Goal: Contribute content: Add original content to the website for others to see

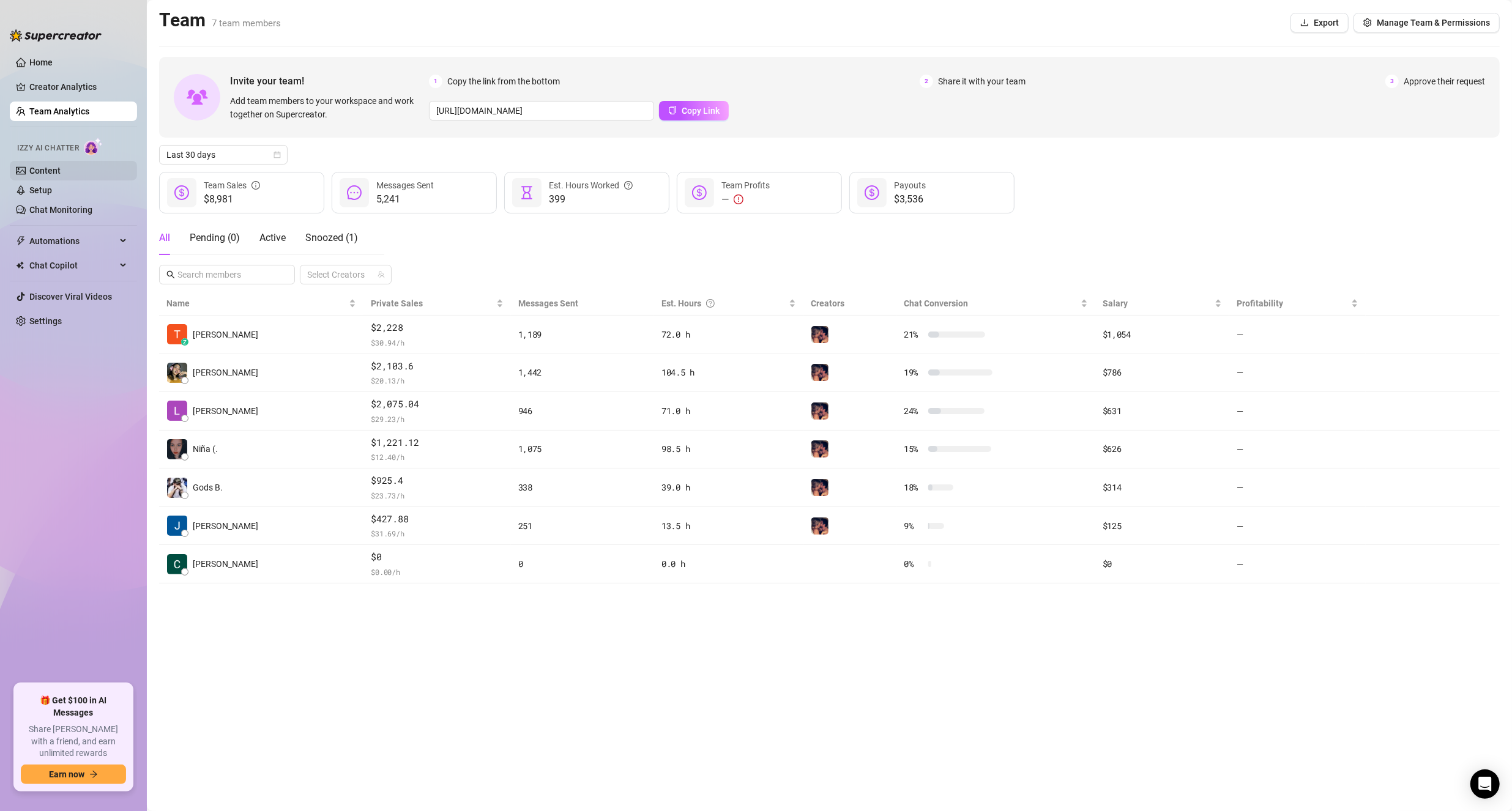
click at [60, 169] on link "Content" at bounding box center [45, 171] width 31 height 10
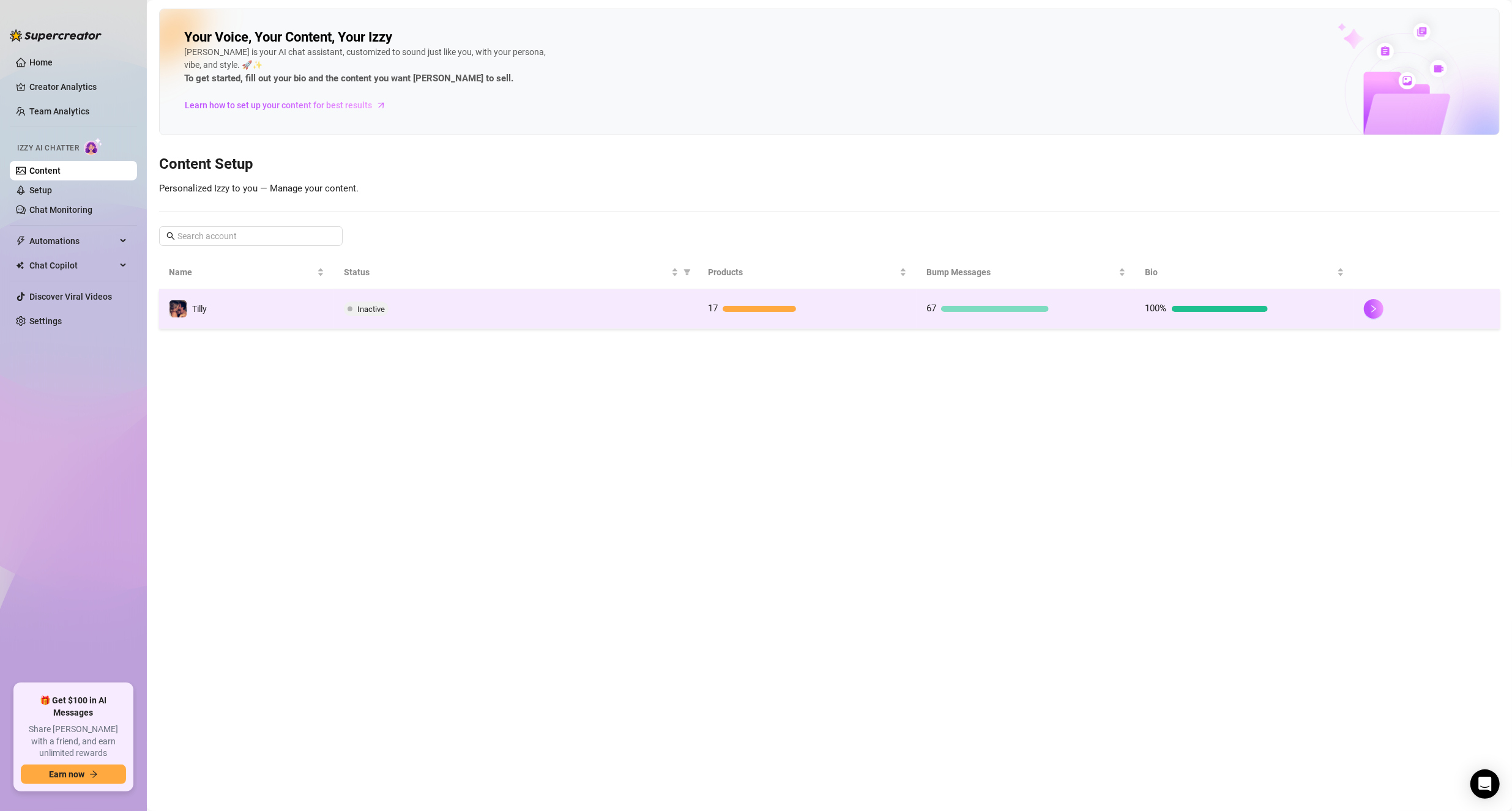
click at [730, 306] on div at bounding box center [759, 309] width 74 height 6
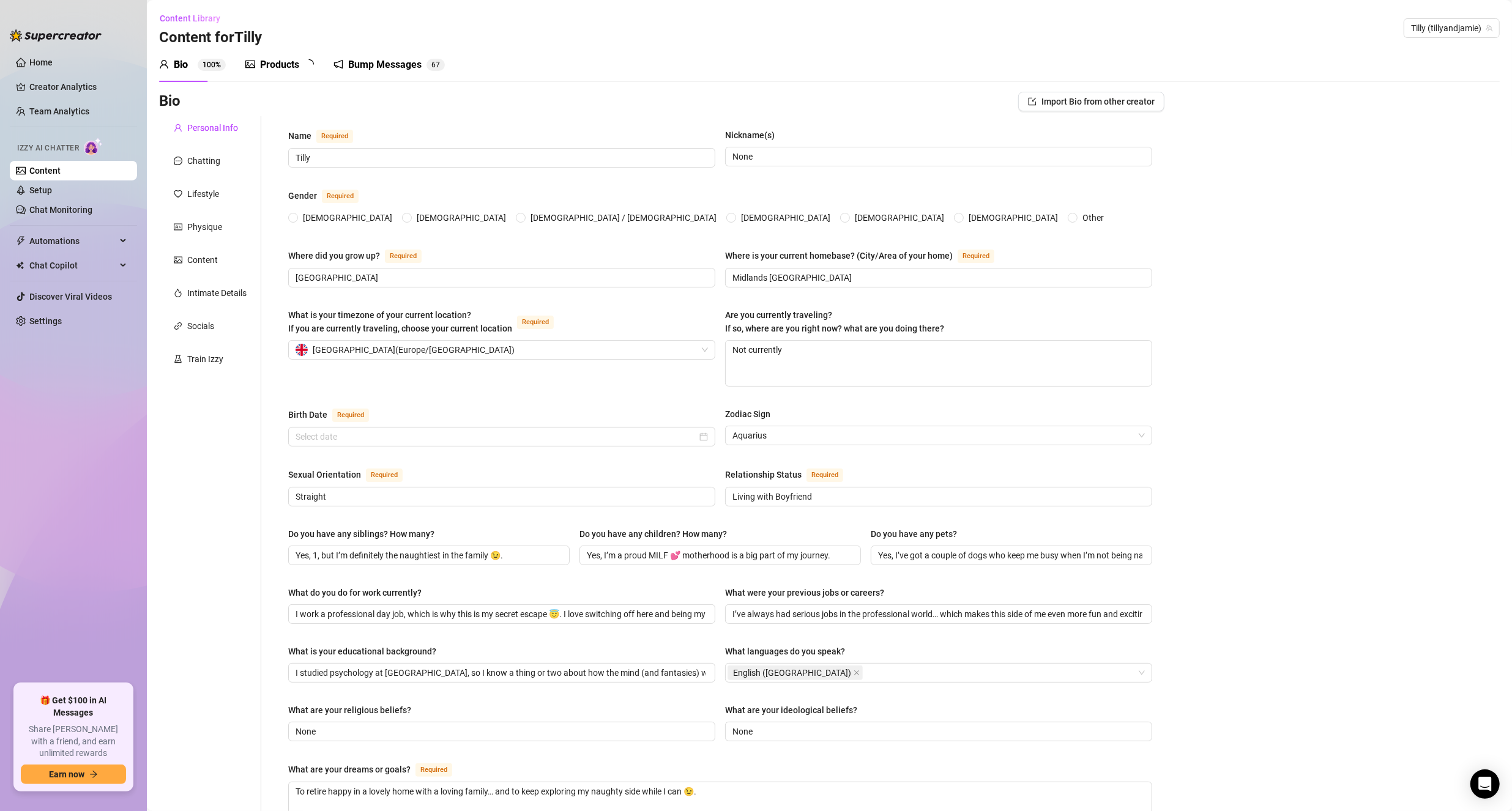
radio input "true"
type input "[DATE]"
click at [291, 62] on div "Products" at bounding box center [280, 65] width 39 height 15
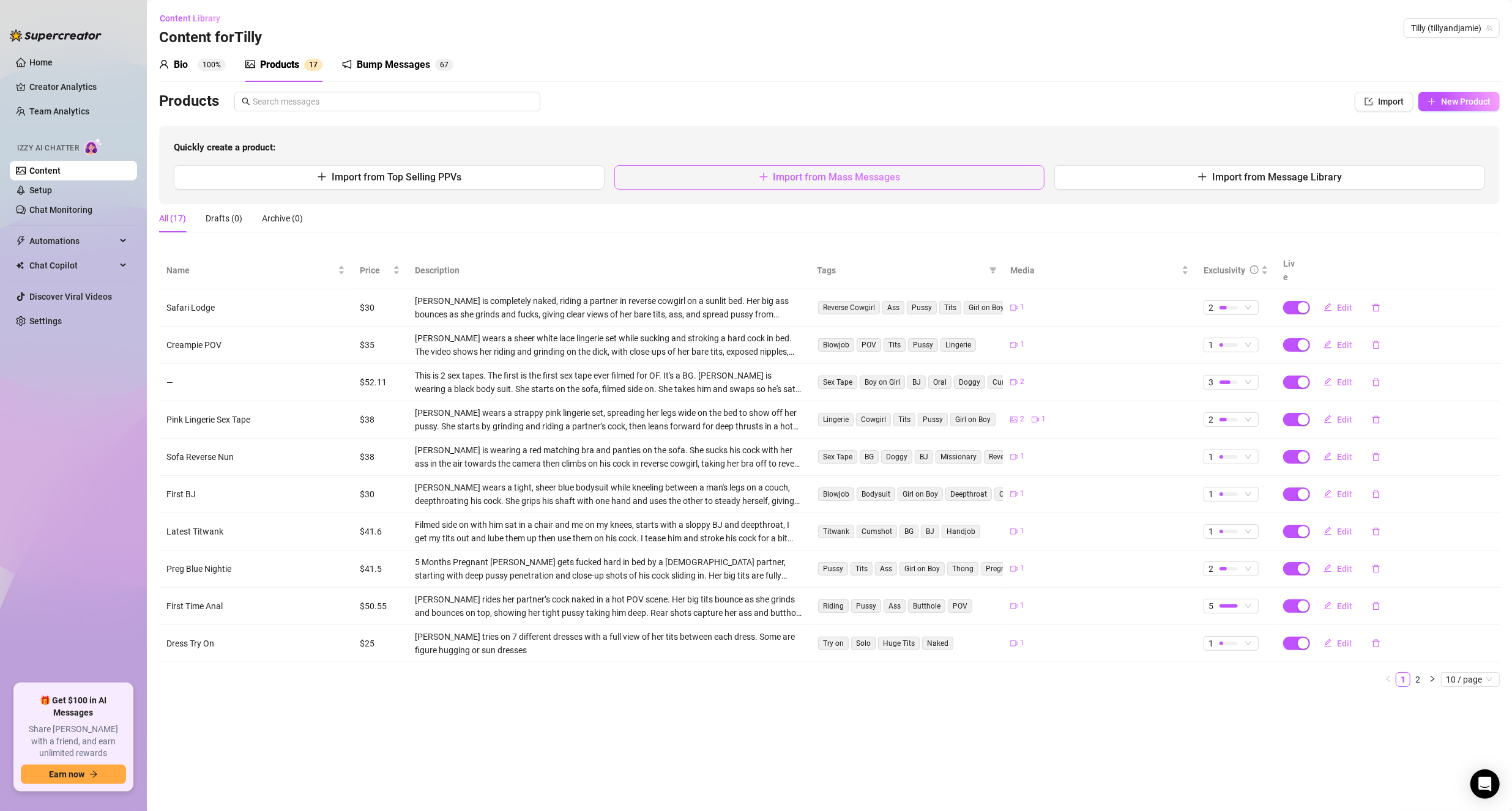
click at [856, 173] on span "Import from Mass Messages" at bounding box center [836, 177] width 127 height 12
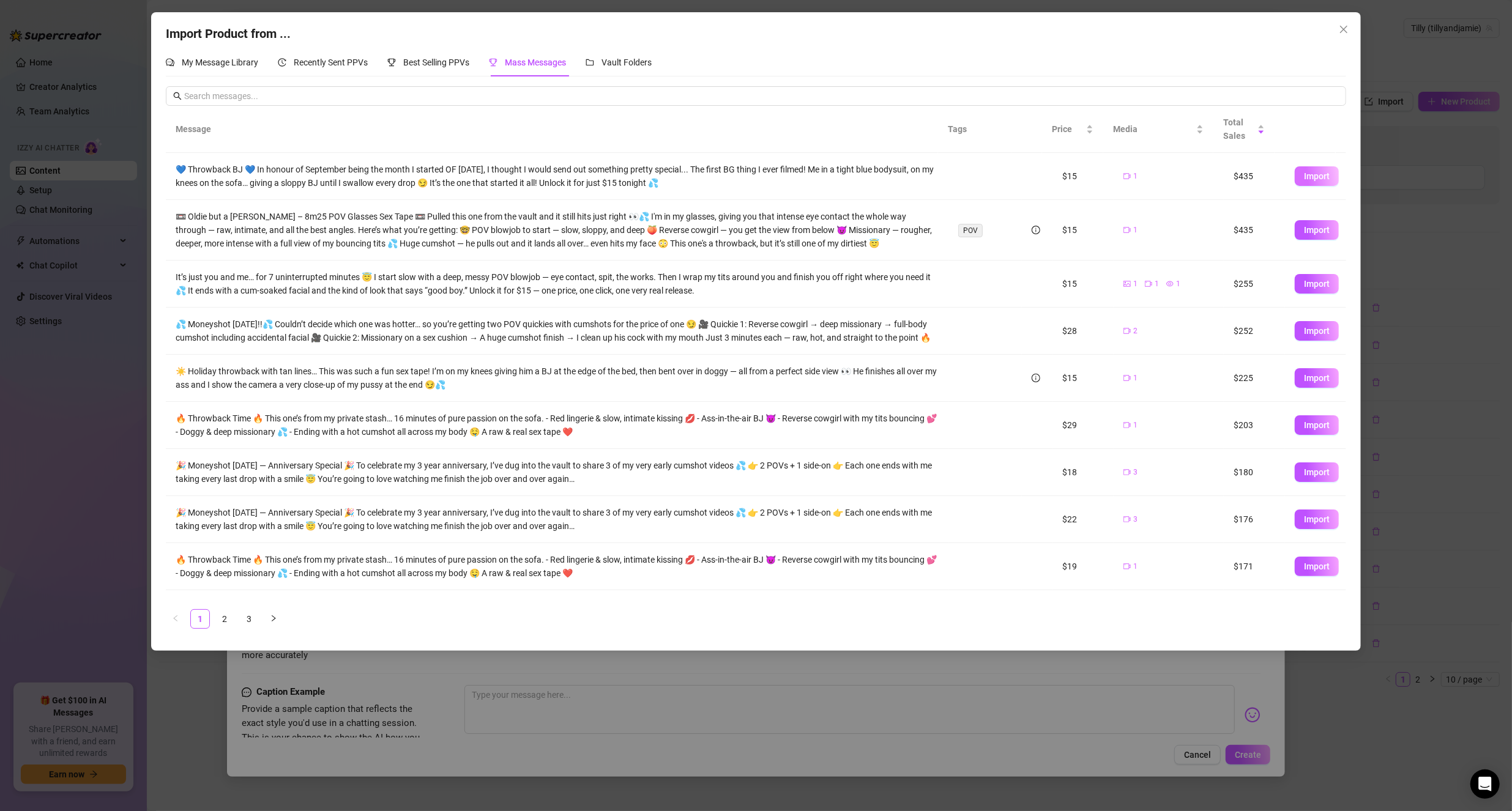
click at [1310, 174] on span "Import" at bounding box center [1316, 176] width 26 height 10
type textarea "💙 Throwback BJ 💙 In honour of September being the month I started OF [DATE], I …"
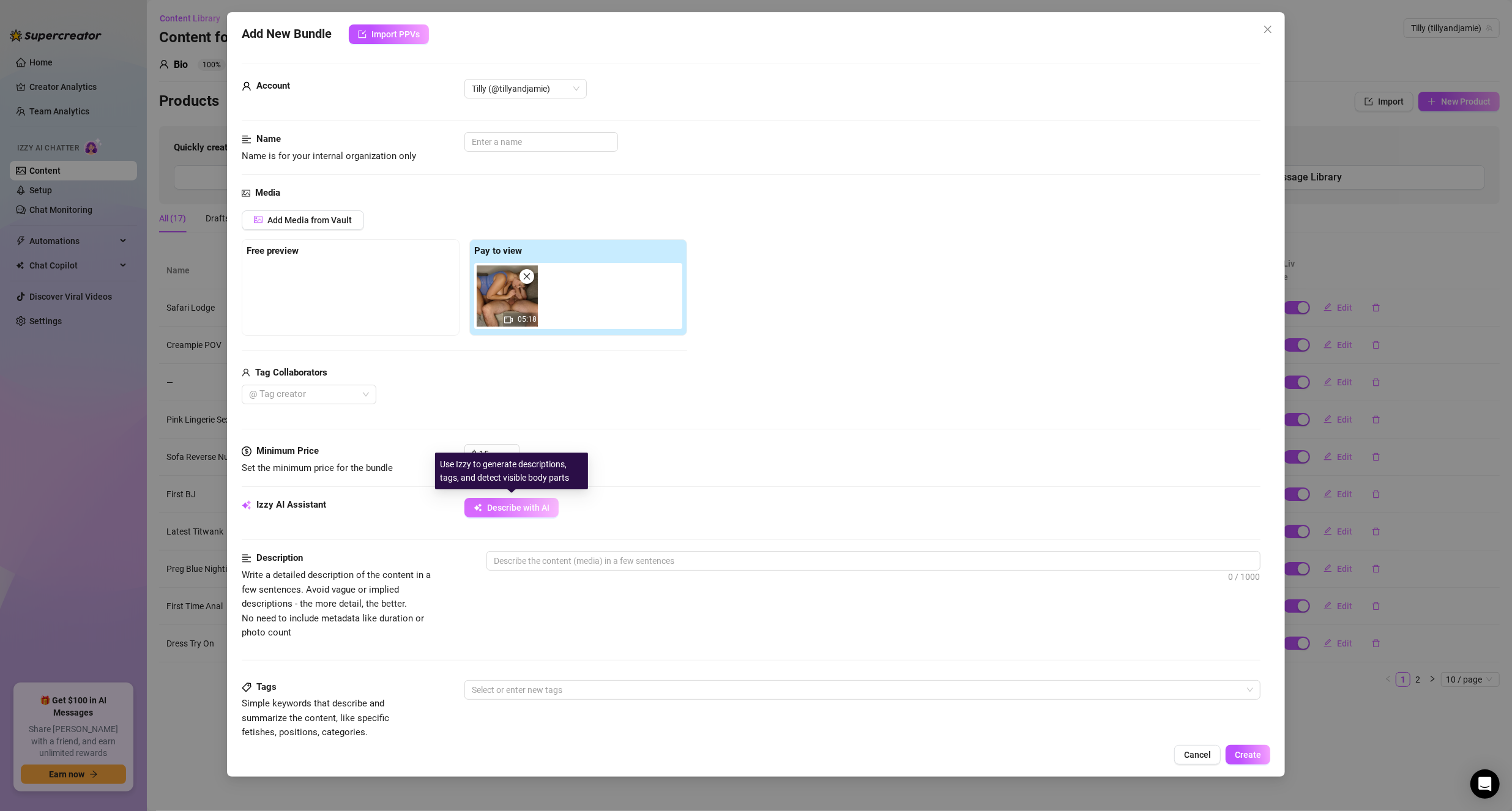
click at [484, 503] on button "Describe with AI" at bounding box center [511, 508] width 94 height 20
drag, startPoint x: 500, startPoint y: 449, endPoint x: 397, endPoint y: 453, distance: 103.1
click at [397, 453] on div "Minimum Price Set the minimum price for the bundle $ 15" at bounding box center [751, 459] width 1019 height 31
type input "35"
click at [558, 416] on div "Media Add Media from Vault Free preview Pay to view 05:18 Tag Collaborators @ T…" at bounding box center [751, 315] width 1019 height 258
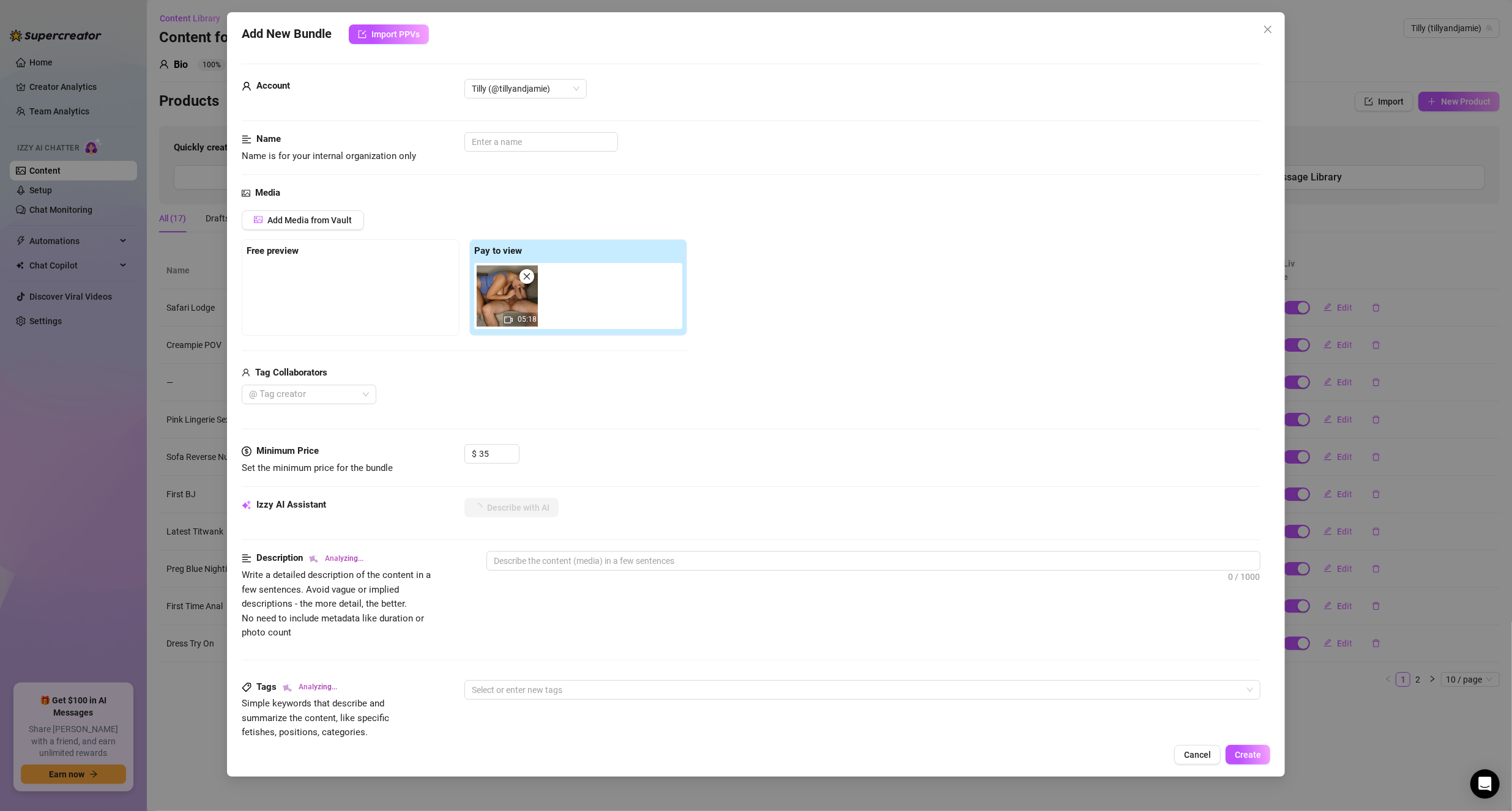
type textarea "Tilly"
type textarea "[PERSON_NAME] wears"
type textarea "[PERSON_NAME] wears a"
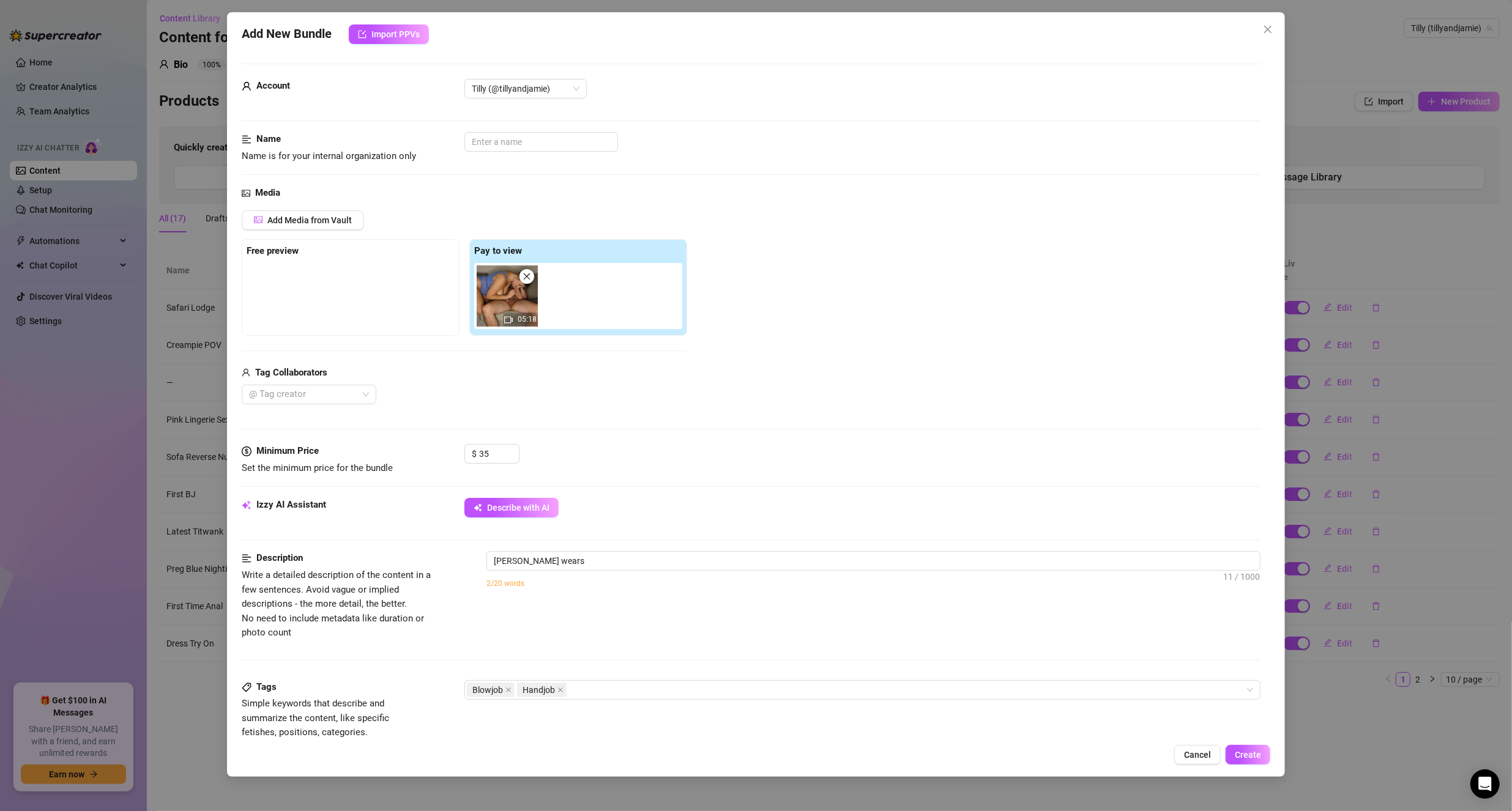
type textarea "[PERSON_NAME] wears a"
type textarea "[PERSON_NAME] wears a tight"
type textarea "[PERSON_NAME] wears a tight blue"
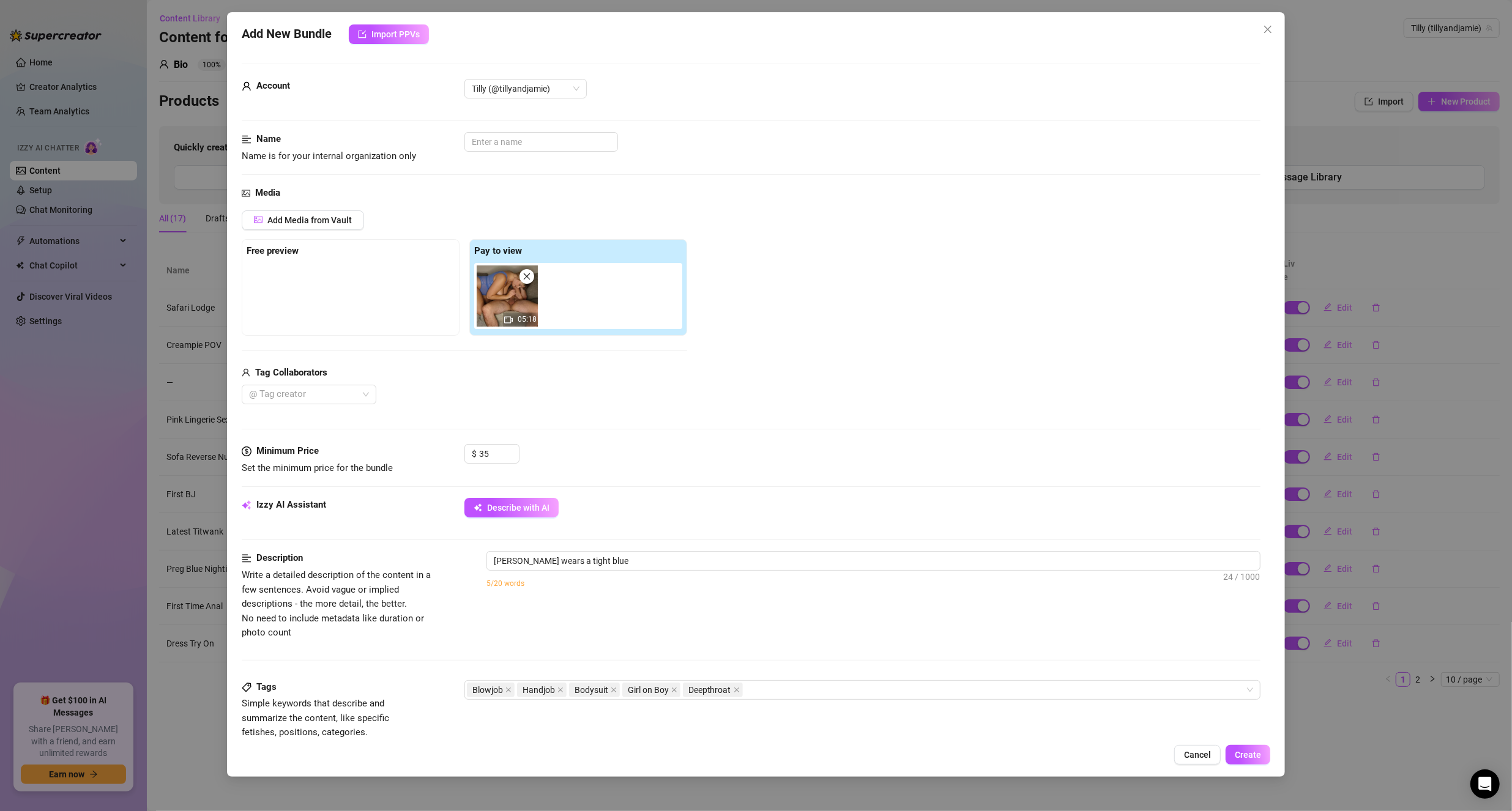
type textarea "[PERSON_NAME] wears a tight blue one-piece"
type textarea "[PERSON_NAME] wears a tight blue one-piece bodysuit"
type textarea "[PERSON_NAME] wears a tight blue one-piece bodysuit while"
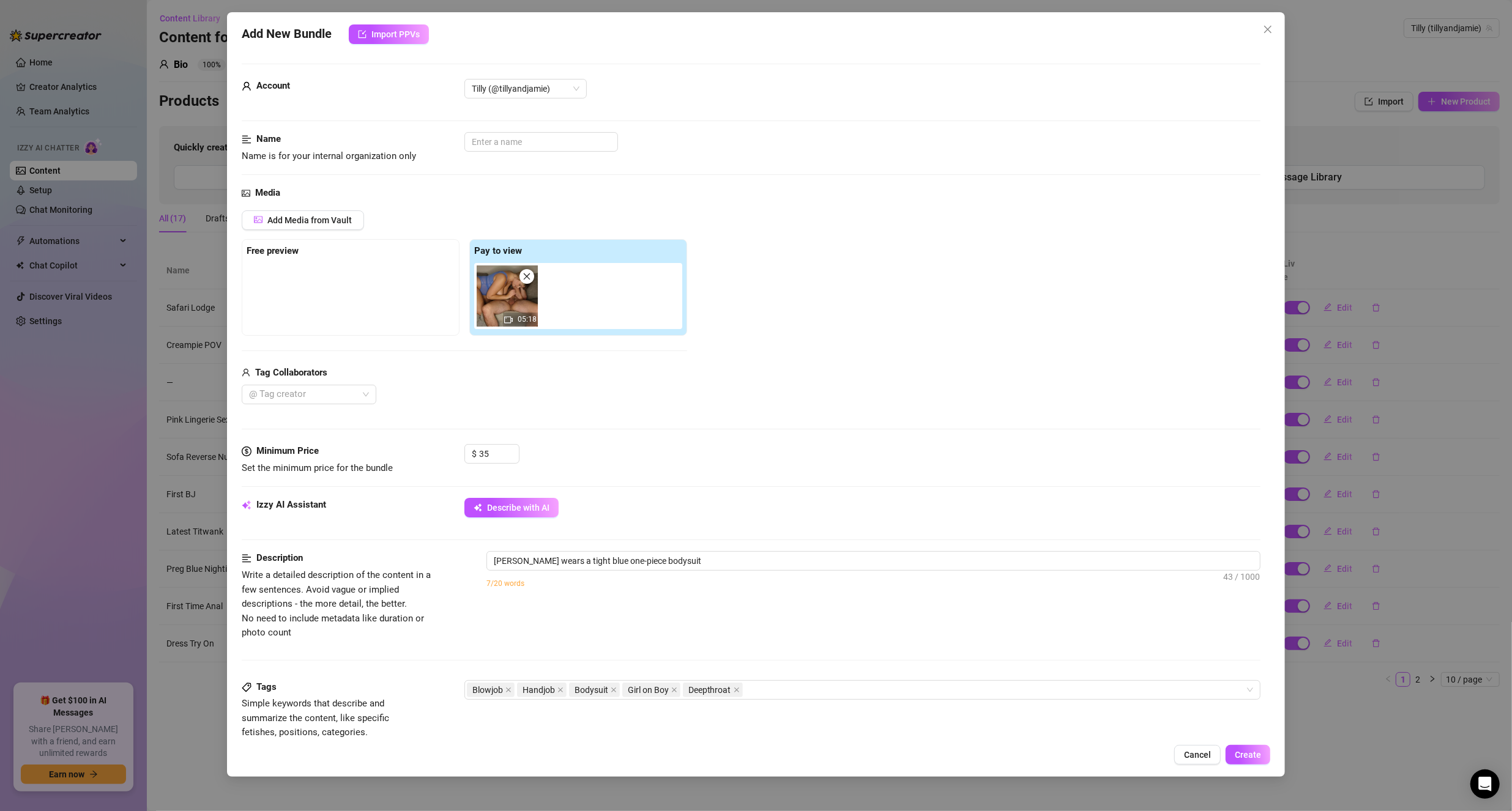
type textarea "[PERSON_NAME] wears a tight blue one-piece bodysuit while"
type textarea "[PERSON_NAME] wears a tight blue one-piece bodysuit while kneeling"
type textarea "[PERSON_NAME] wears a tight blue one-piece bodysuit while kneeling between"
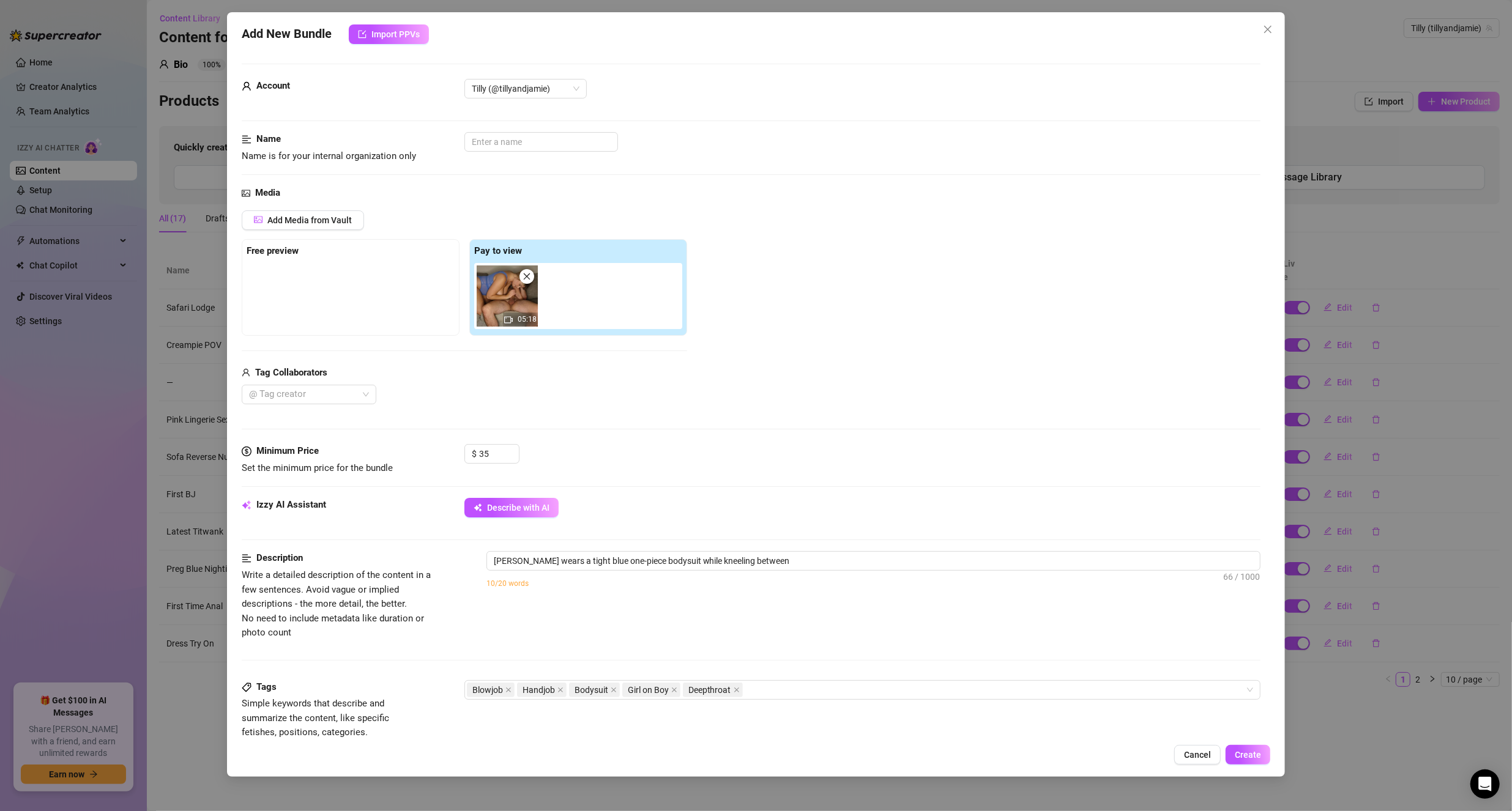
type textarea "[PERSON_NAME] wears a tight blue one-piece bodysuit while kneeling between a"
type textarea "[PERSON_NAME] wears a tight blue one-piece bodysuit while kneeling between a ma…"
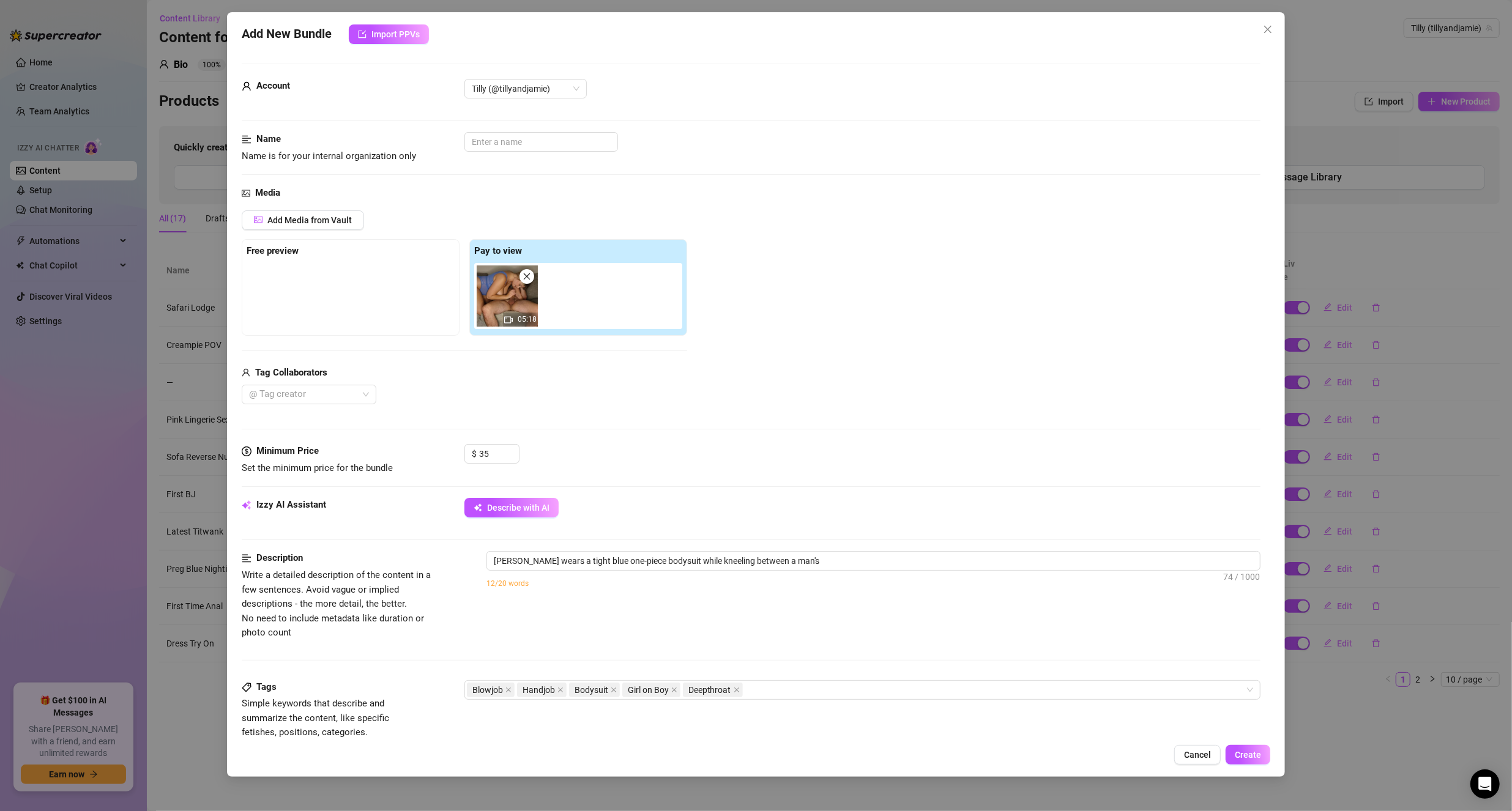
type textarea "[PERSON_NAME] wears a tight blue one-piece bodysuit while kneeling between a ma…"
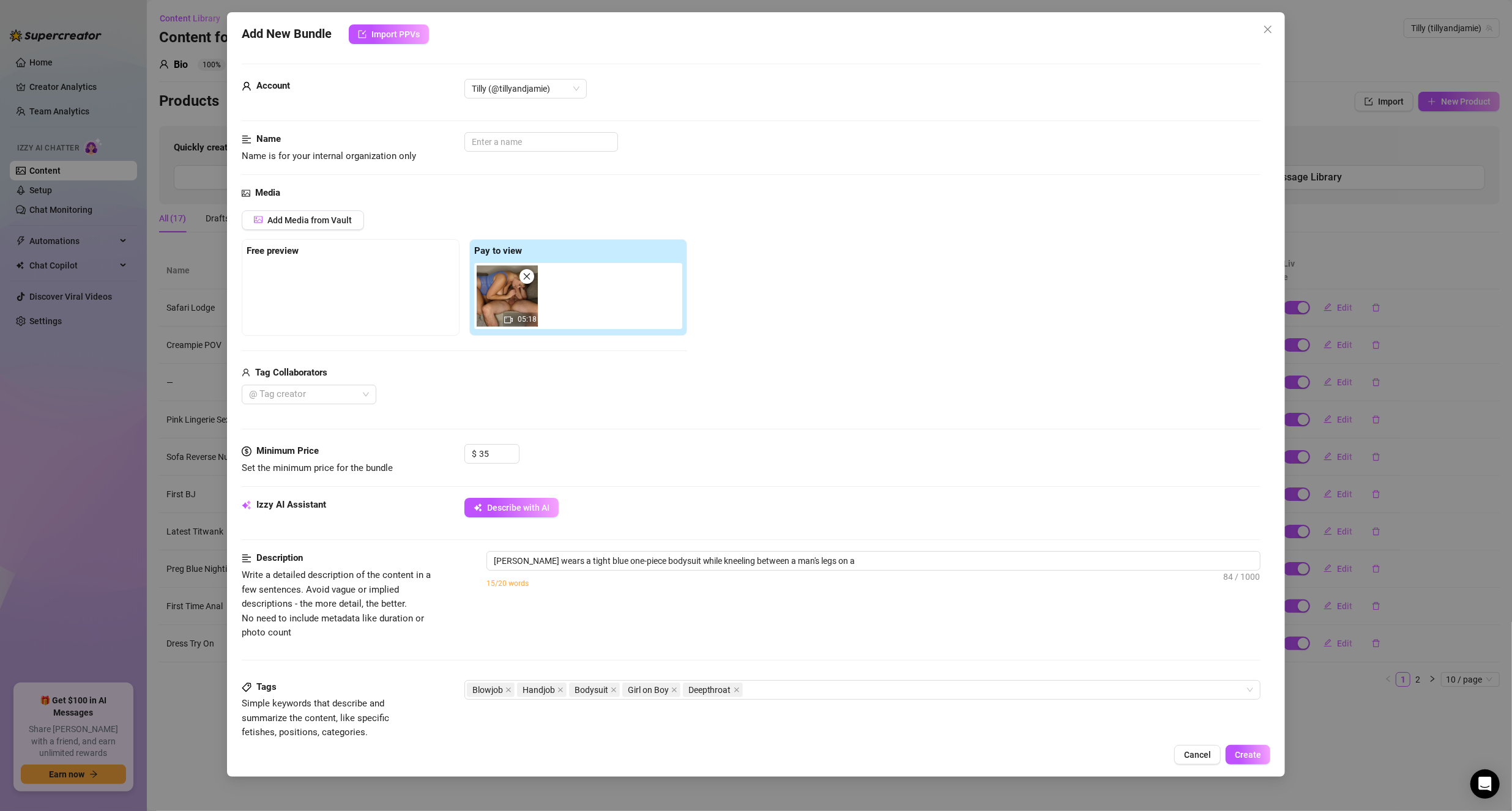
type textarea "[PERSON_NAME] wears a tight blue one-piece bodysuit while kneeling between a ma…"
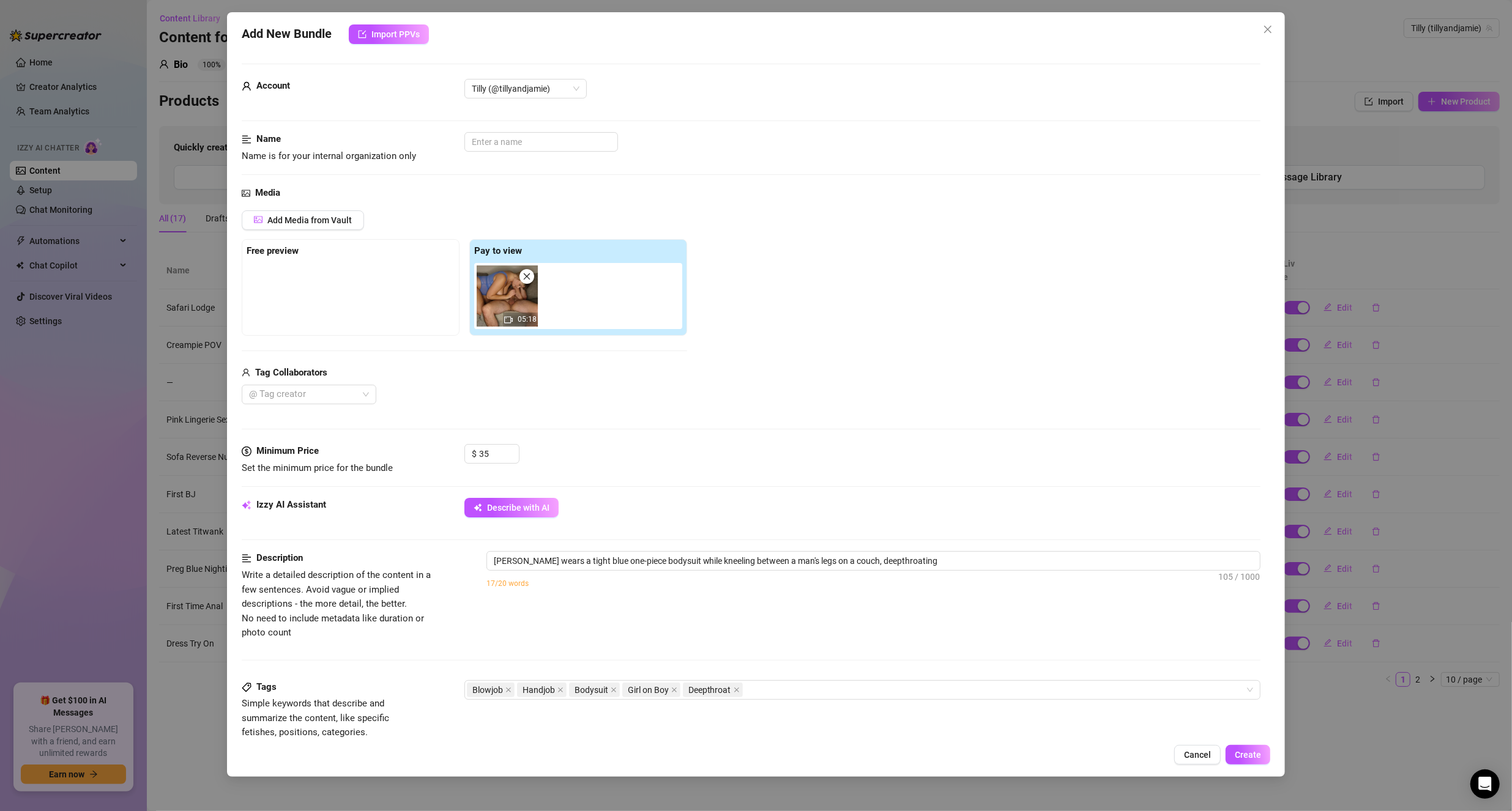
type textarea "[PERSON_NAME] wears a tight blue one-piece bodysuit while kneeling between a ma…"
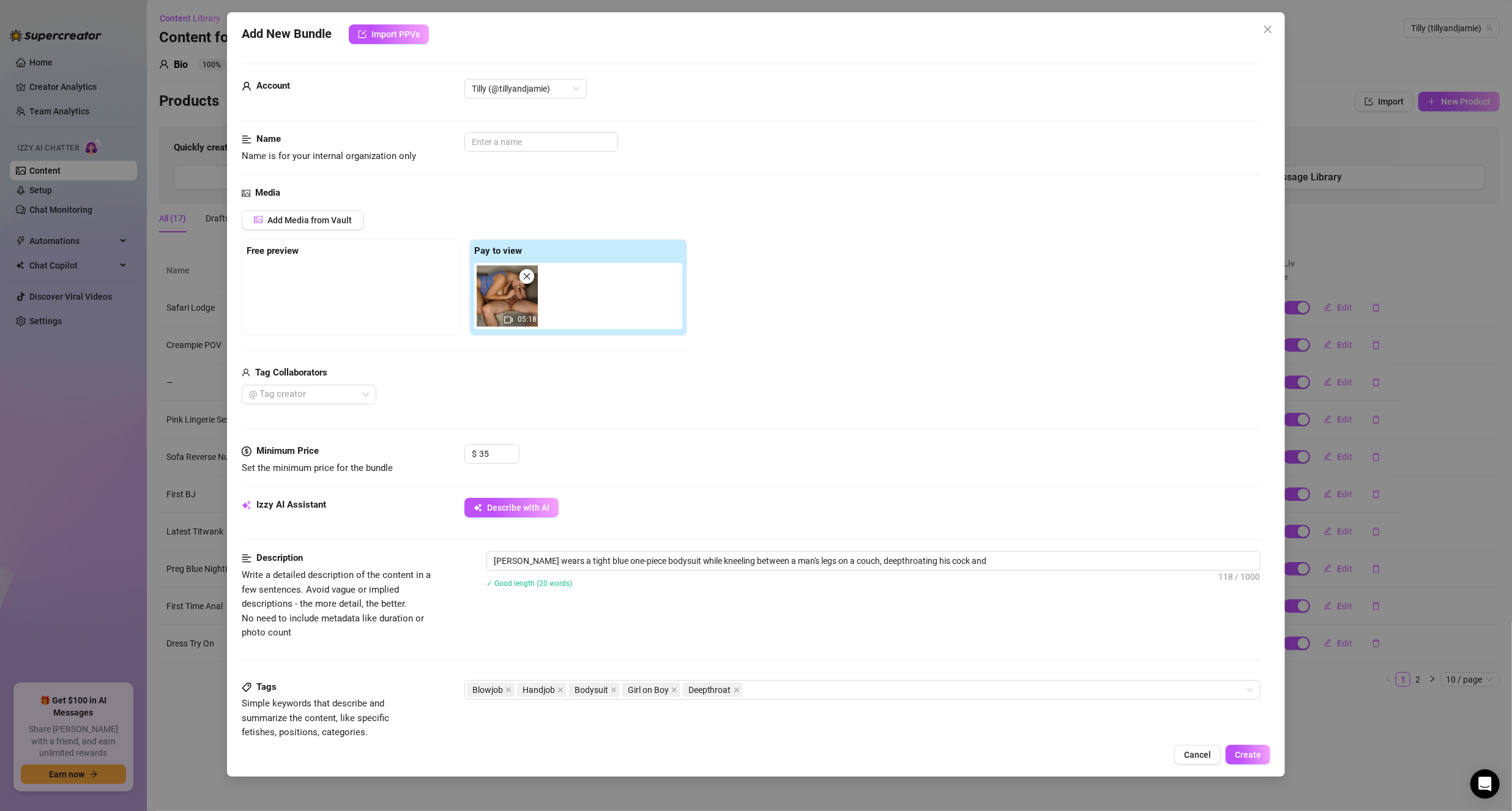
type textarea "[PERSON_NAME] wears a tight blue one-piece bodysuit while kneeling between a ma…"
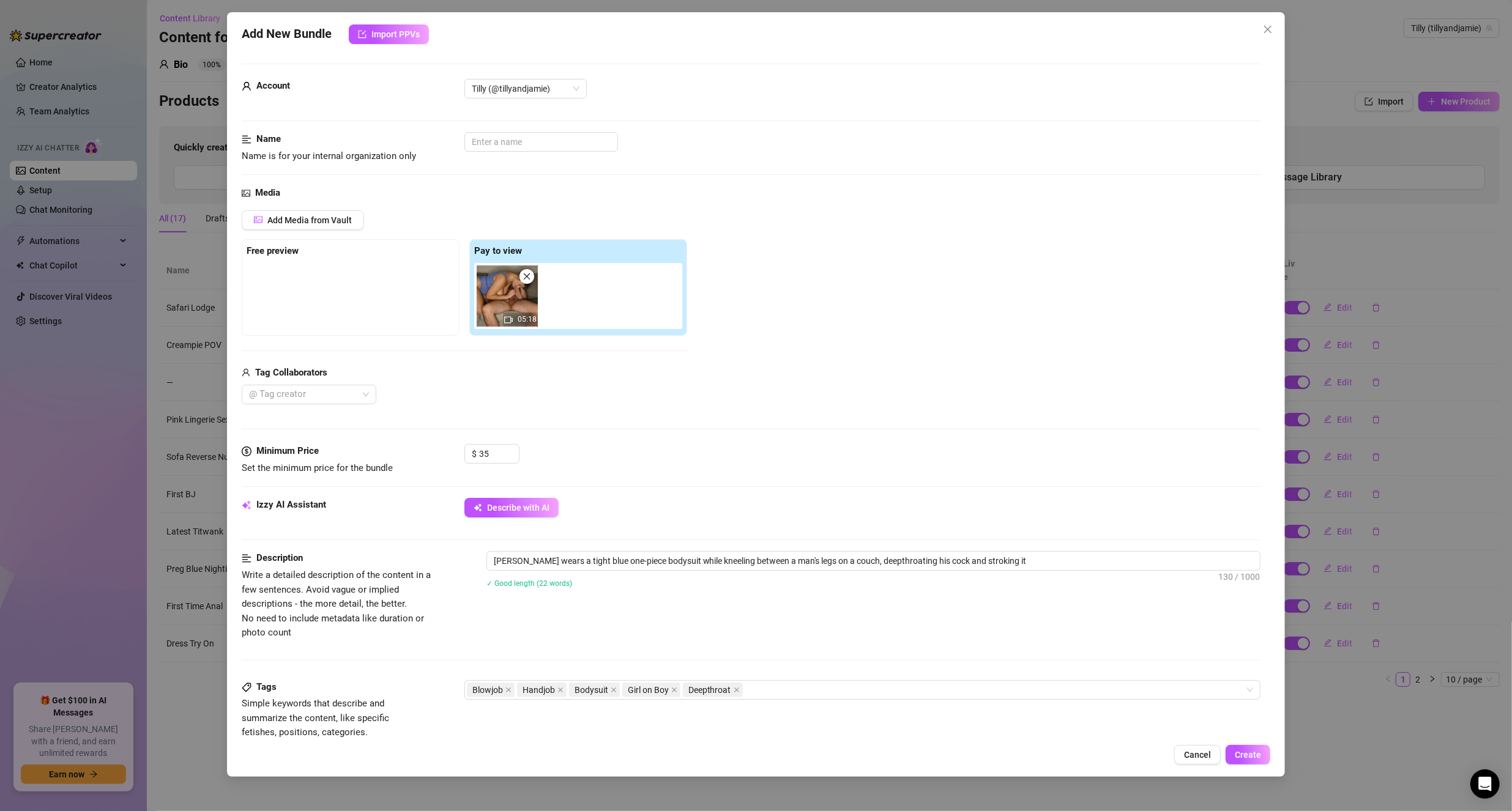
type textarea "[PERSON_NAME] wears a tight blue one-piece bodysuit while kneeling between a ma…"
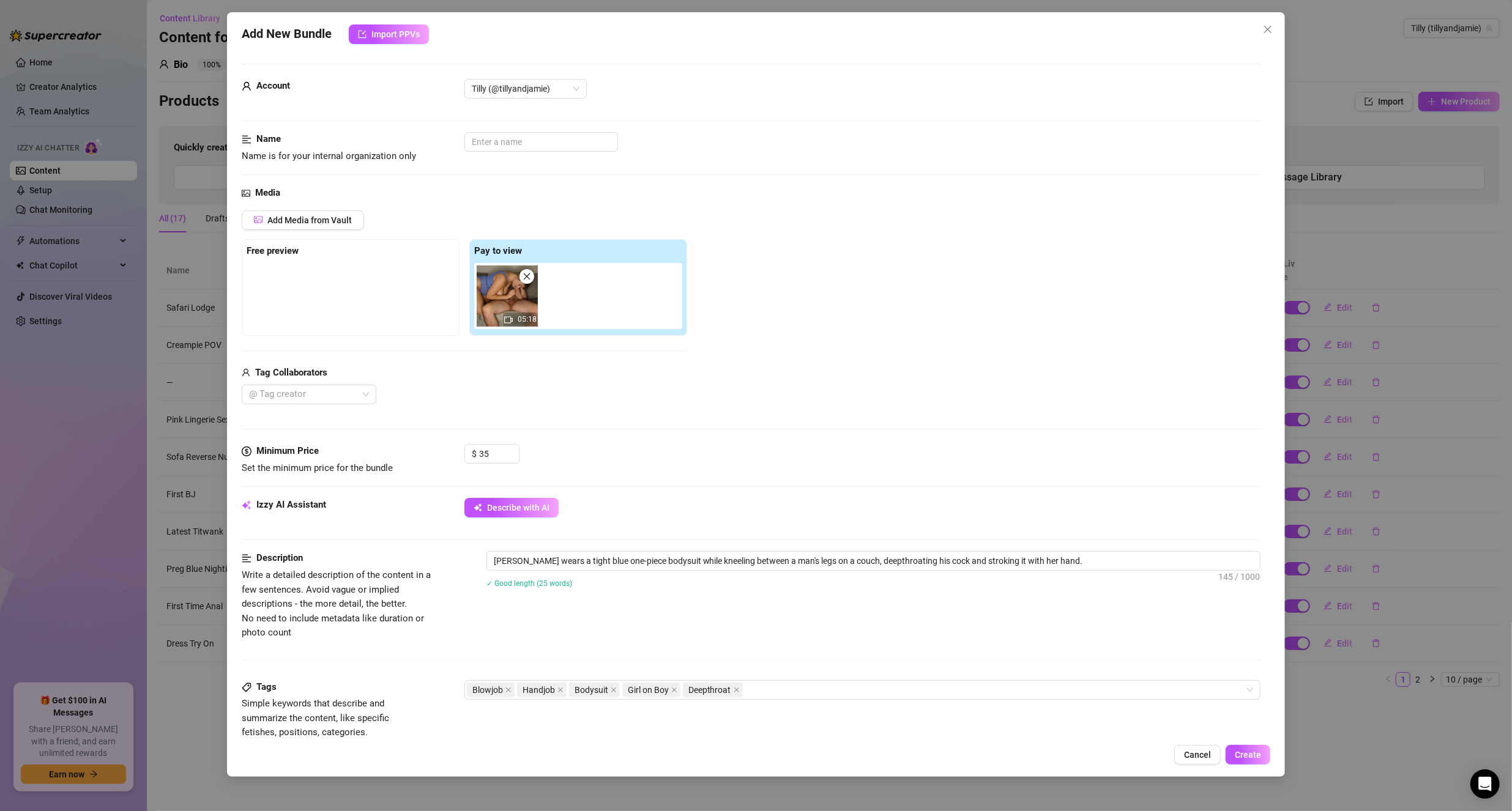
type textarea "[PERSON_NAME] wears a tight blue one-piece bodysuit while kneeling between a ma…"
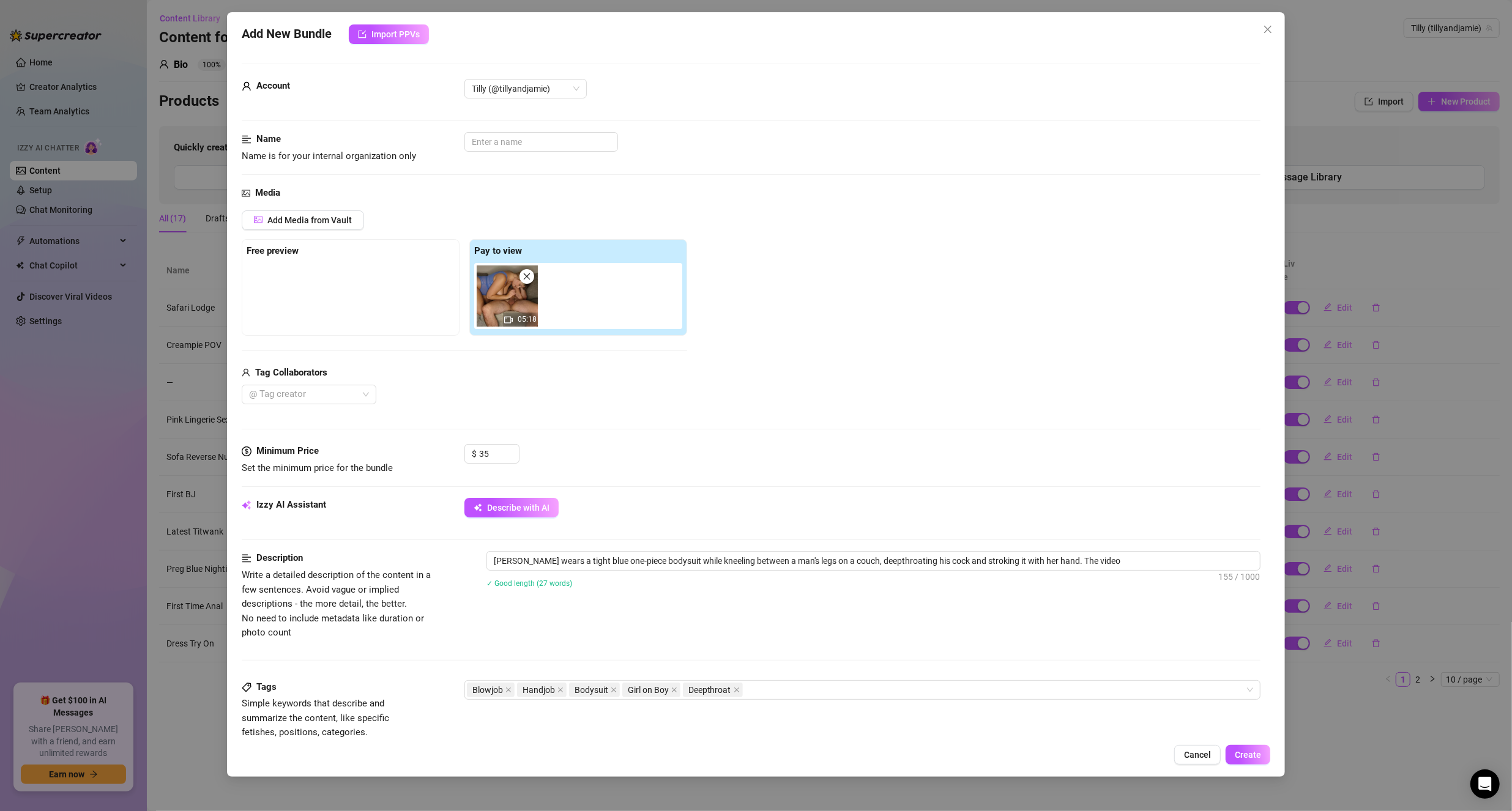
type textarea "[PERSON_NAME] wears a tight blue one-piece bodysuit while kneeling between a ma…"
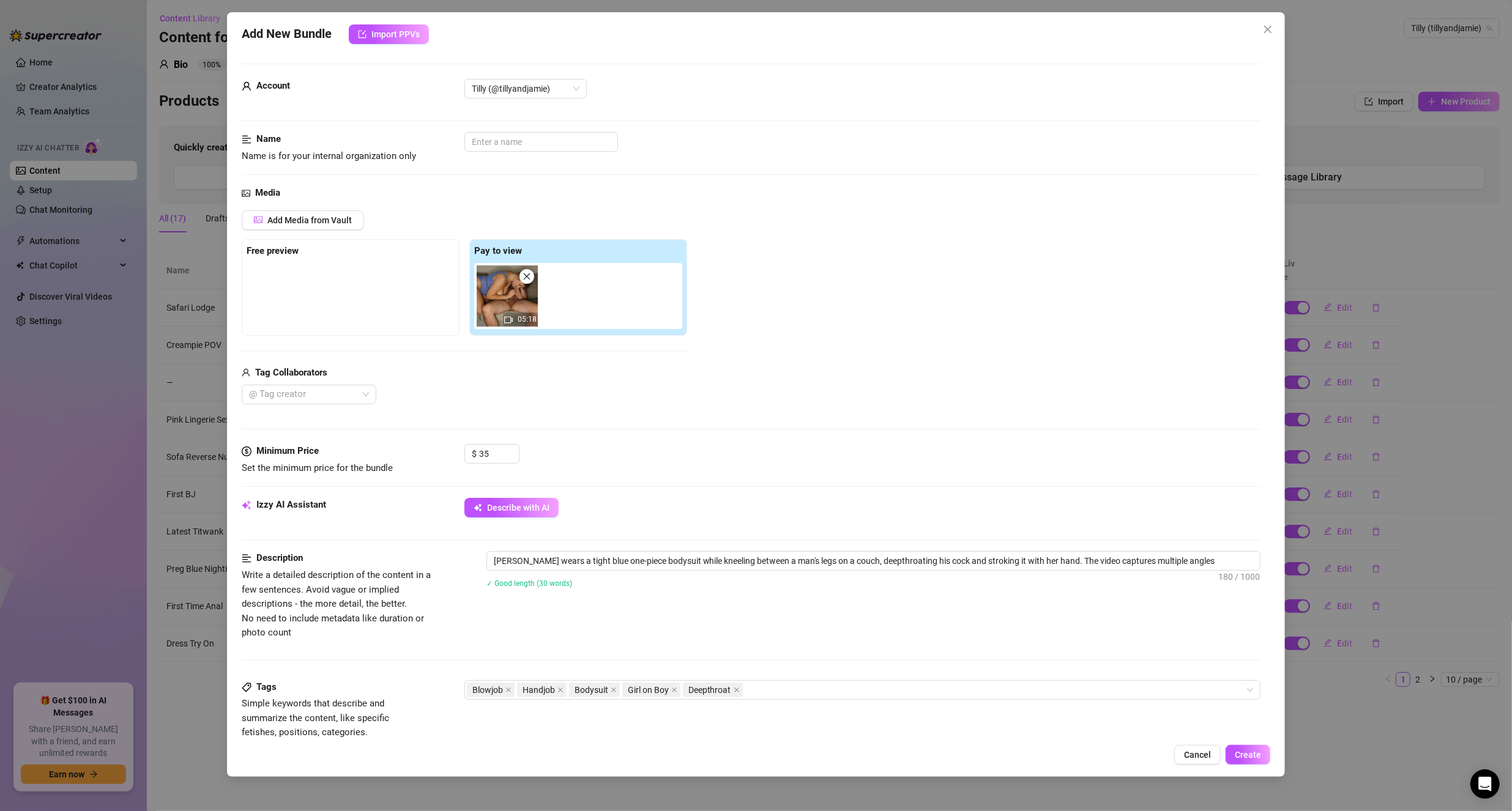
type textarea "[PERSON_NAME] wears a tight blue one-piece bodysuit while kneeling between a ma…"
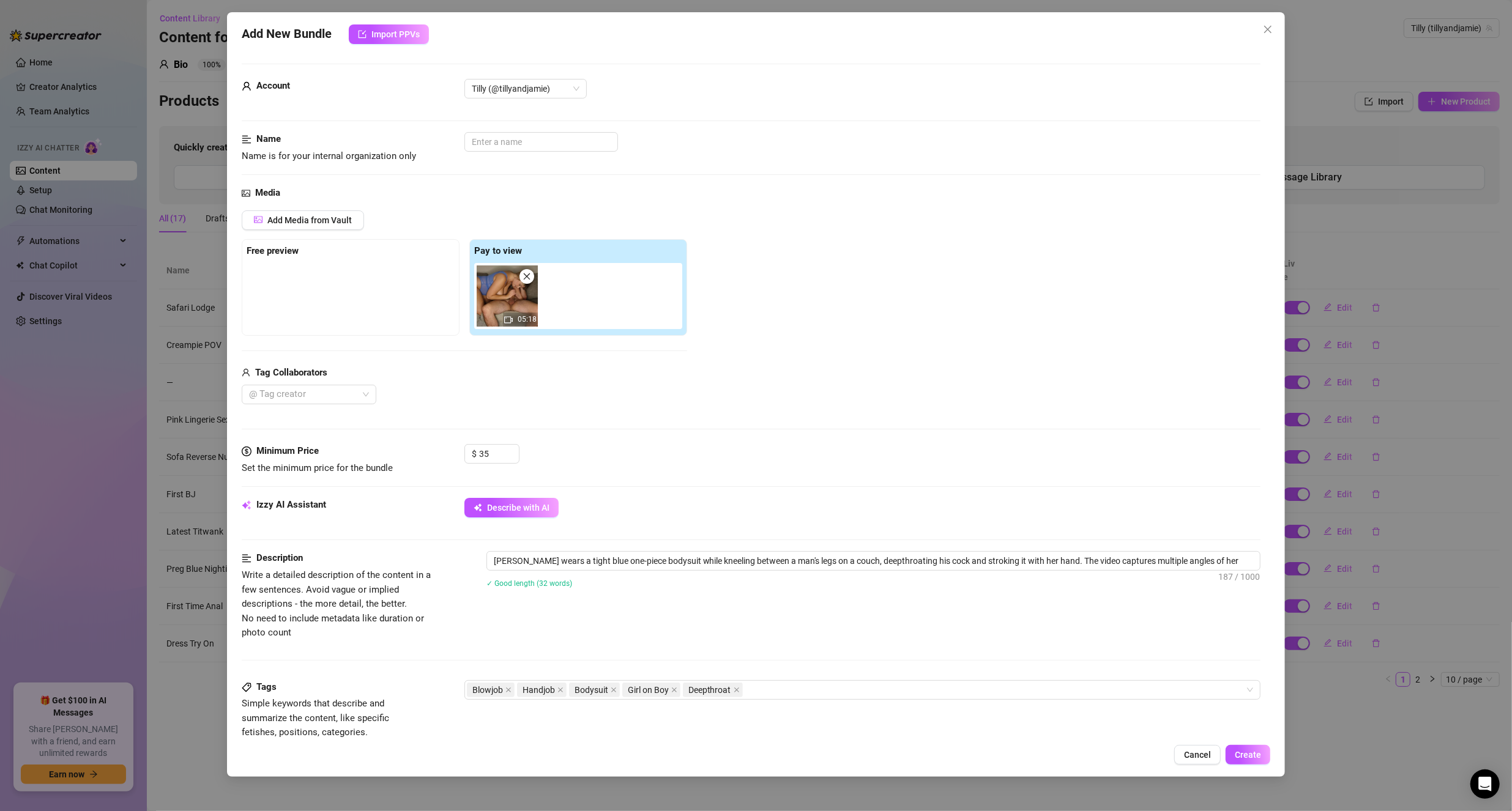
type textarea "[PERSON_NAME] wears a tight blue one-piece bodysuit while kneeling between a ma…"
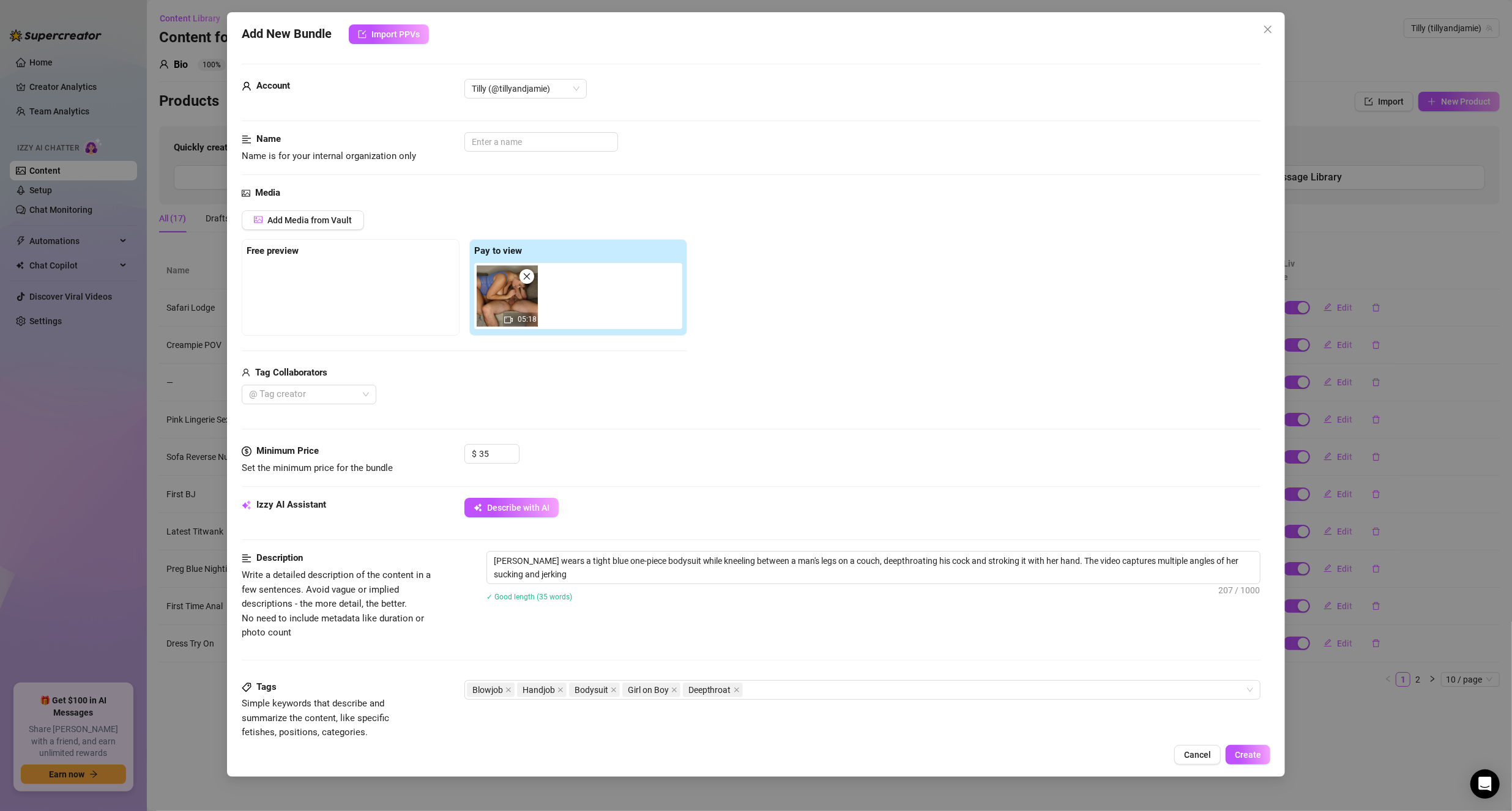
type textarea "[PERSON_NAME] wears a tight blue one-piece bodysuit while kneeling between a ma…"
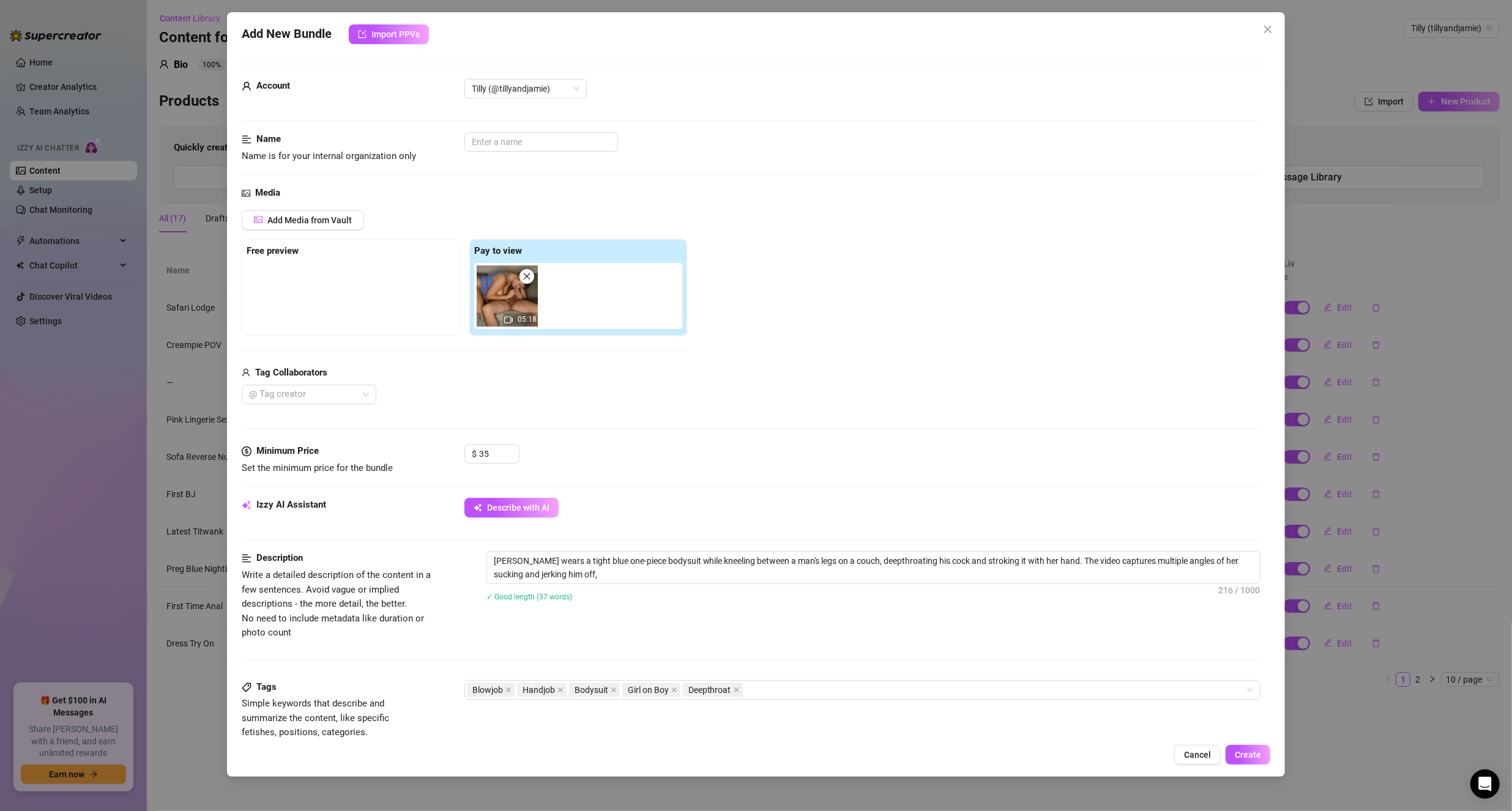
type textarea "[PERSON_NAME] wears a tight blue one-piece bodysuit while kneeling between a ma…"
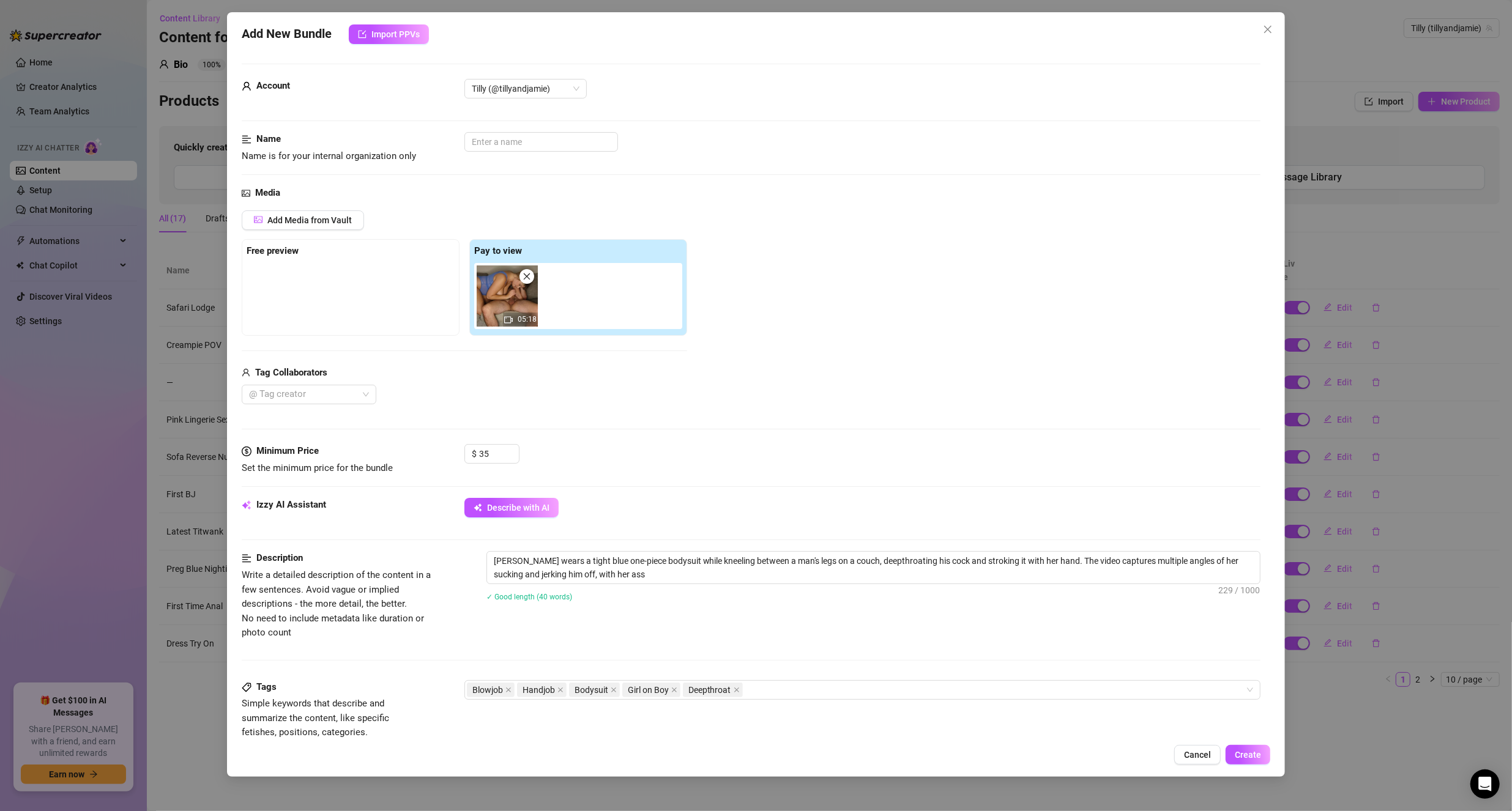
type textarea "[PERSON_NAME] wears a tight blue one-piece bodysuit while kneeling between a ma…"
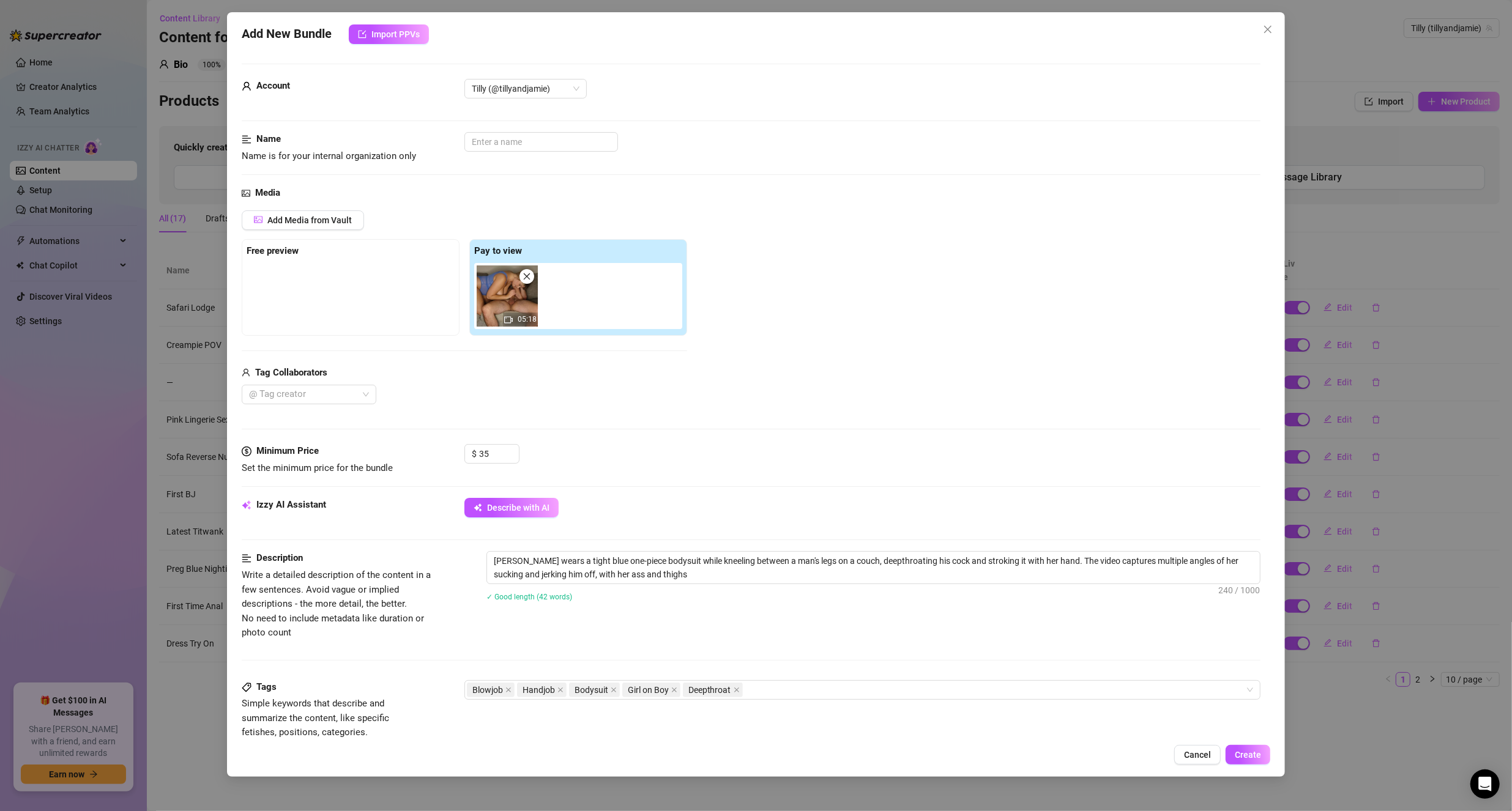
type textarea "[PERSON_NAME] wears a tight blue one-piece bodysuit while kneeling between a ma…"
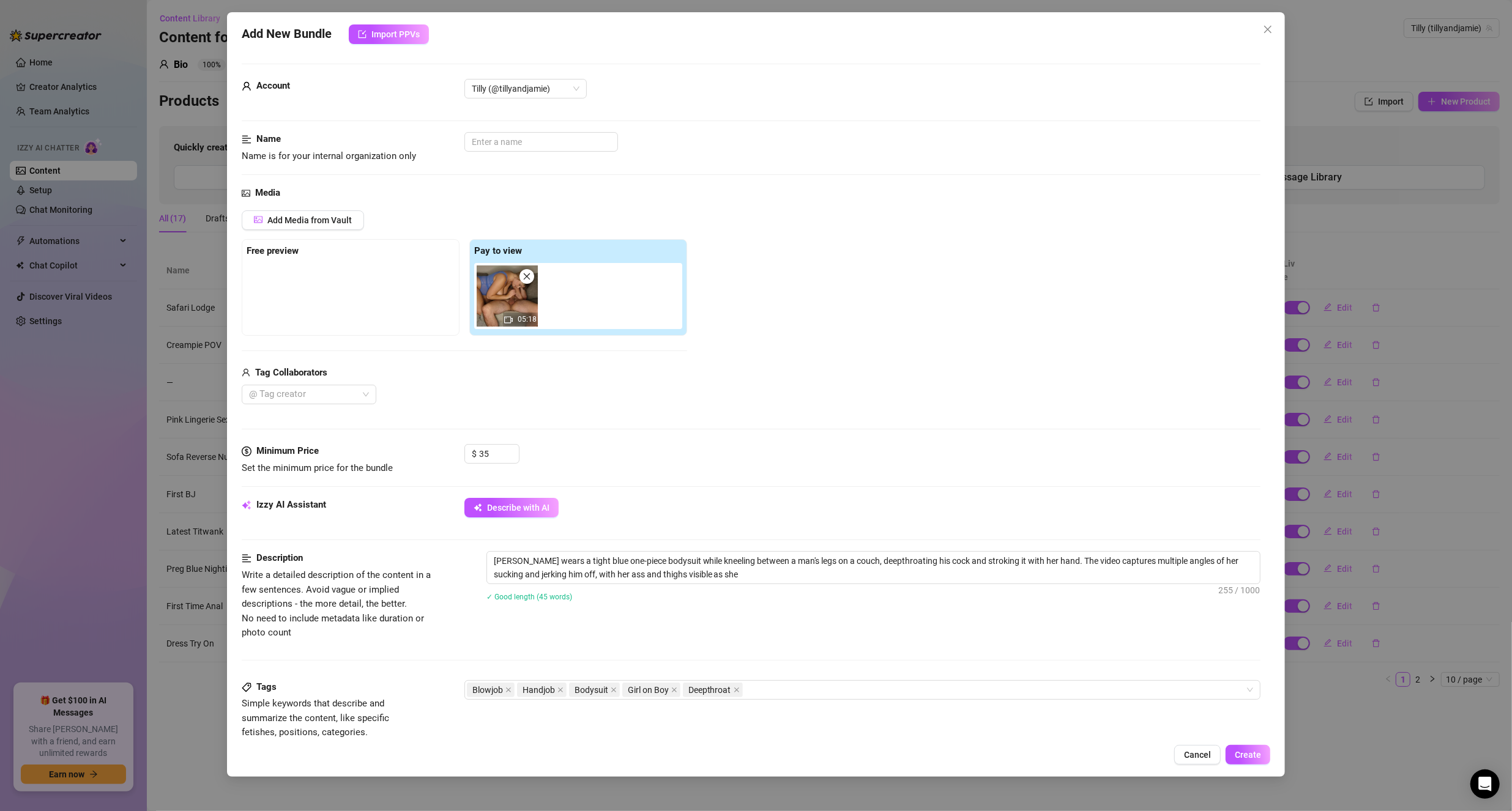
type textarea "[PERSON_NAME] wears a tight blue one-piece bodysuit while kneeling between a ma…"
click at [845, 570] on textarea "[PERSON_NAME] wears a tight blue one-piece bodysuit while kneeling between a ma…" at bounding box center [873, 567] width 773 height 32
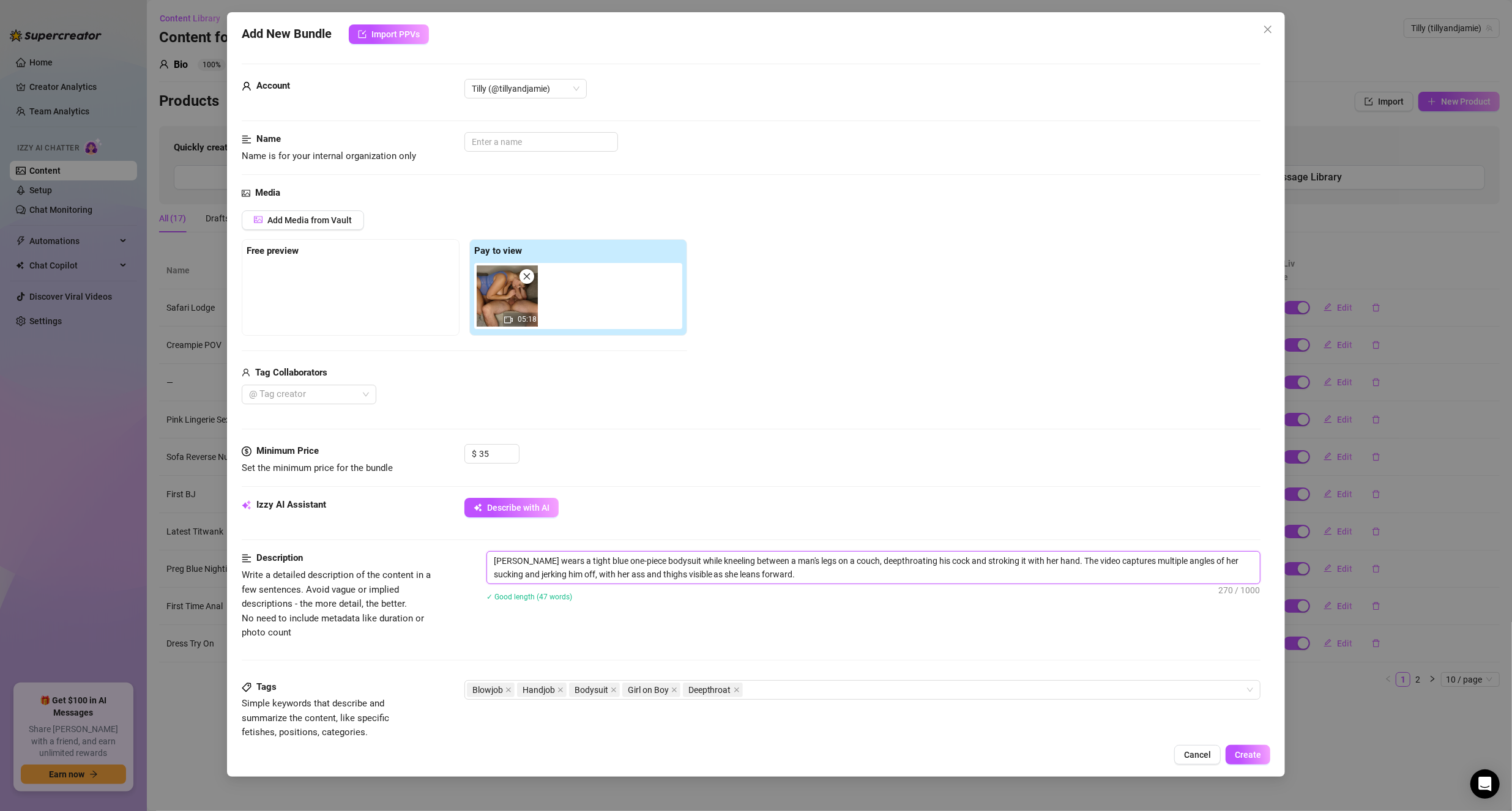
type textarea "[PERSON_NAME] wears a tight blue one-piece bodysuit while kneeling between a ma…"
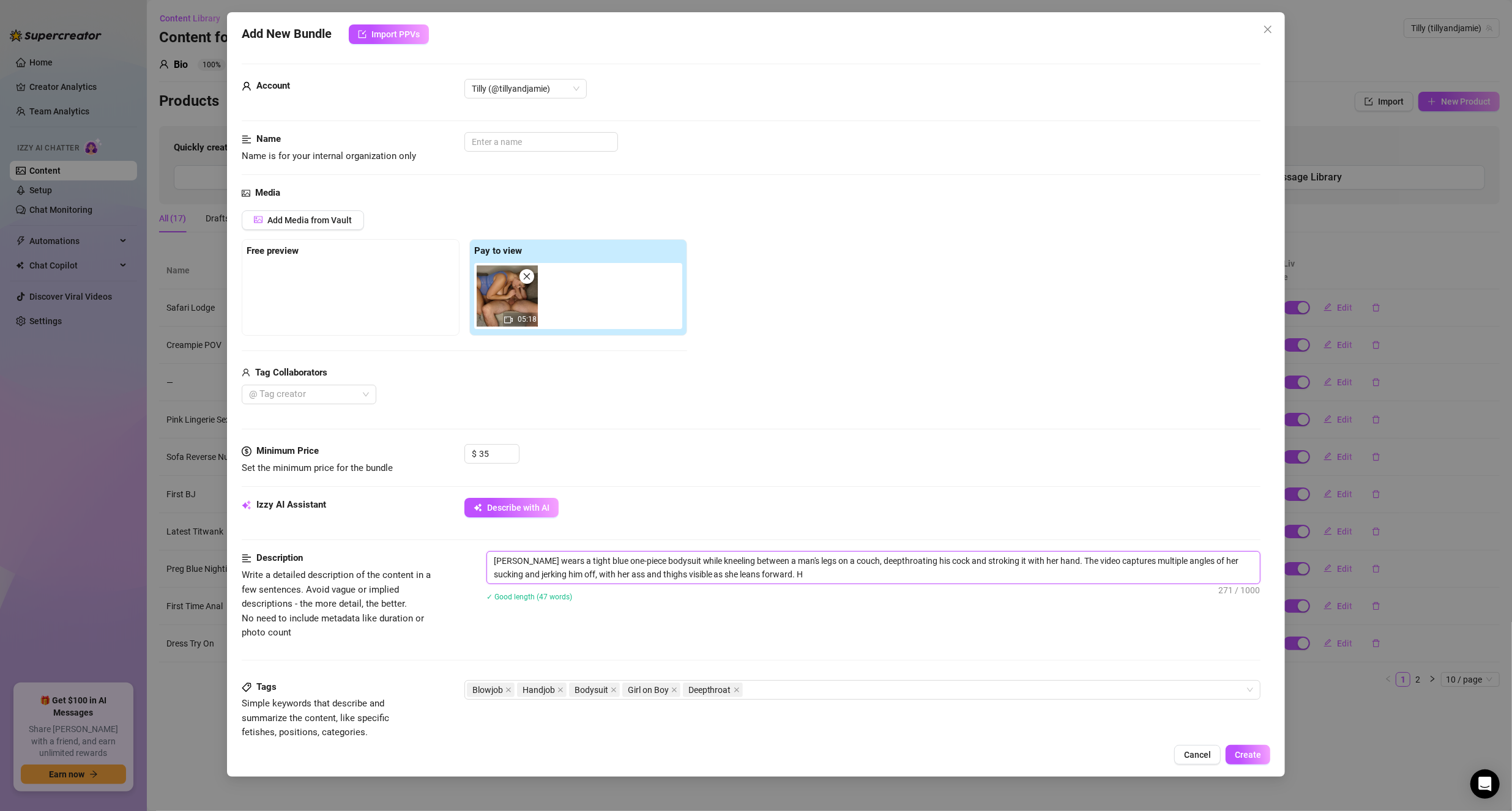
type textarea "[PERSON_NAME] wears a tight blue one-piece bodysuit while kneeling between a ma…"
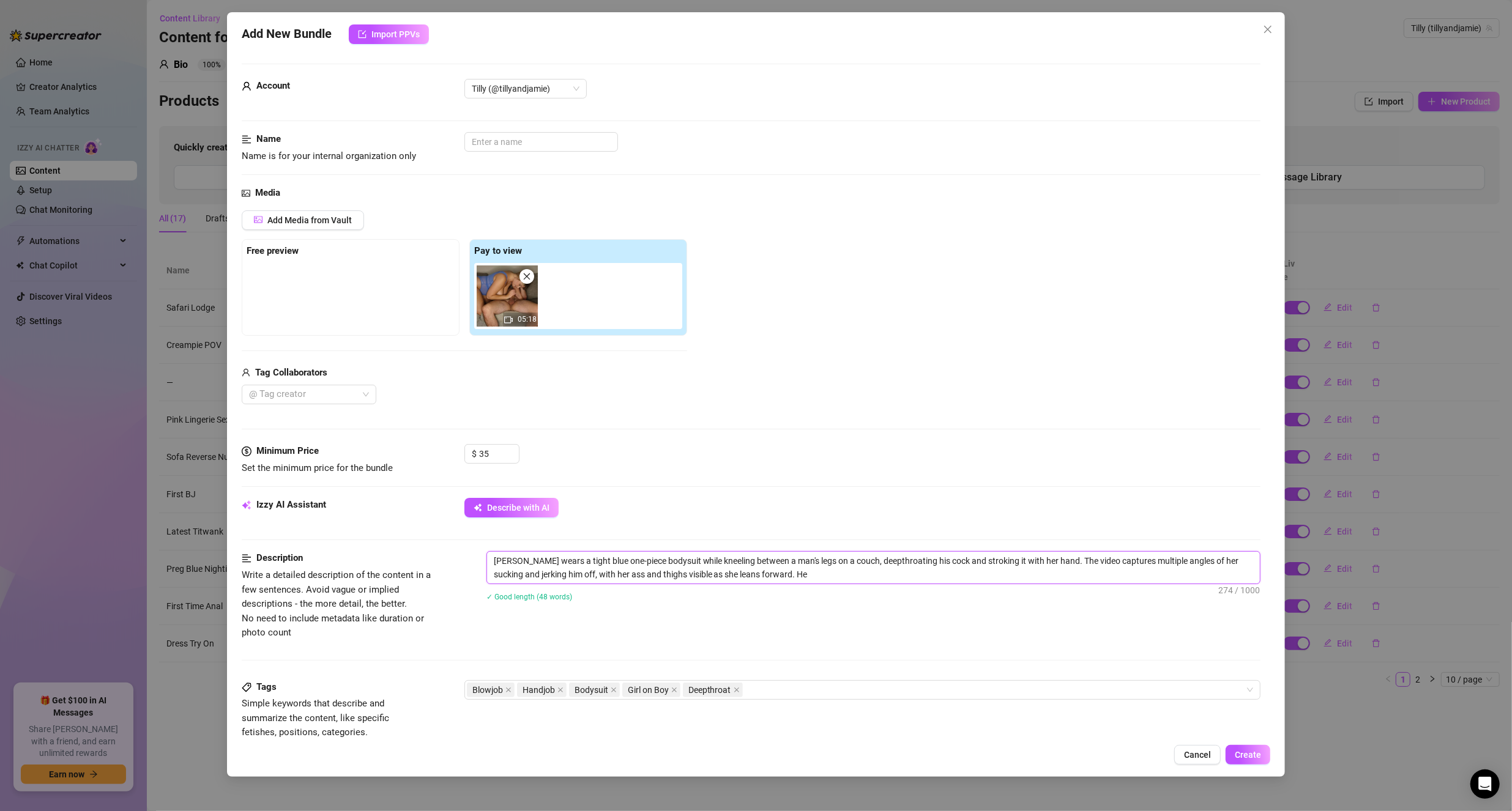
type textarea "[PERSON_NAME] wears a tight blue one-piece bodysuit while kneeling between a ma…"
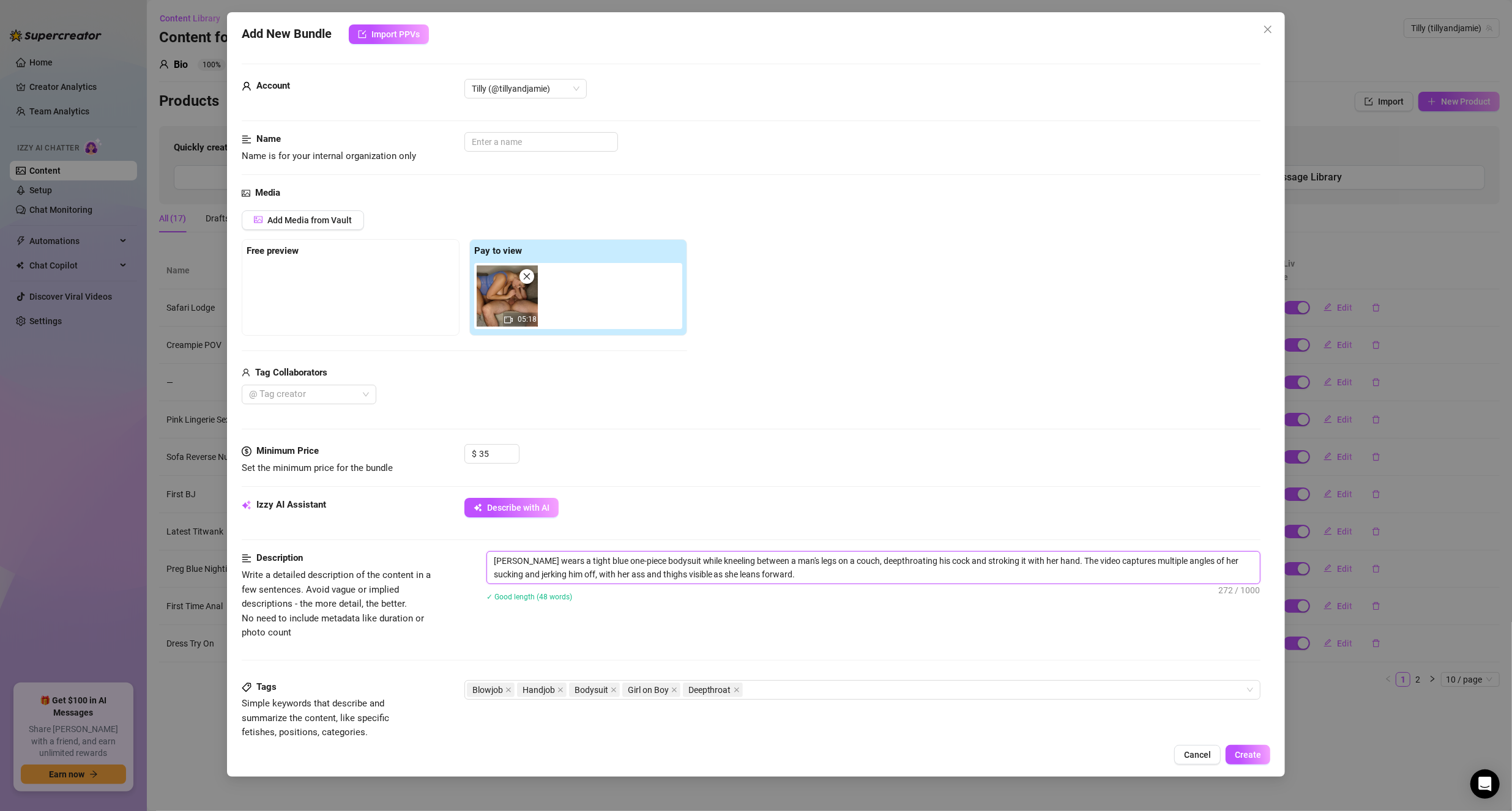
type textarea "[PERSON_NAME] wears a tight blue one-piece bodysuit while kneeling between a ma…"
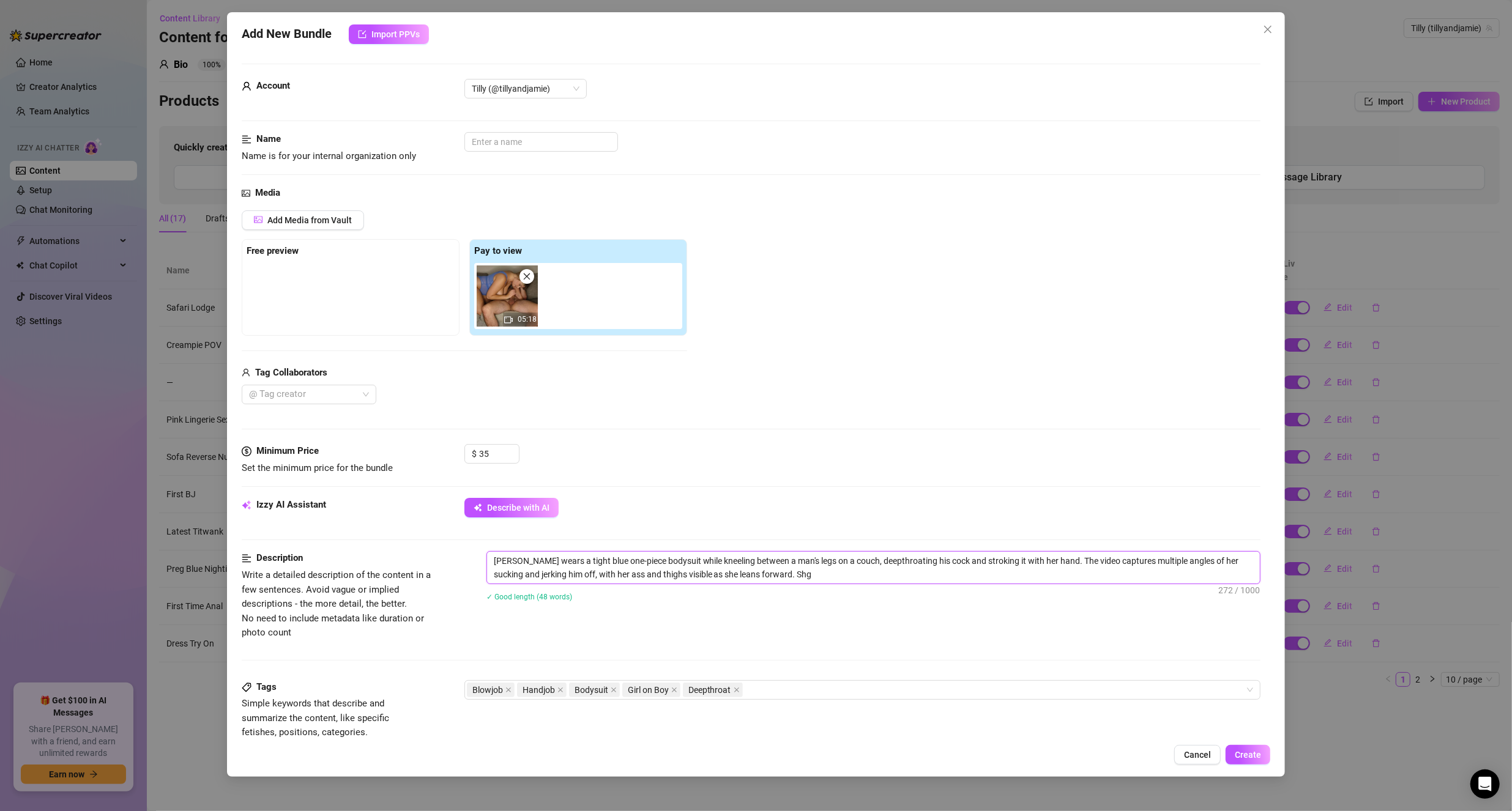
type textarea "[PERSON_NAME] wears a tight blue one-piece bodysuit while kneeling between a ma…"
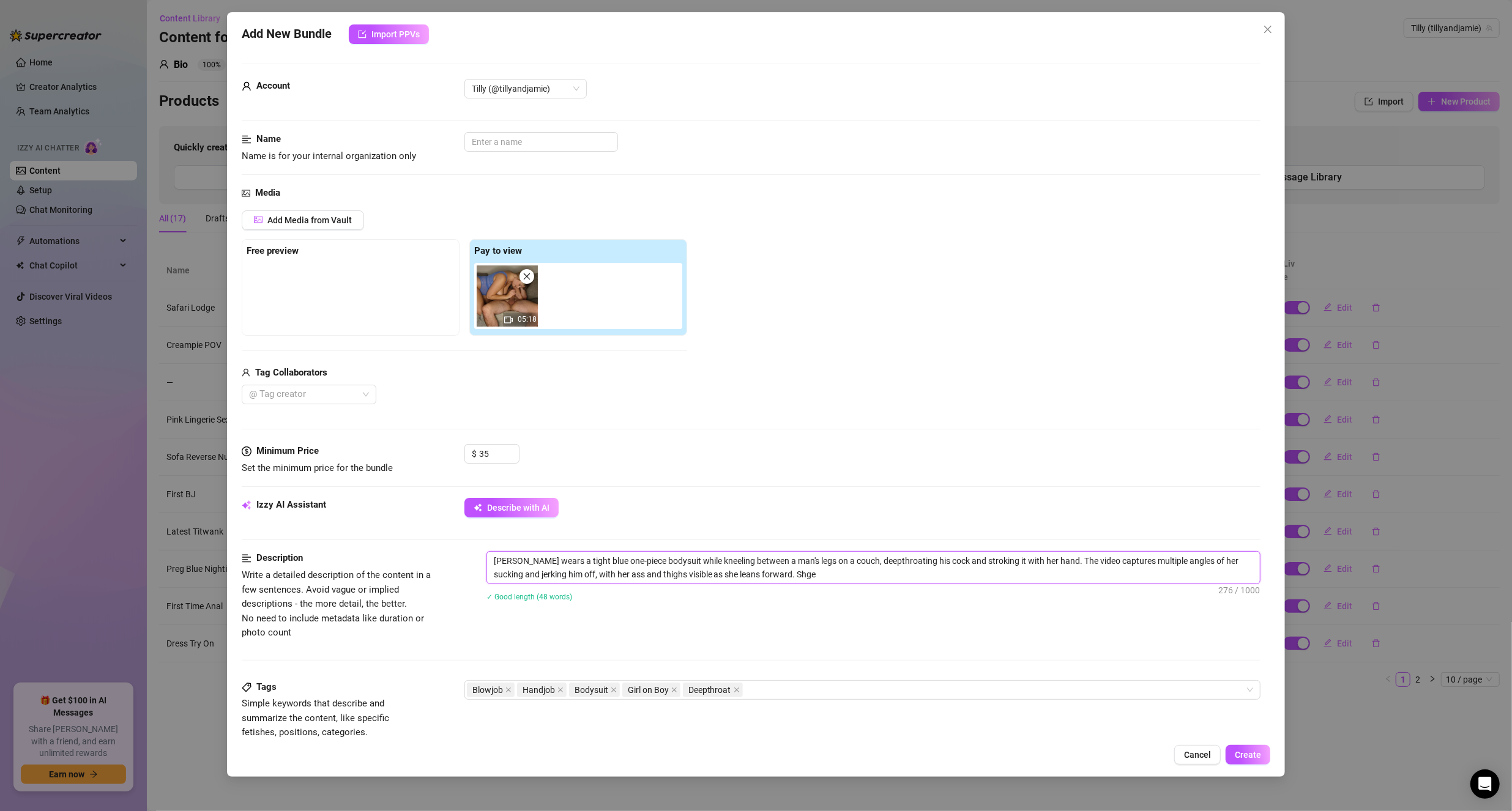
type textarea "[PERSON_NAME] wears a tight blue one-piece bodysuit while kneeling between a ma…"
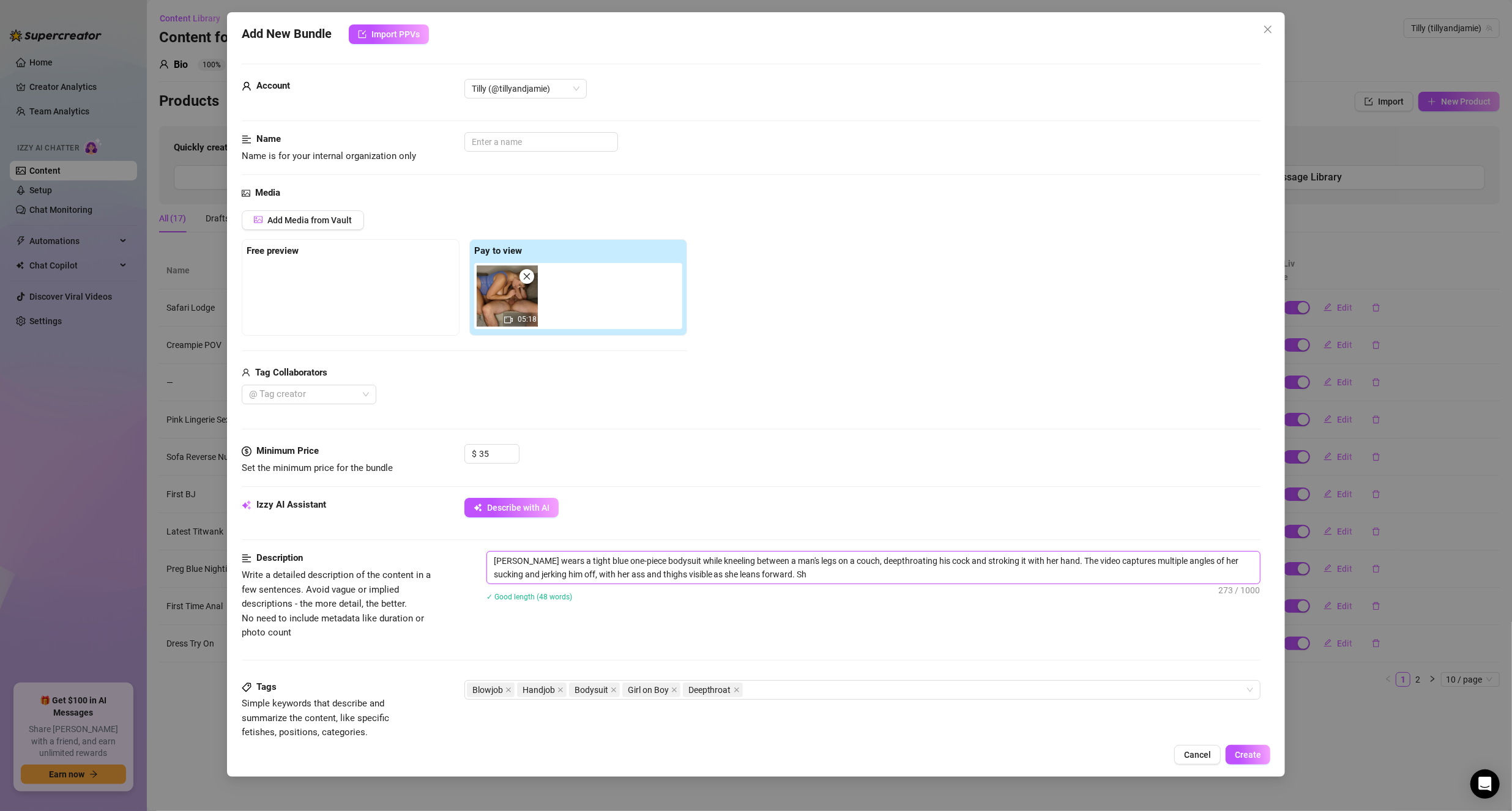
type textarea "[PERSON_NAME] wears a tight blue one-piece bodysuit while kneeling between a ma…"
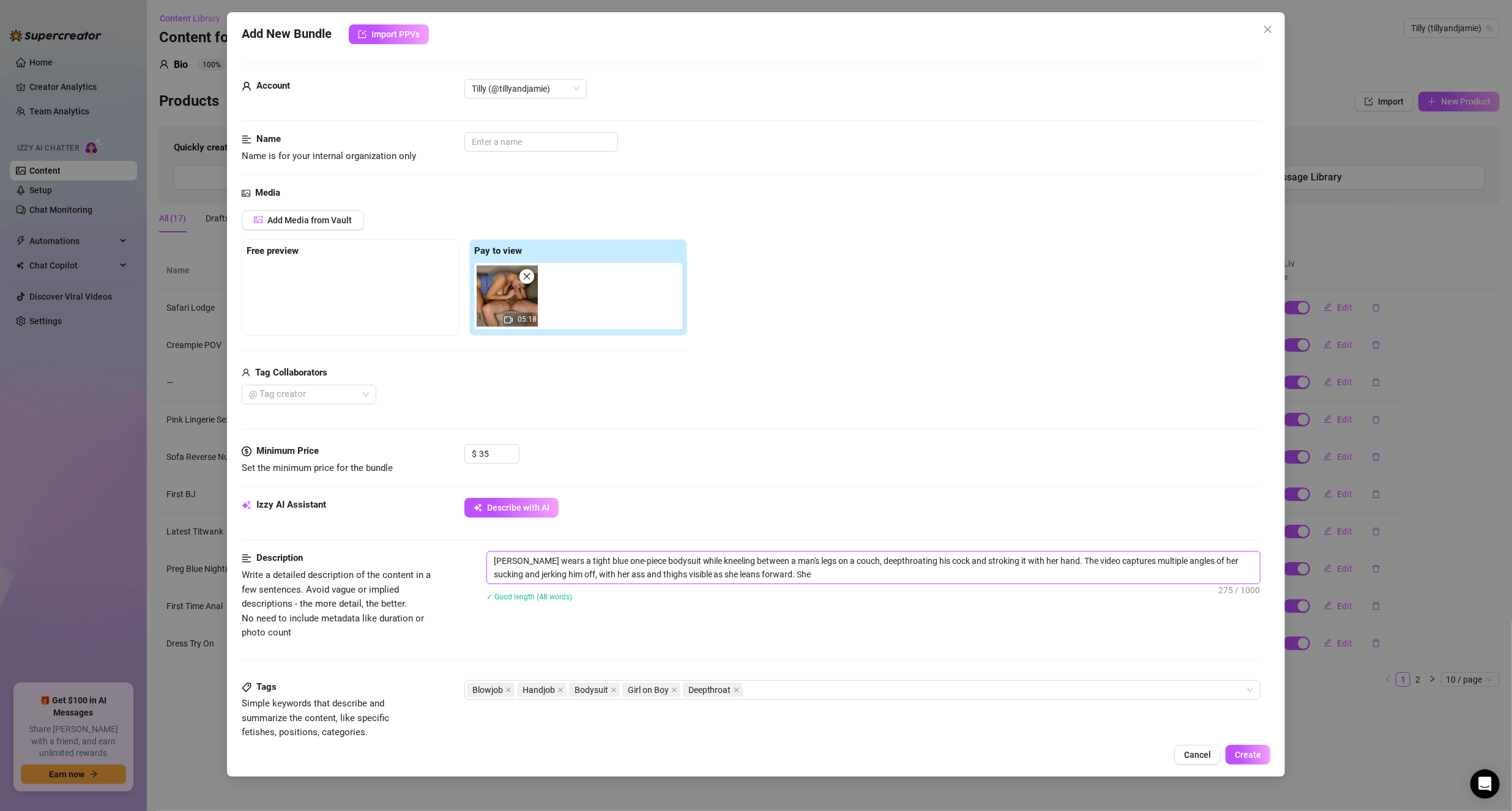
type textarea "[PERSON_NAME] wears a tight blue one-piece bodysuit while kneeling between a ma…"
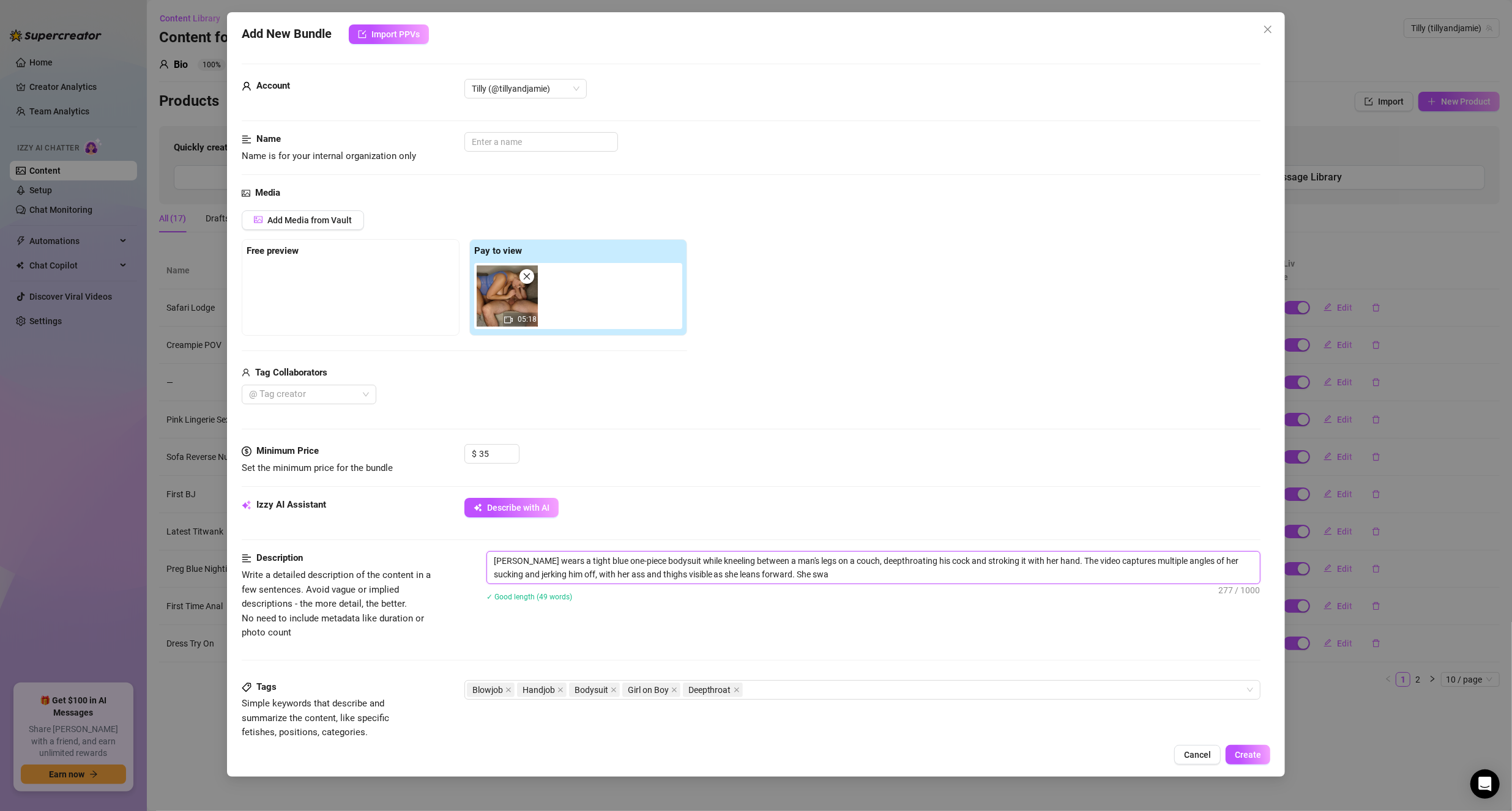
type textarea "[PERSON_NAME] wears a tight blue one-piece bodysuit while kneeling between a ma…"
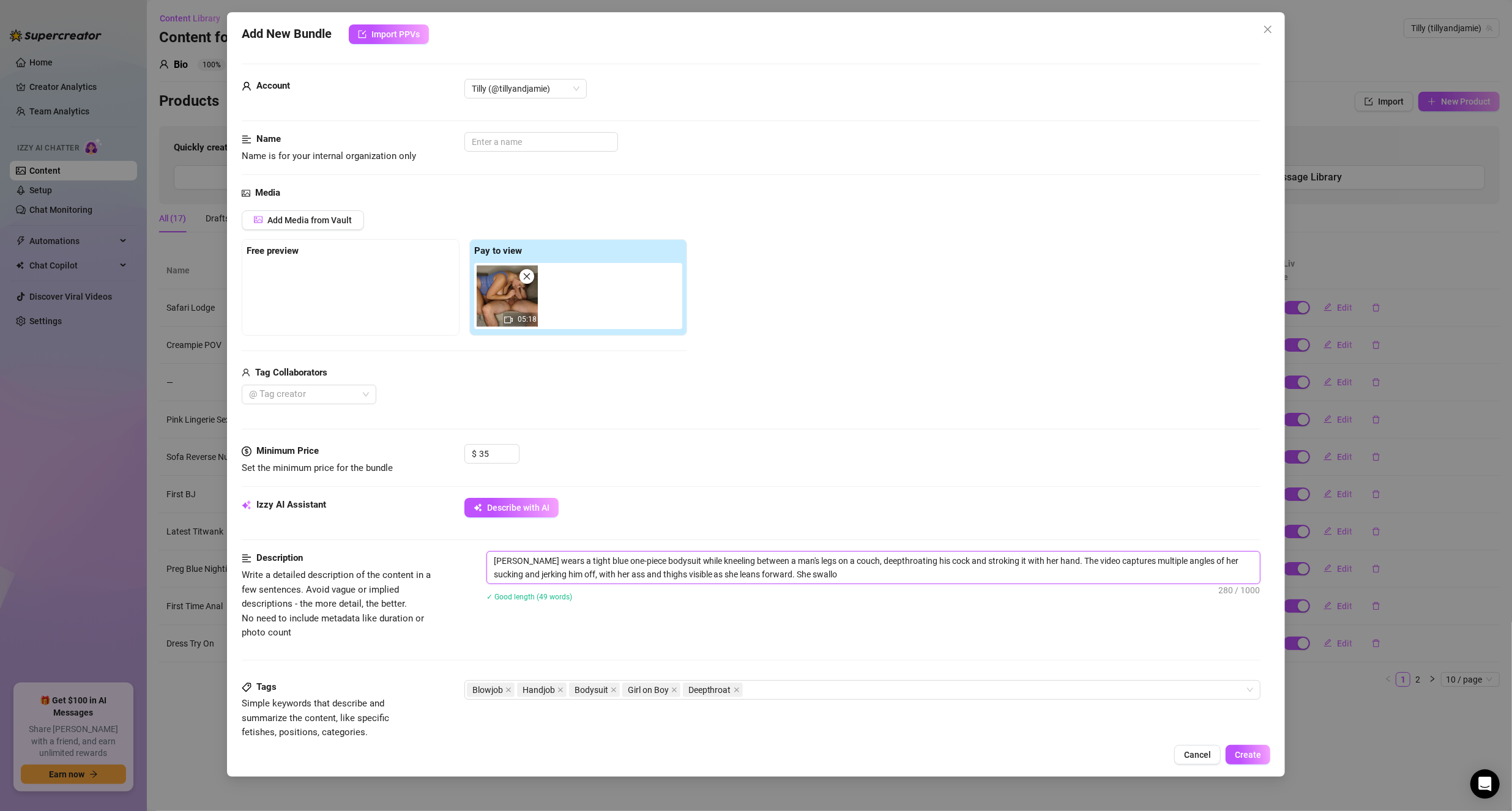
type textarea "[PERSON_NAME] wears a tight blue one-piece bodysuit while kneeling between a ma…"
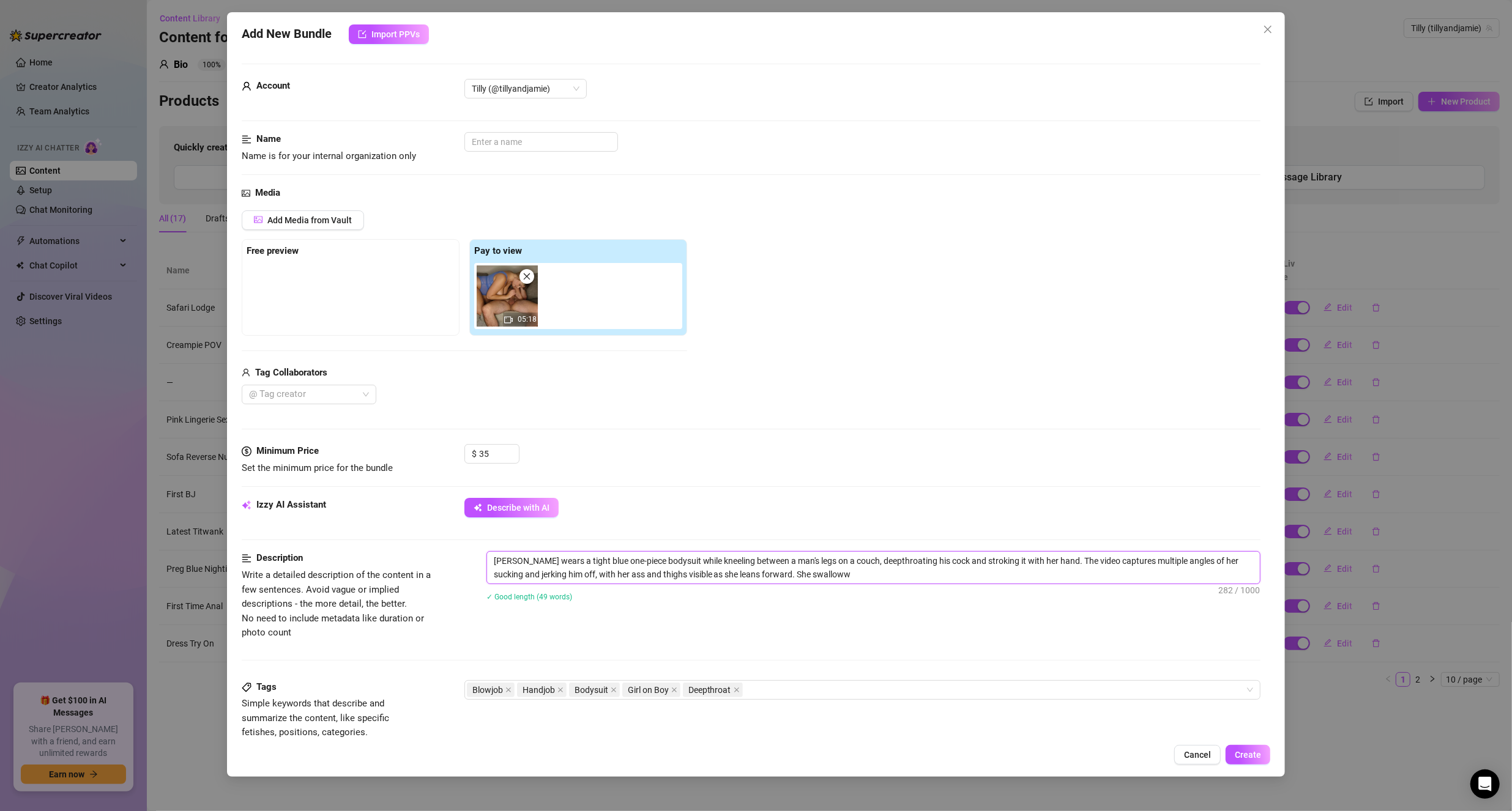
type textarea "[PERSON_NAME] wears a tight blue one-piece bodysuit while kneeling between a ma…"
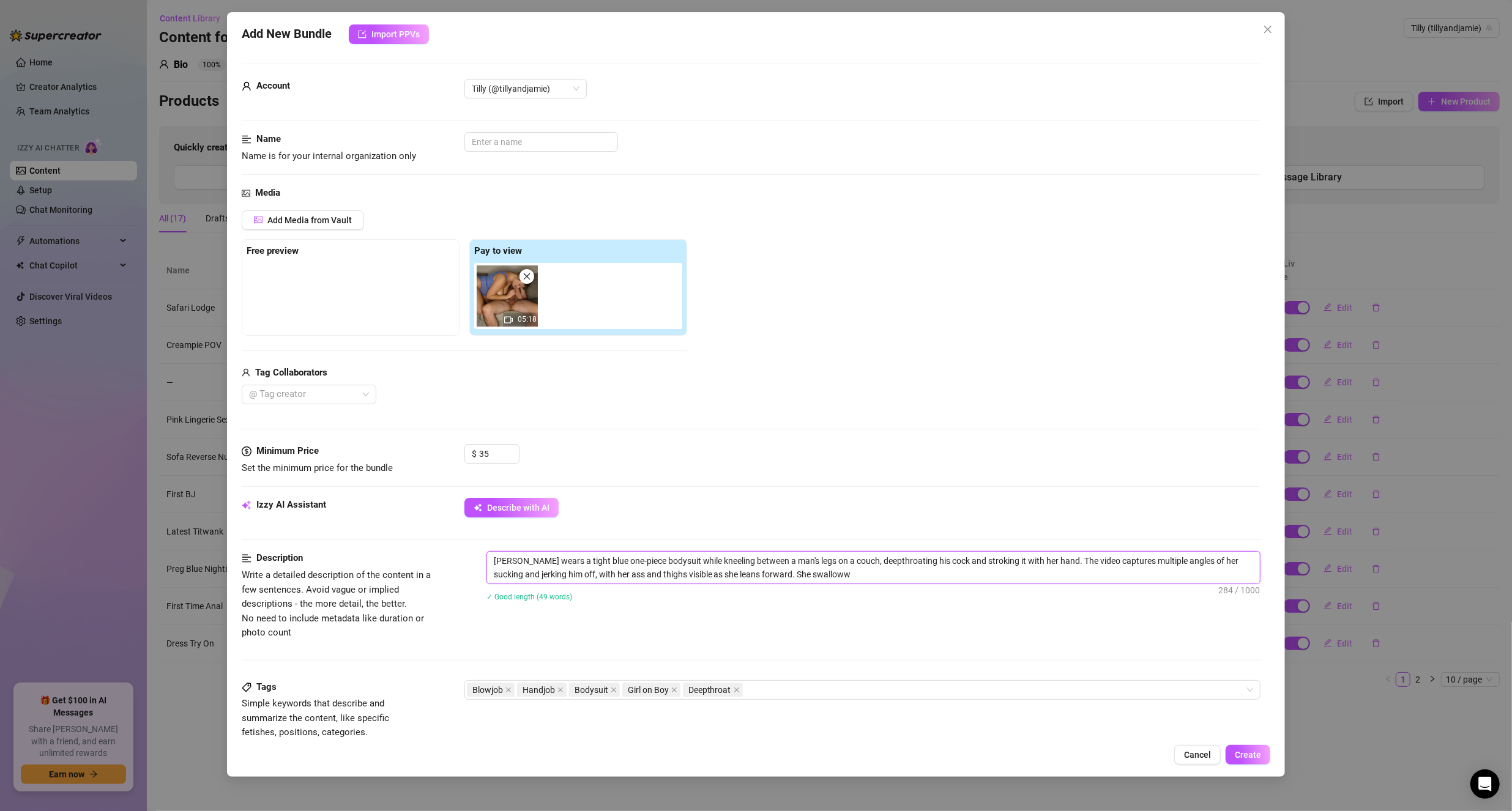
type textarea "[PERSON_NAME] wears a tight blue one-piece bodysuit while kneeling between a ma…"
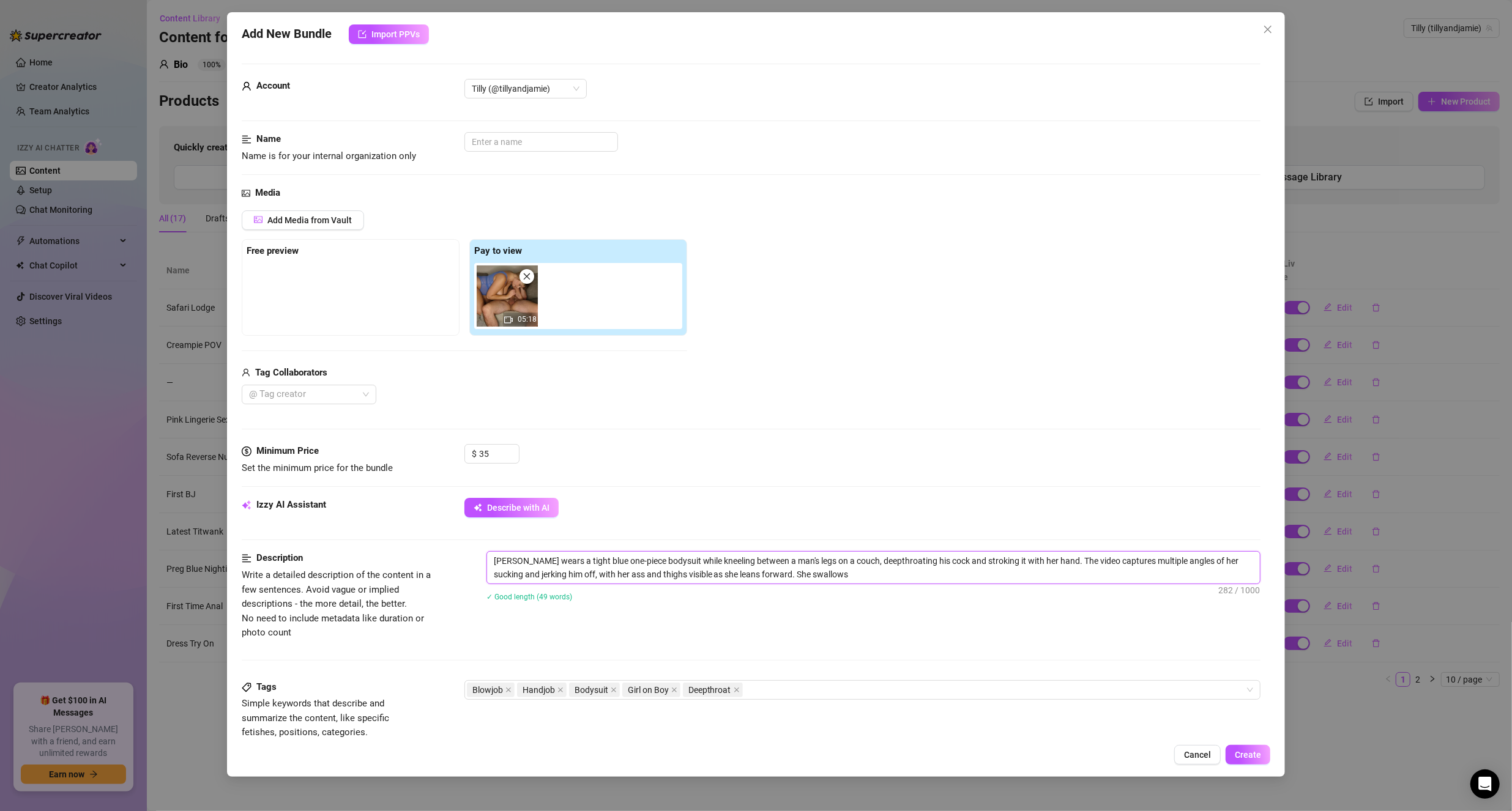
type textarea "[PERSON_NAME] wears a tight blue one-piece bodysuit while kneeling between a ma…"
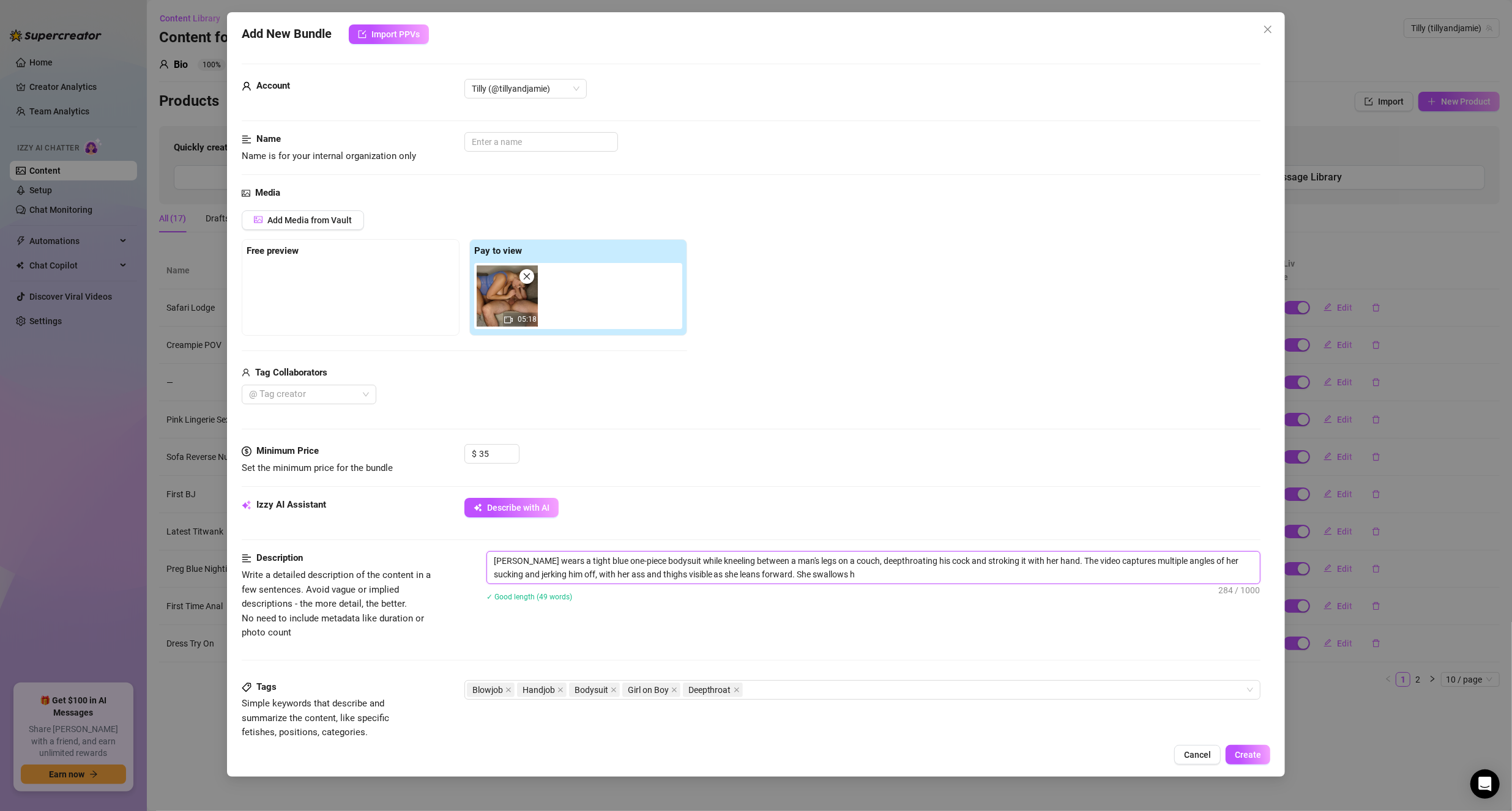
type textarea "[PERSON_NAME] wears a tight blue one-piece bodysuit while kneeling between a ma…"
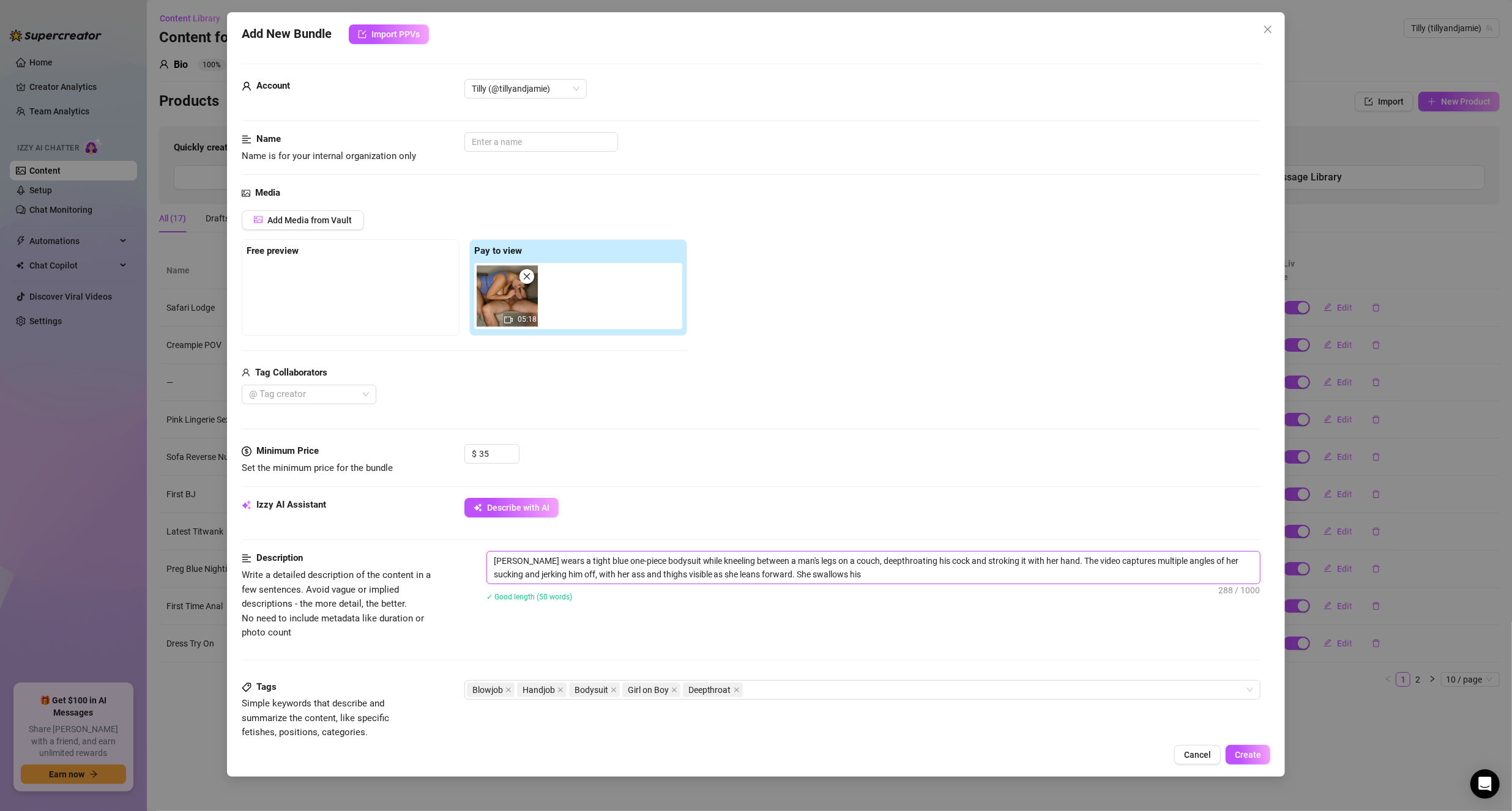
type textarea "[PERSON_NAME] wears a tight blue one-piece bodysuit while kneeling between a ma…"
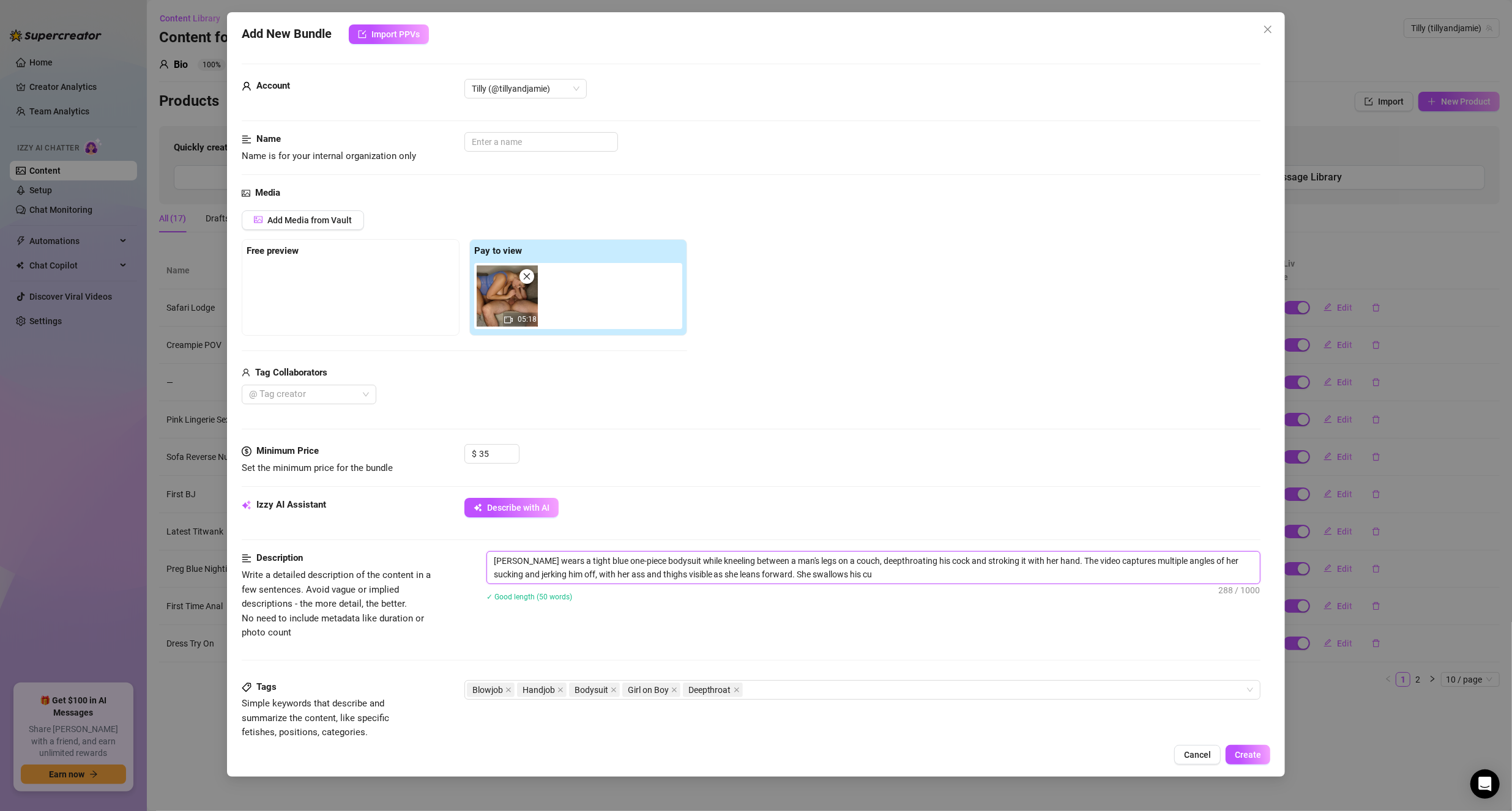
type textarea "[PERSON_NAME] wears a tight blue one-piece bodysuit while kneeling between a ma…"
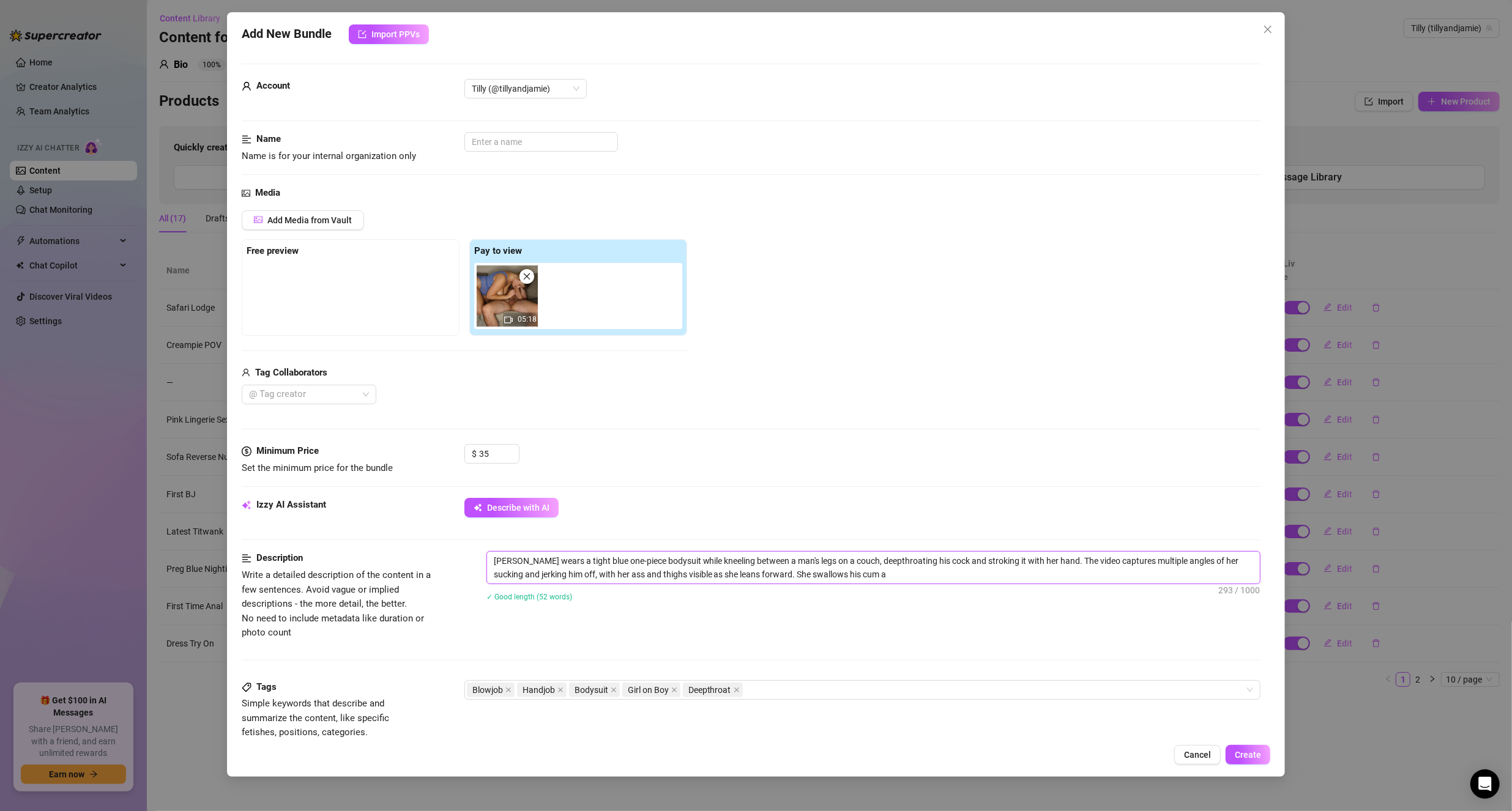
type textarea "[PERSON_NAME] wears a tight blue one-piece bodysuit while kneeling between a ma…"
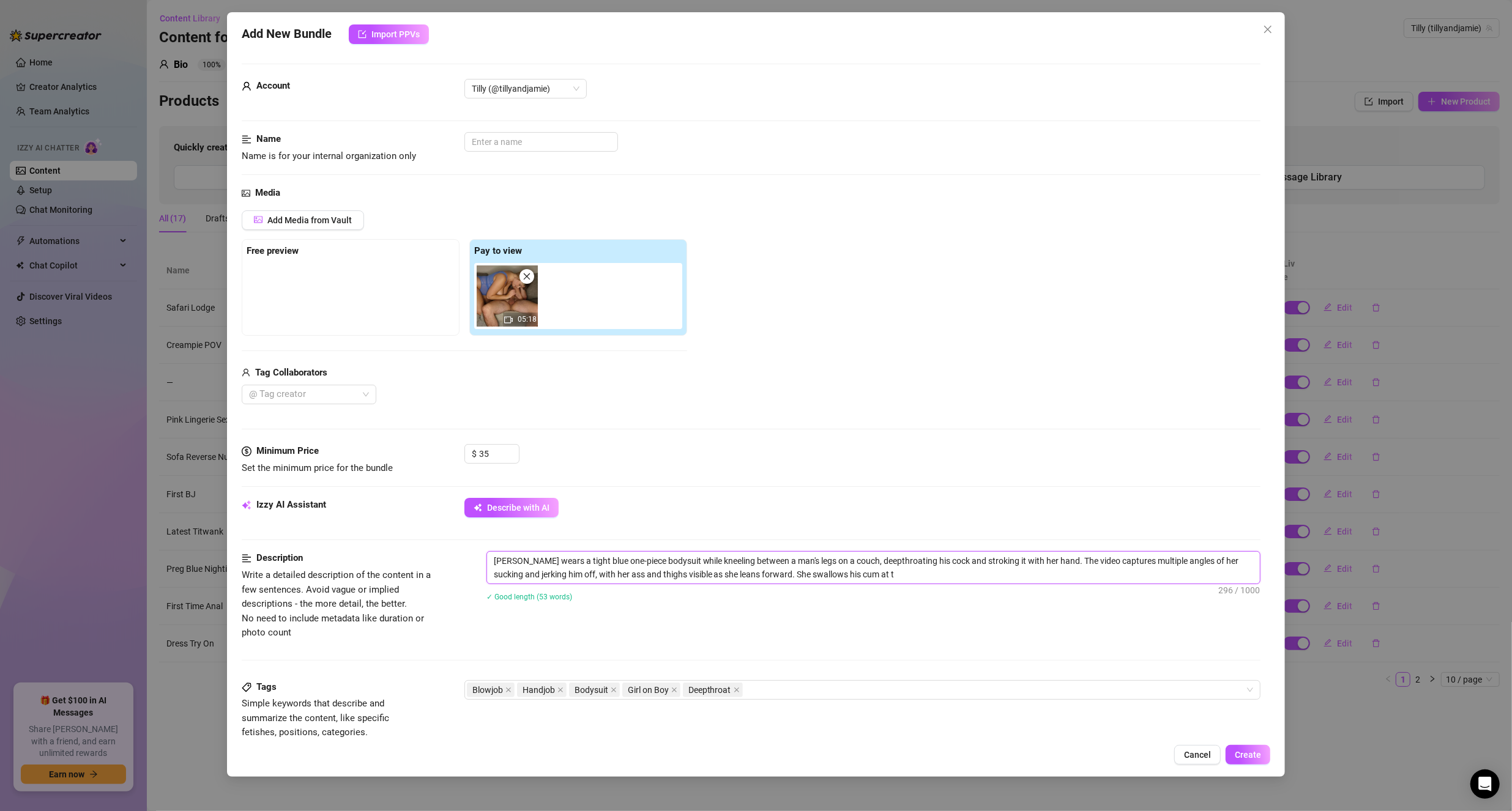
type textarea "[PERSON_NAME] wears a tight blue one-piece bodysuit while kneeling between a ma…"
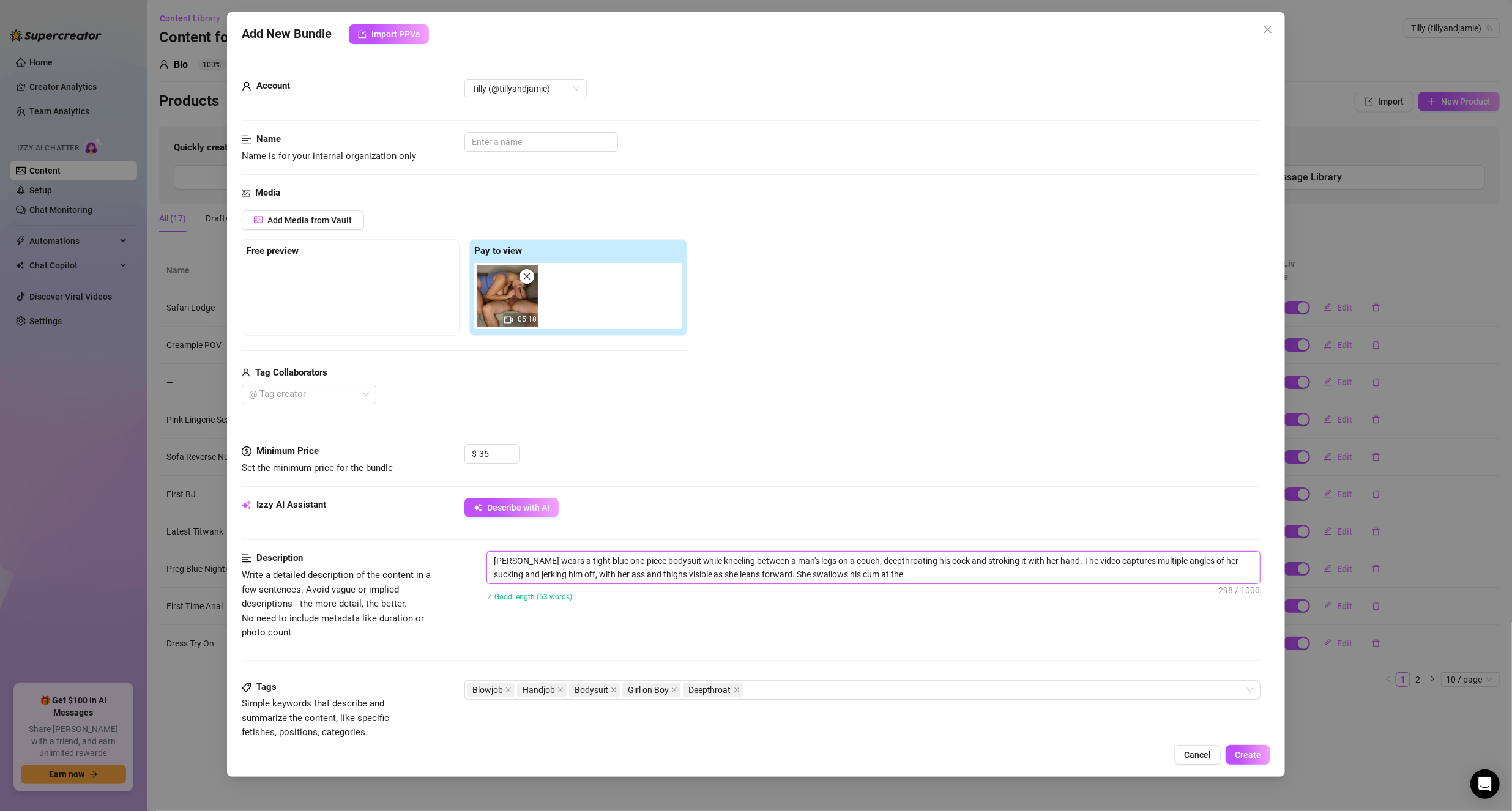
type textarea "[PERSON_NAME] wears a tight blue one-piece bodysuit while kneeling between a ma…"
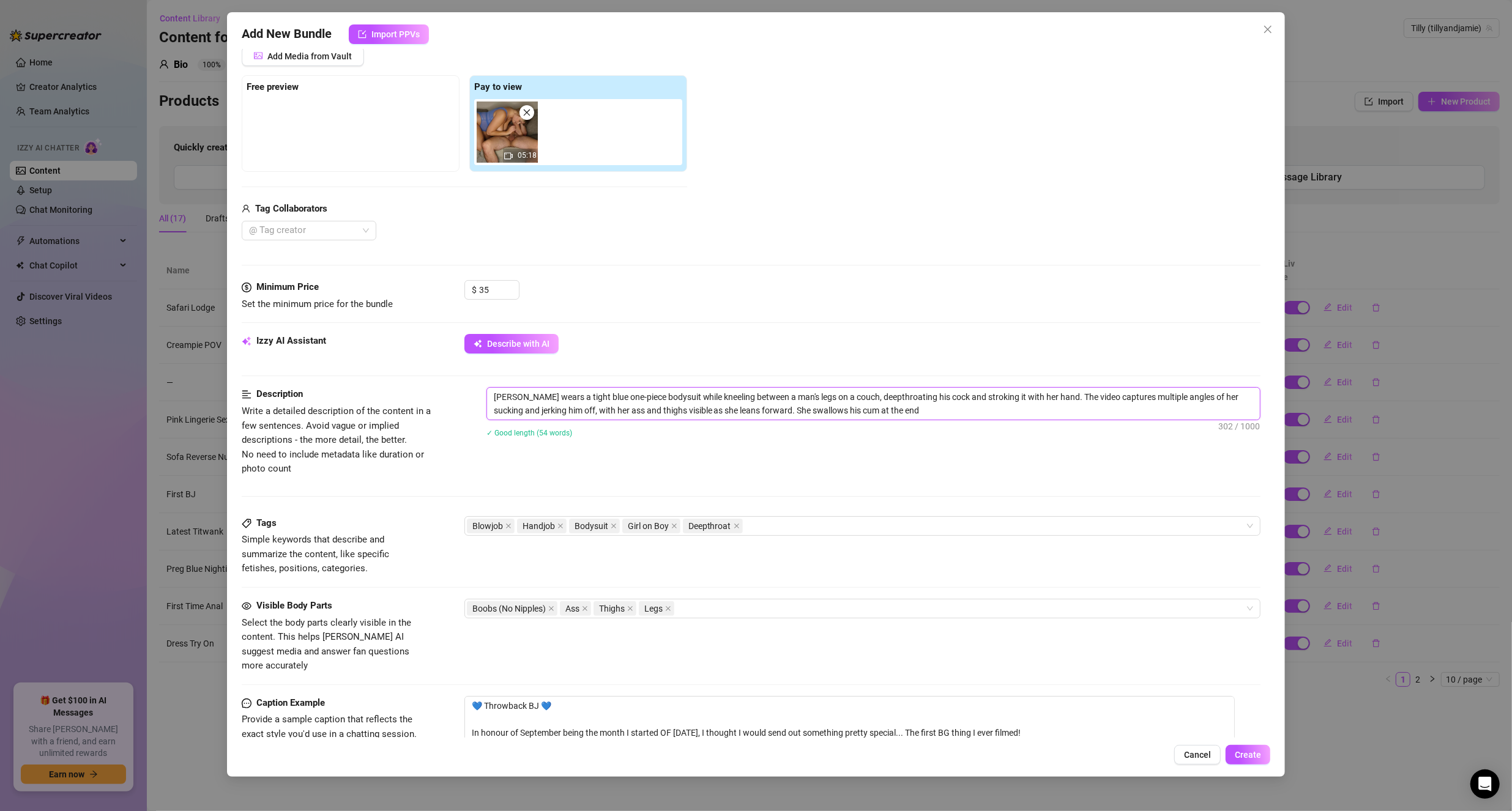
scroll to position [306, 0]
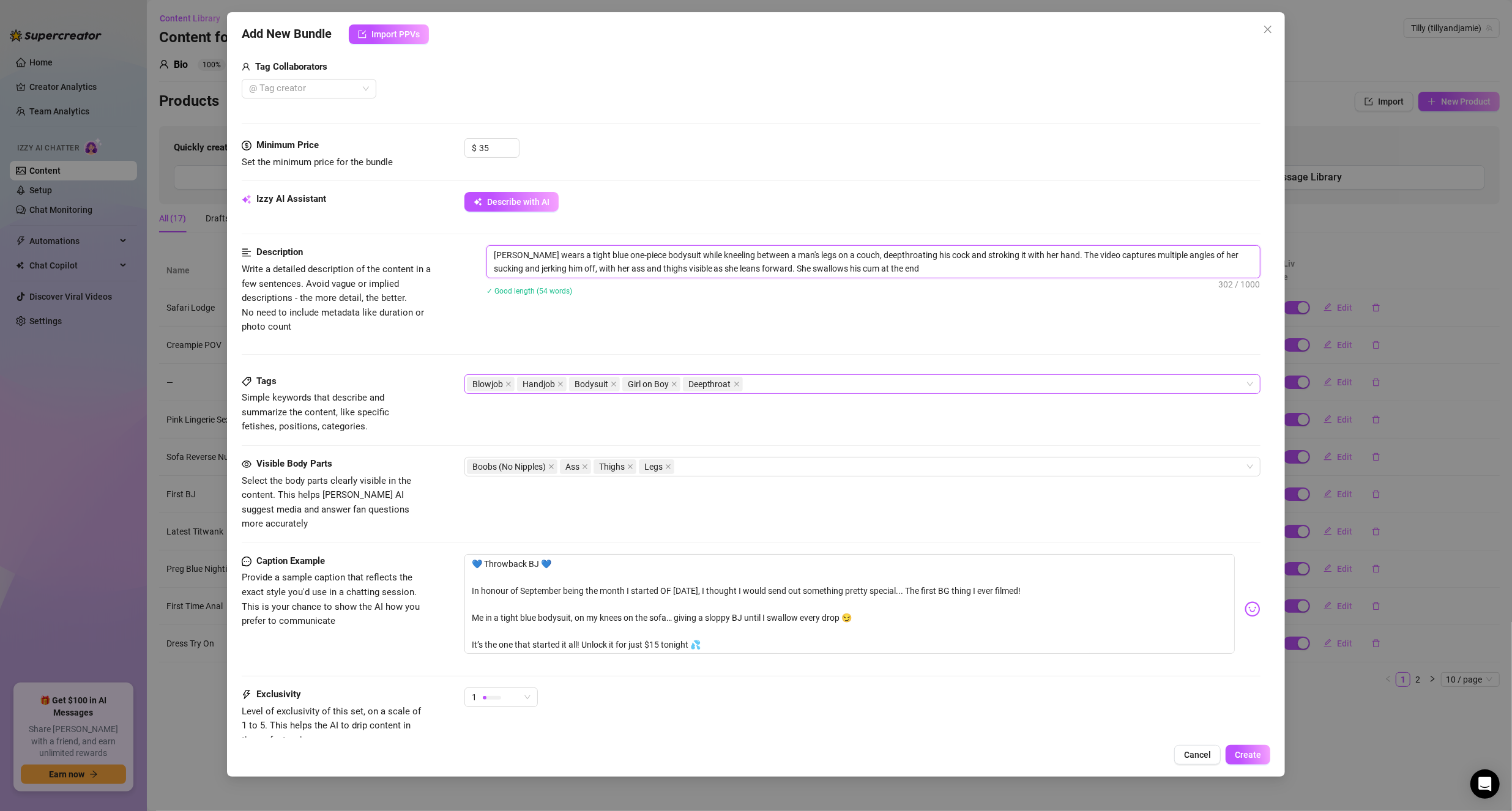
click at [806, 388] on div "Blowjob Handjob Bodysuit Girl on Boy Deepthroat" at bounding box center [856, 384] width 779 height 17
type textarea "[PERSON_NAME] wears a tight blue one-piece bodysuit while kneeling between a ma…"
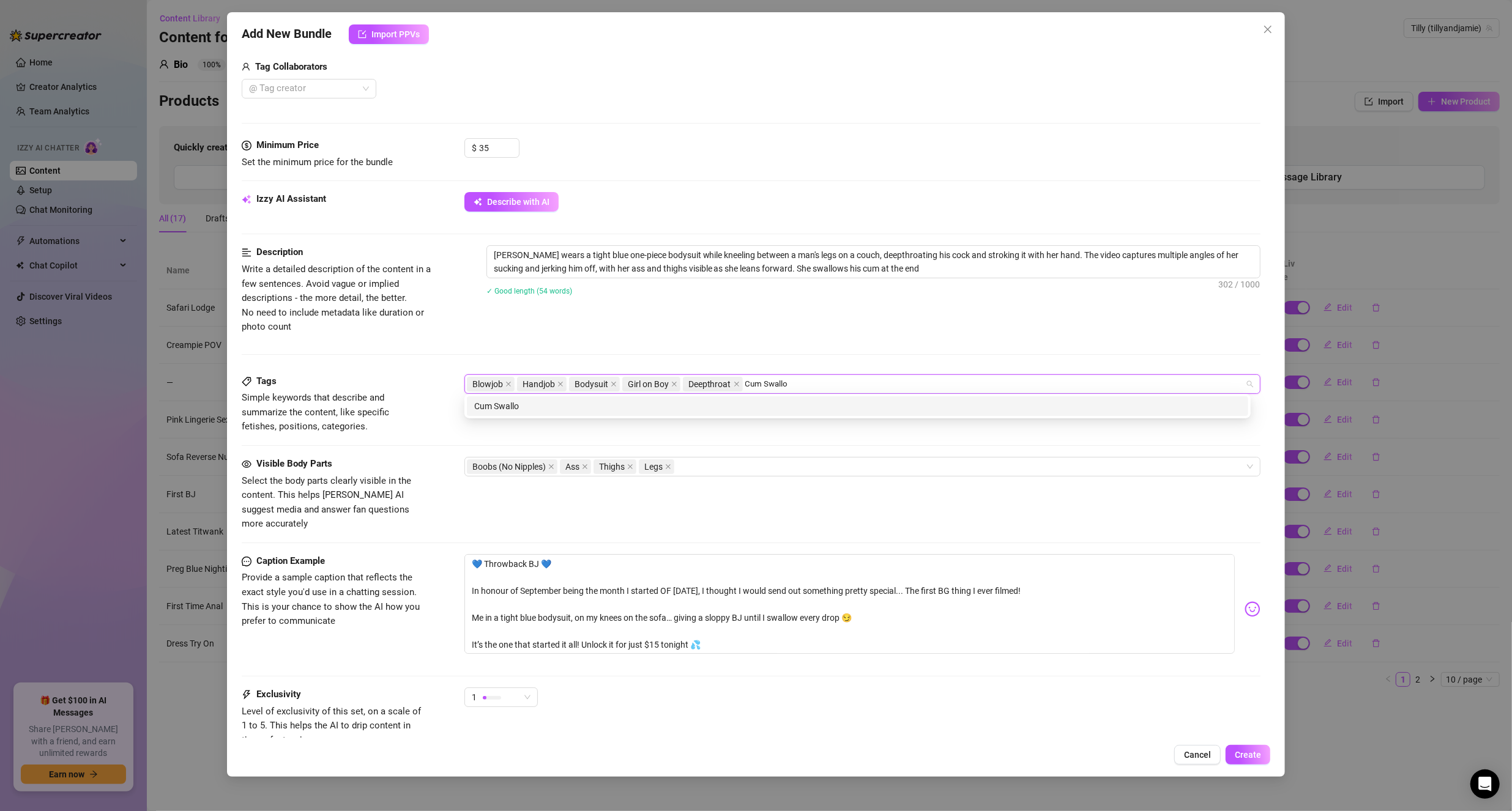
type input "Cum Swallow"
click at [790, 398] on div "Cum Swallow" at bounding box center [857, 407] width 781 height 20
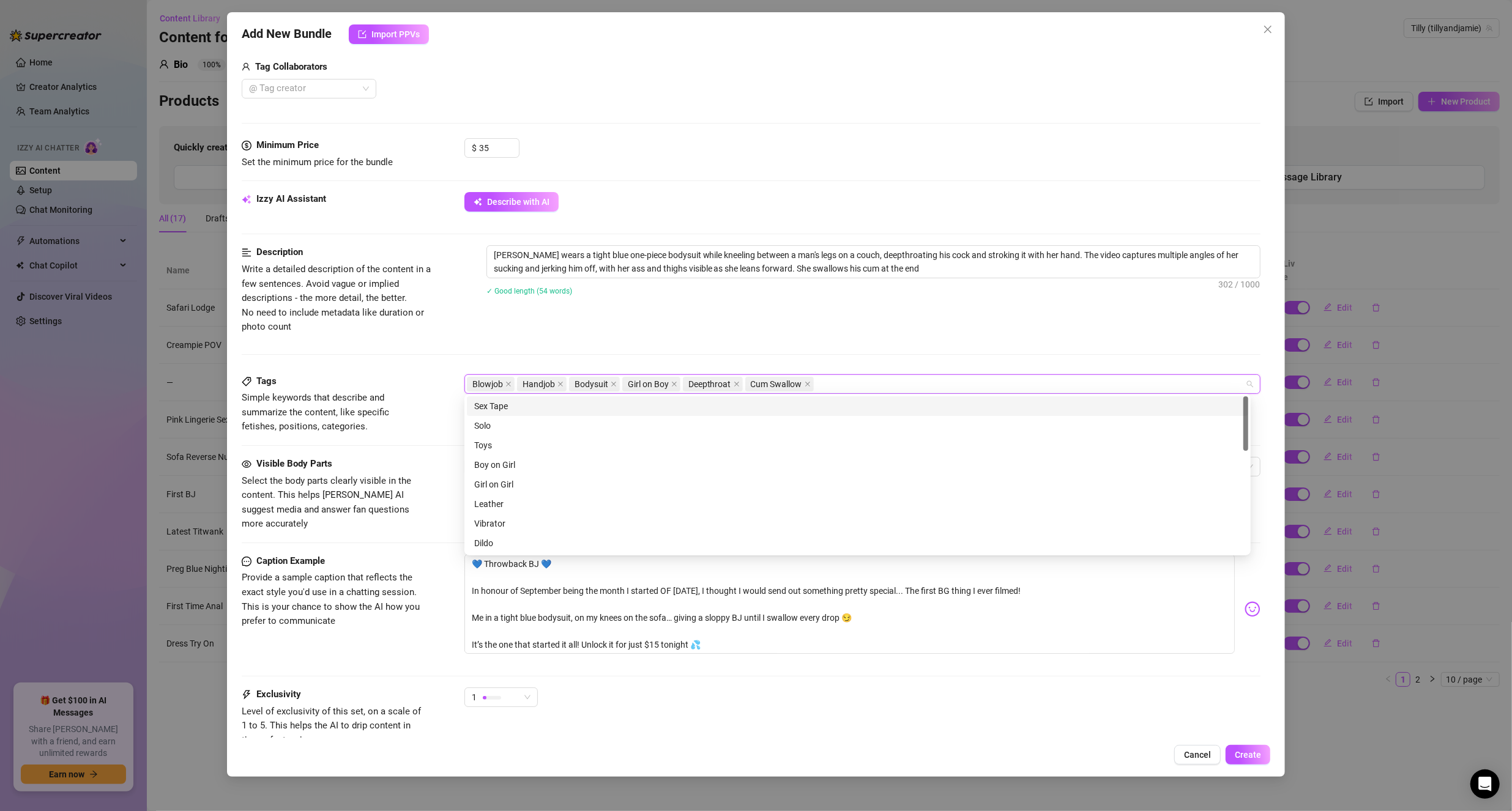
click at [390, 432] on div "Tags Simple keywords that describe and summarize the content, like specific fet…" at bounding box center [751, 416] width 1019 height 83
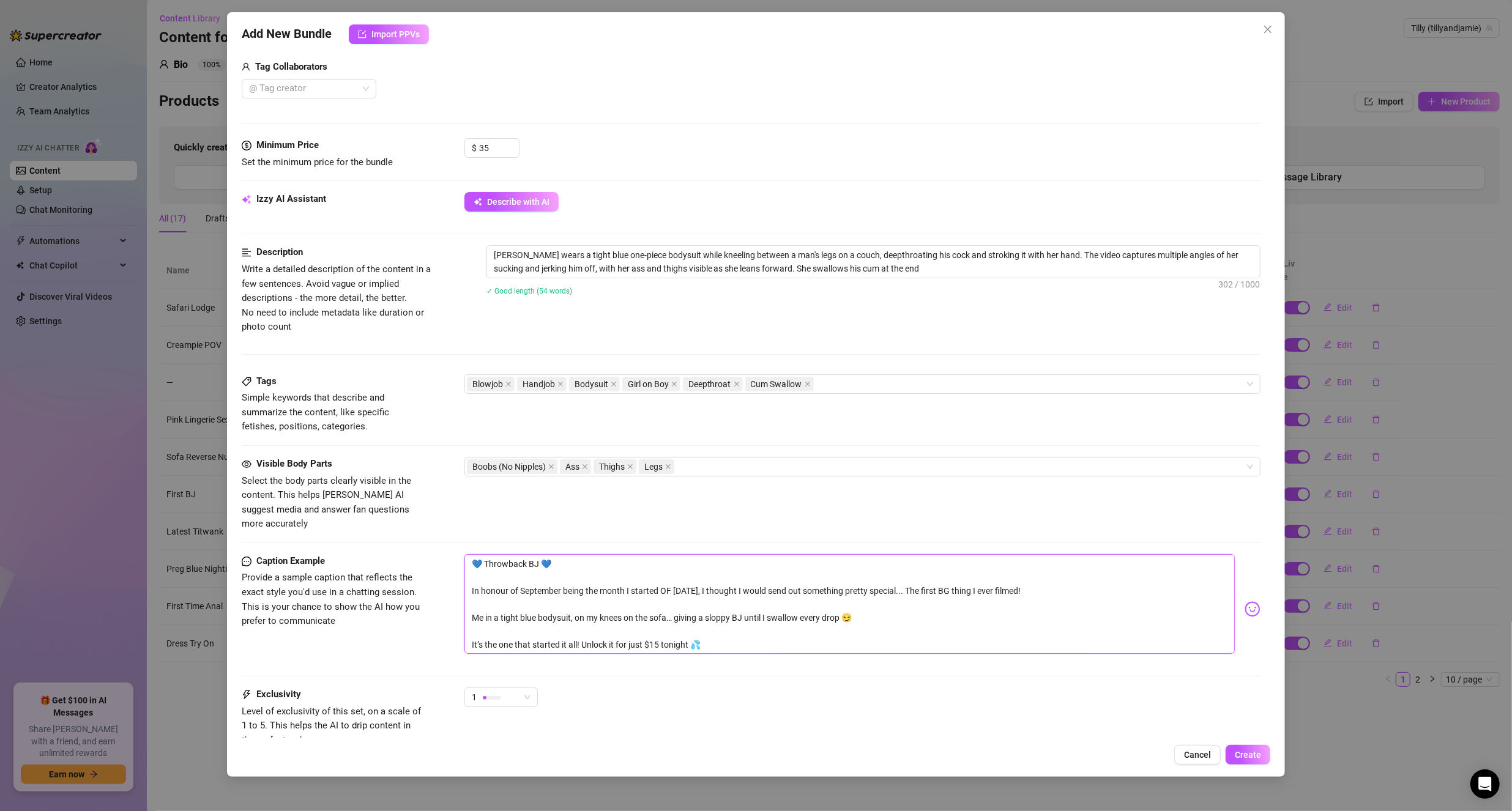
drag, startPoint x: 764, startPoint y: 624, endPoint x: 426, endPoint y: 617, distance: 338.1
click at [425, 617] on div "Caption Example Provide a sample caption that reflects the exact style you'd us…" at bounding box center [751, 609] width 1019 height 111
type textarea "💙 Throwback BJ 💙 In honour of September being the month I started OF [DATE], I …"
drag, startPoint x: 664, startPoint y: 586, endPoint x: 329, endPoint y: 542, distance: 337.9
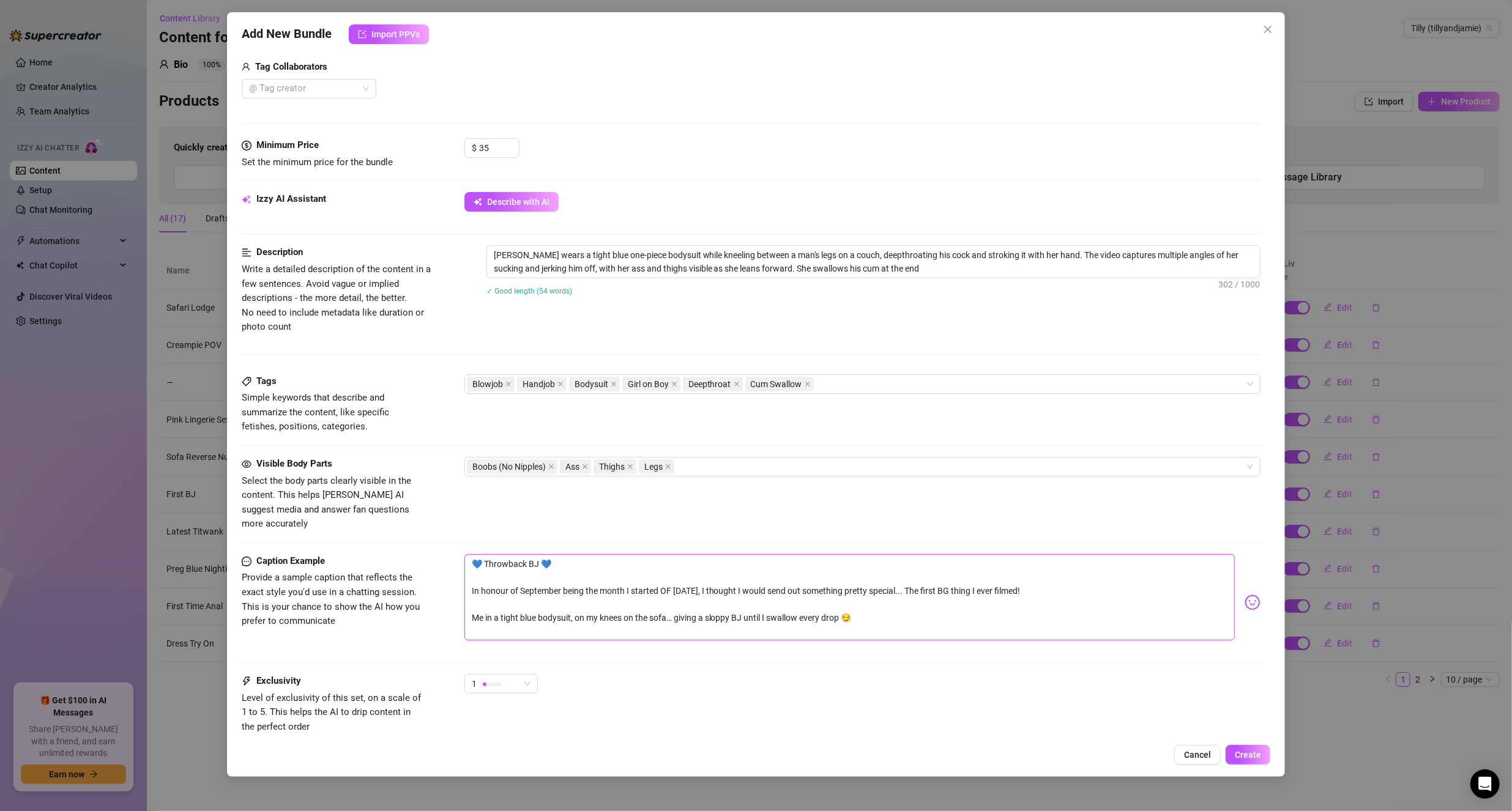
click at [329, 554] on div "Caption Example Provide a sample caption that reflects the exact style you'd us…" at bounding box center [751, 602] width 1019 height 98
type textarea "Me in a tight blue bodysuit, on my knees on the sofa… giving a sloppy BJ until …"
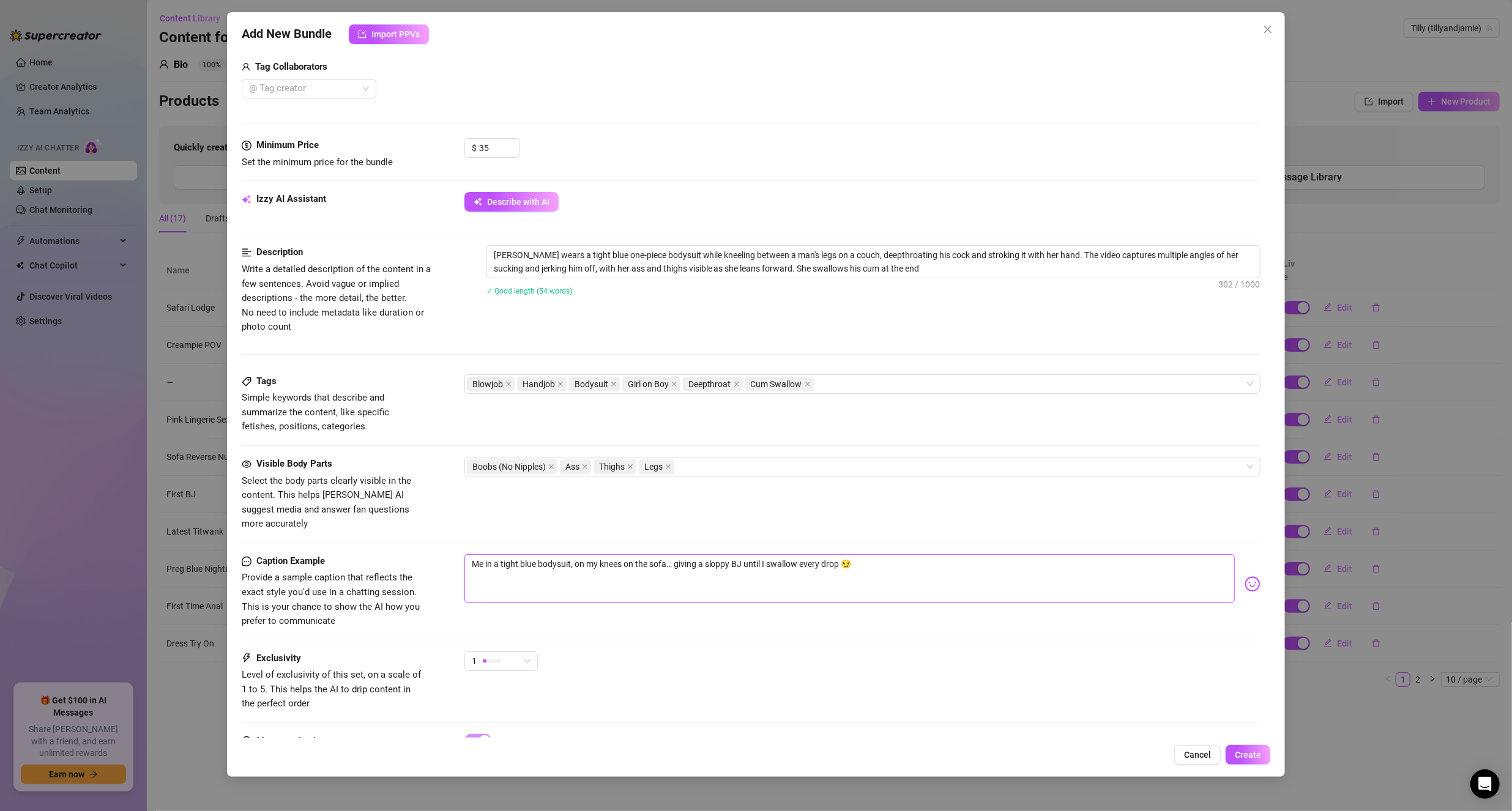
type textarea "Me in a tight blue bodysuit, on my knees on the sofa… giving a sloppy BJ until …"
click at [972, 574] on textarea "The firs BG I ever filmed. Me in a tight blue bodysuit, on my knees on the sofa…" at bounding box center [850, 579] width 771 height 49
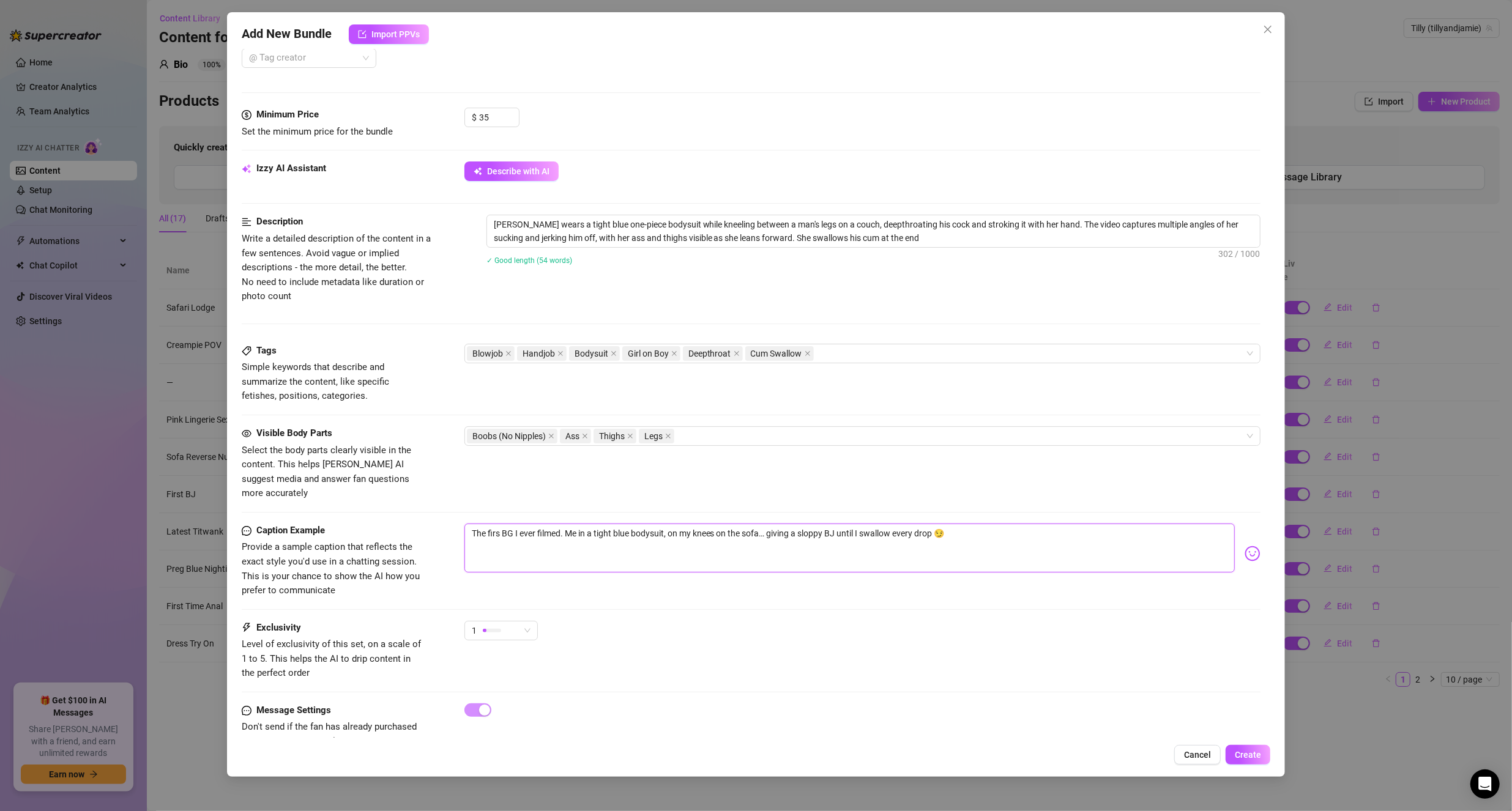
scroll to position [353, 0]
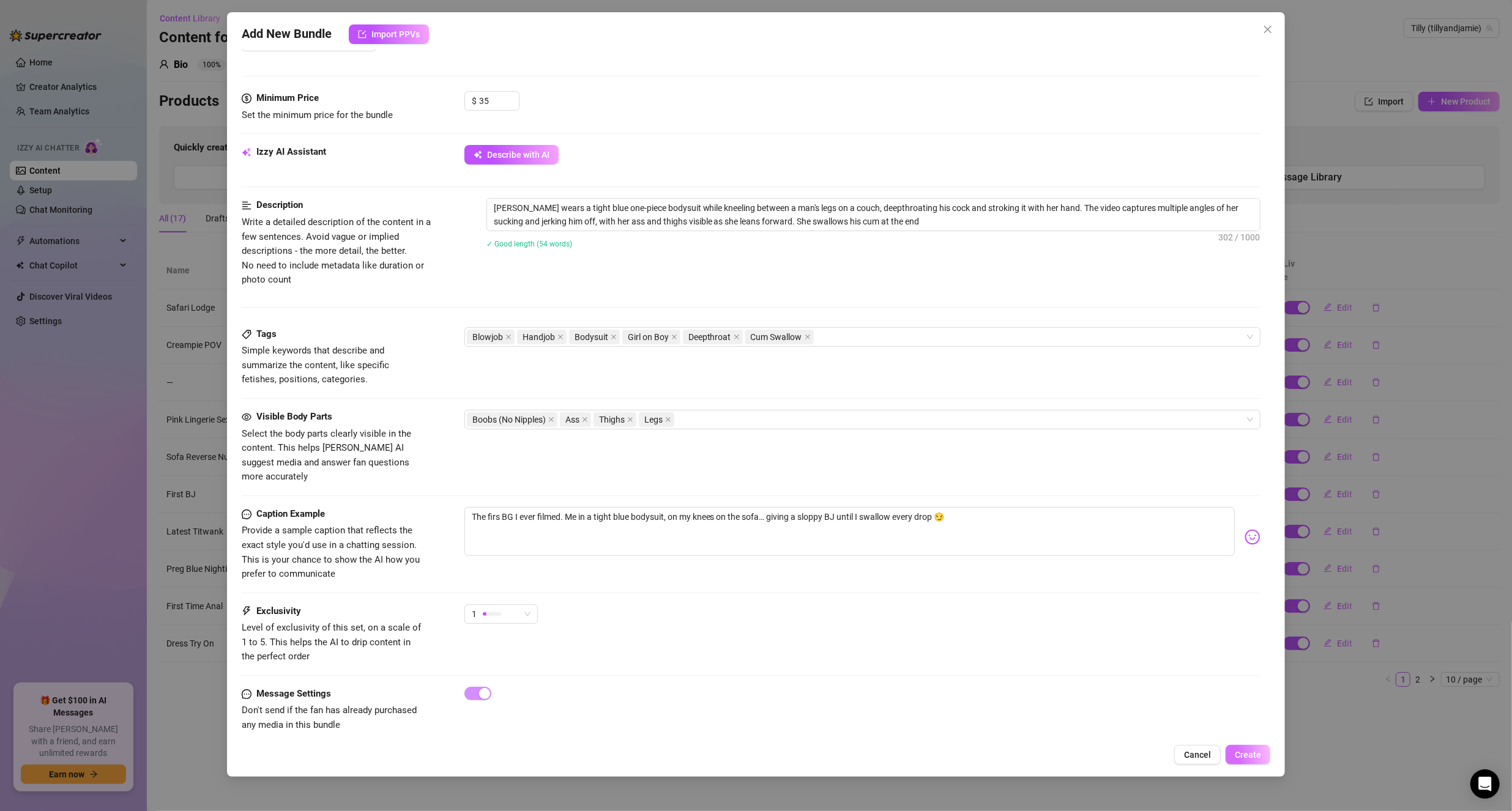
click at [1251, 754] on span "Create" at bounding box center [1247, 755] width 26 height 10
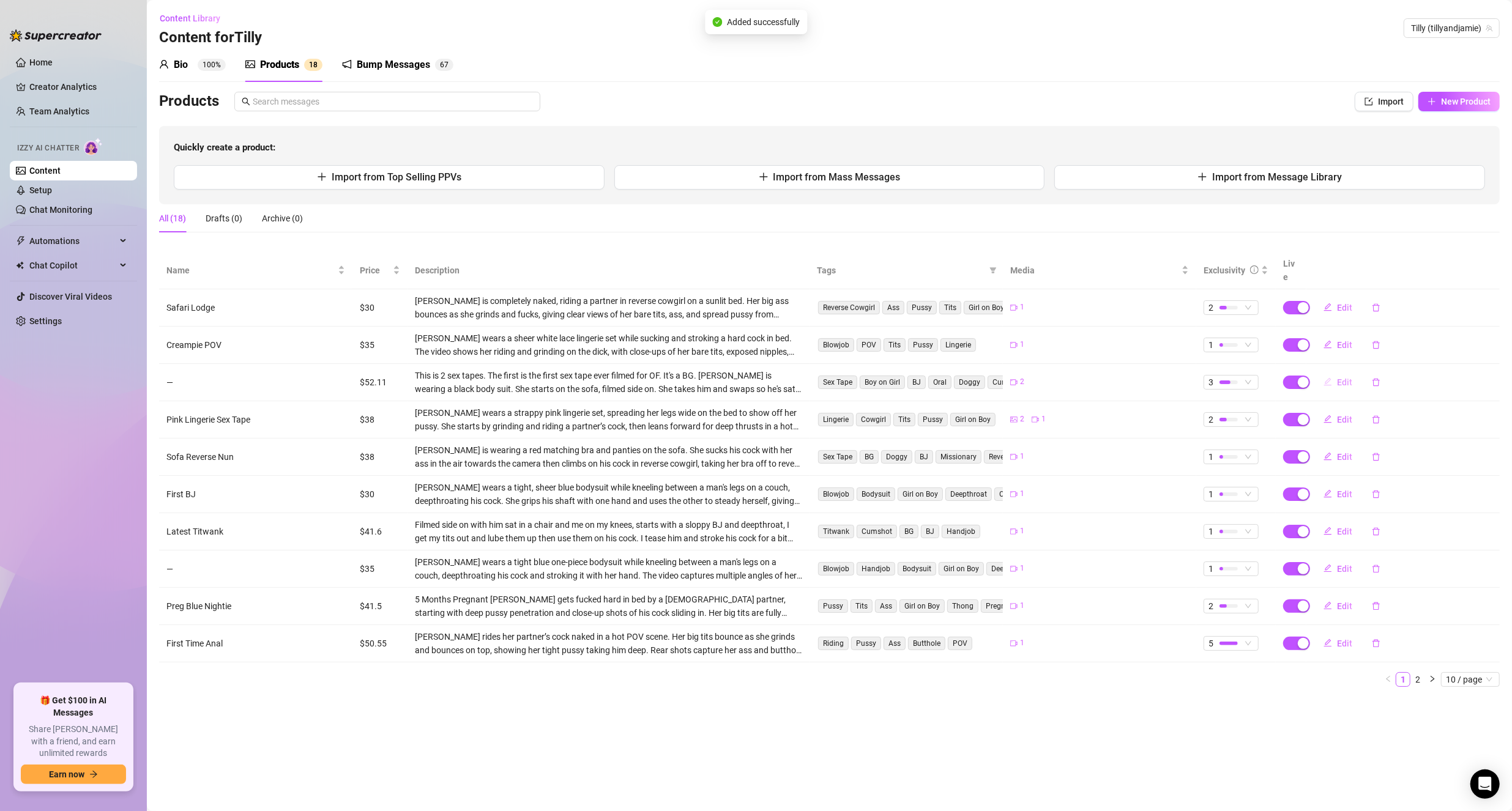
click at [1341, 378] on span "Edit" at bounding box center [1344, 383] width 15 height 10
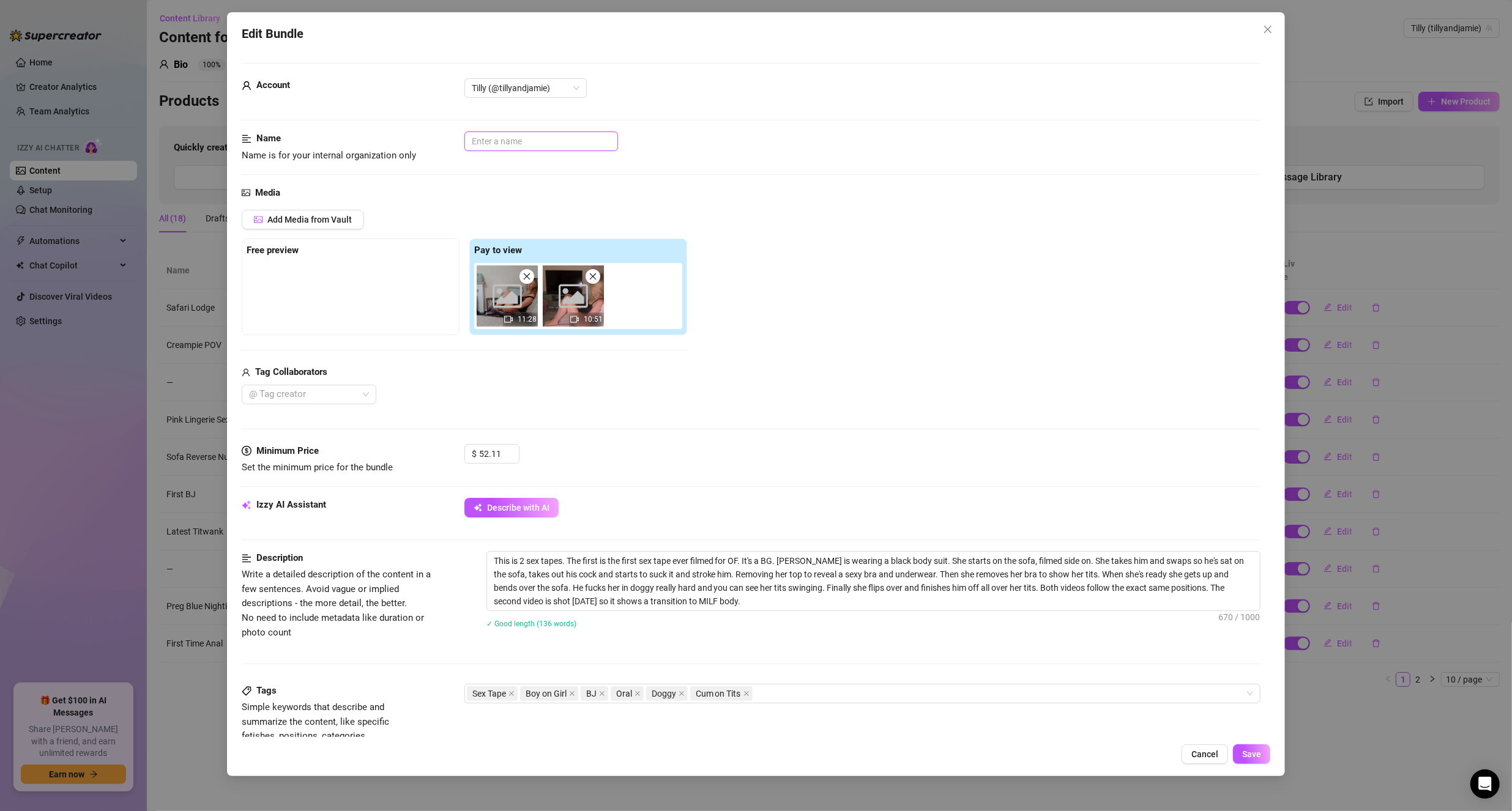
click at [489, 131] on input "text" at bounding box center [541, 141] width 154 height 20
click at [1256, 749] on button "Save" at bounding box center [1251, 754] width 37 height 20
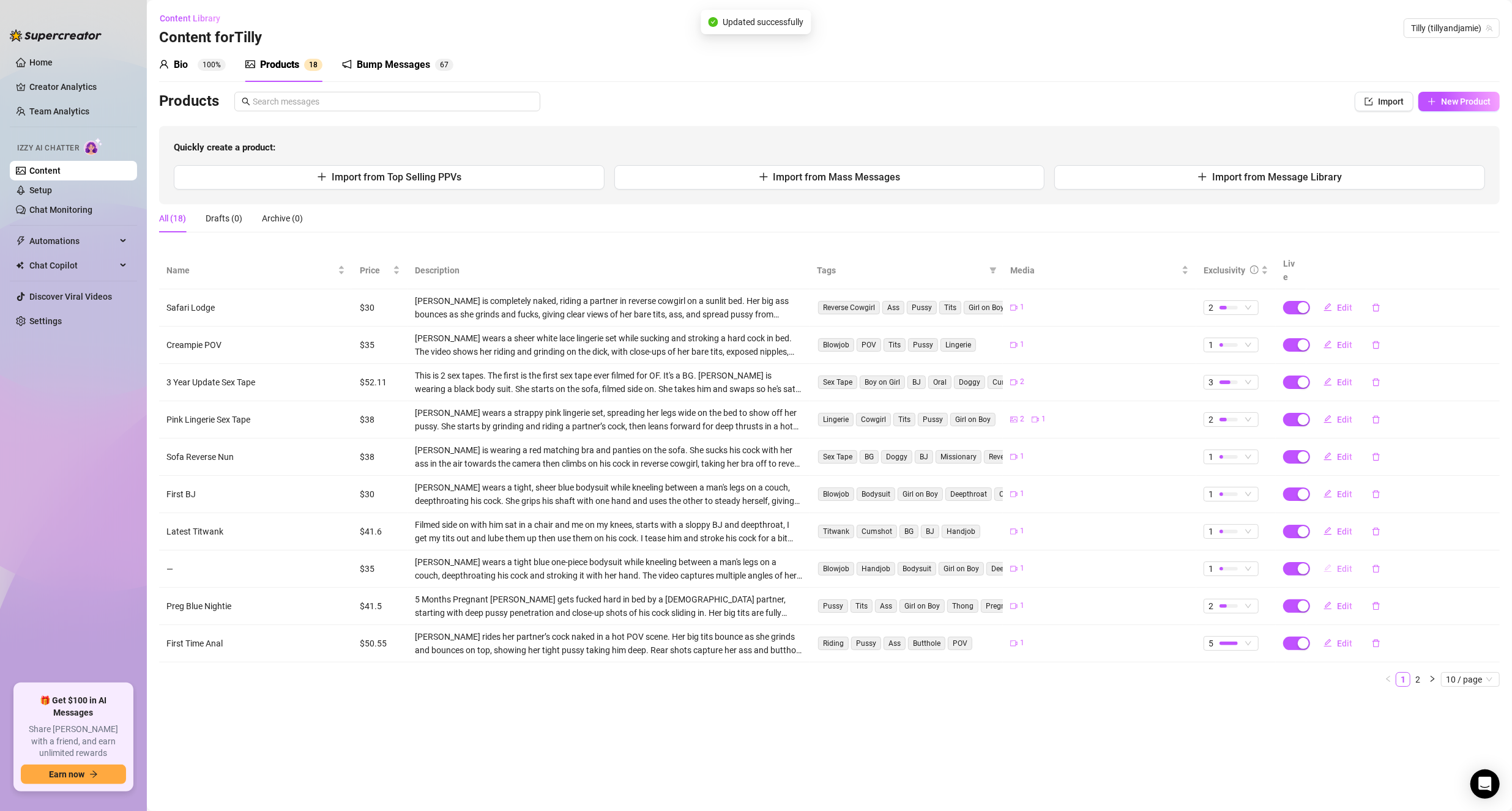
click at [1346, 564] on span "Edit" at bounding box center [1344, 569] width 15 height 10
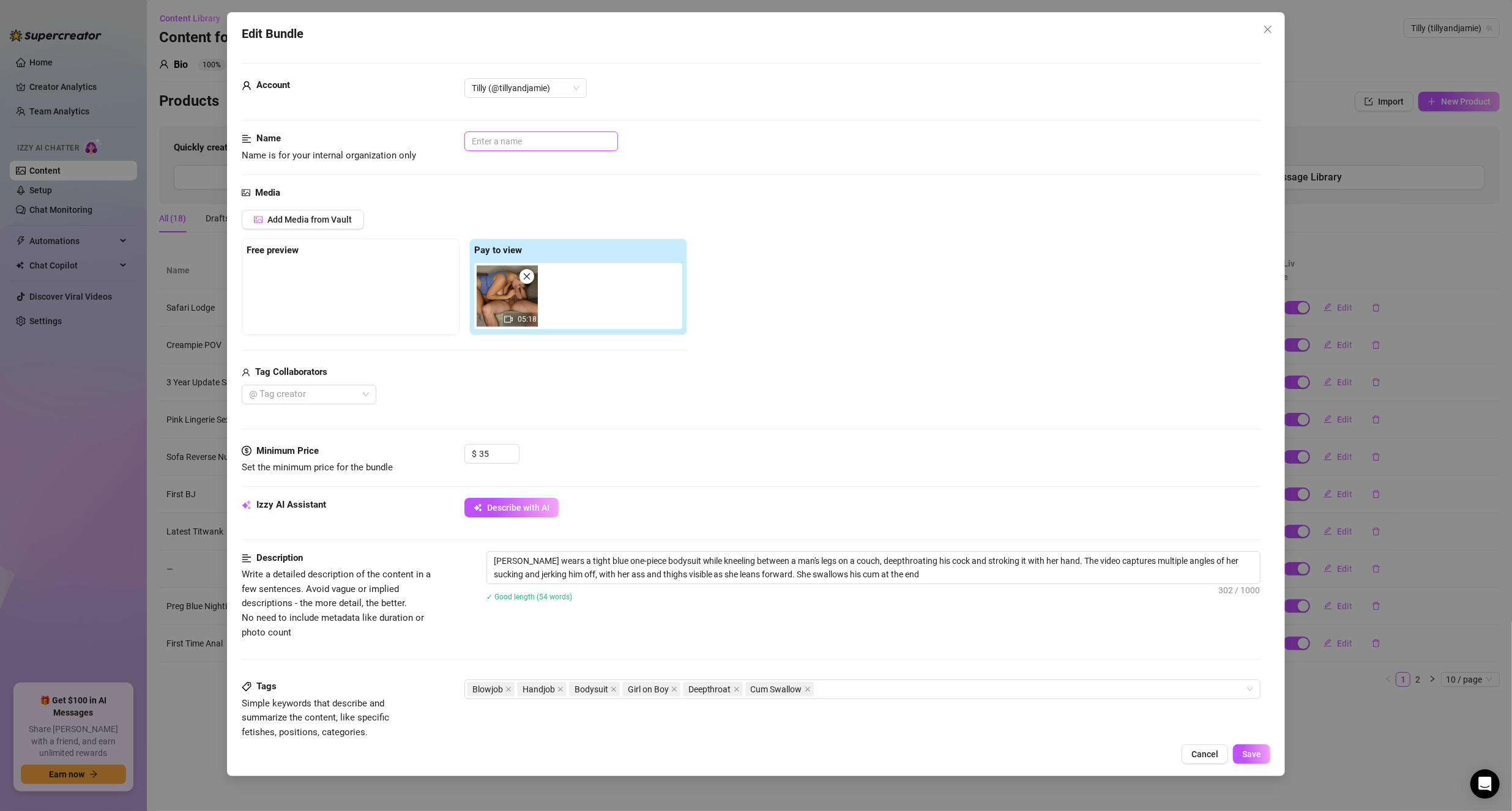
click at [540, 145] on input "text" at bounding box center [541, 141] width 154 height 20
click at [1260, 751] on span "Save" at bounding box center [1251, 754] width 19 height 10
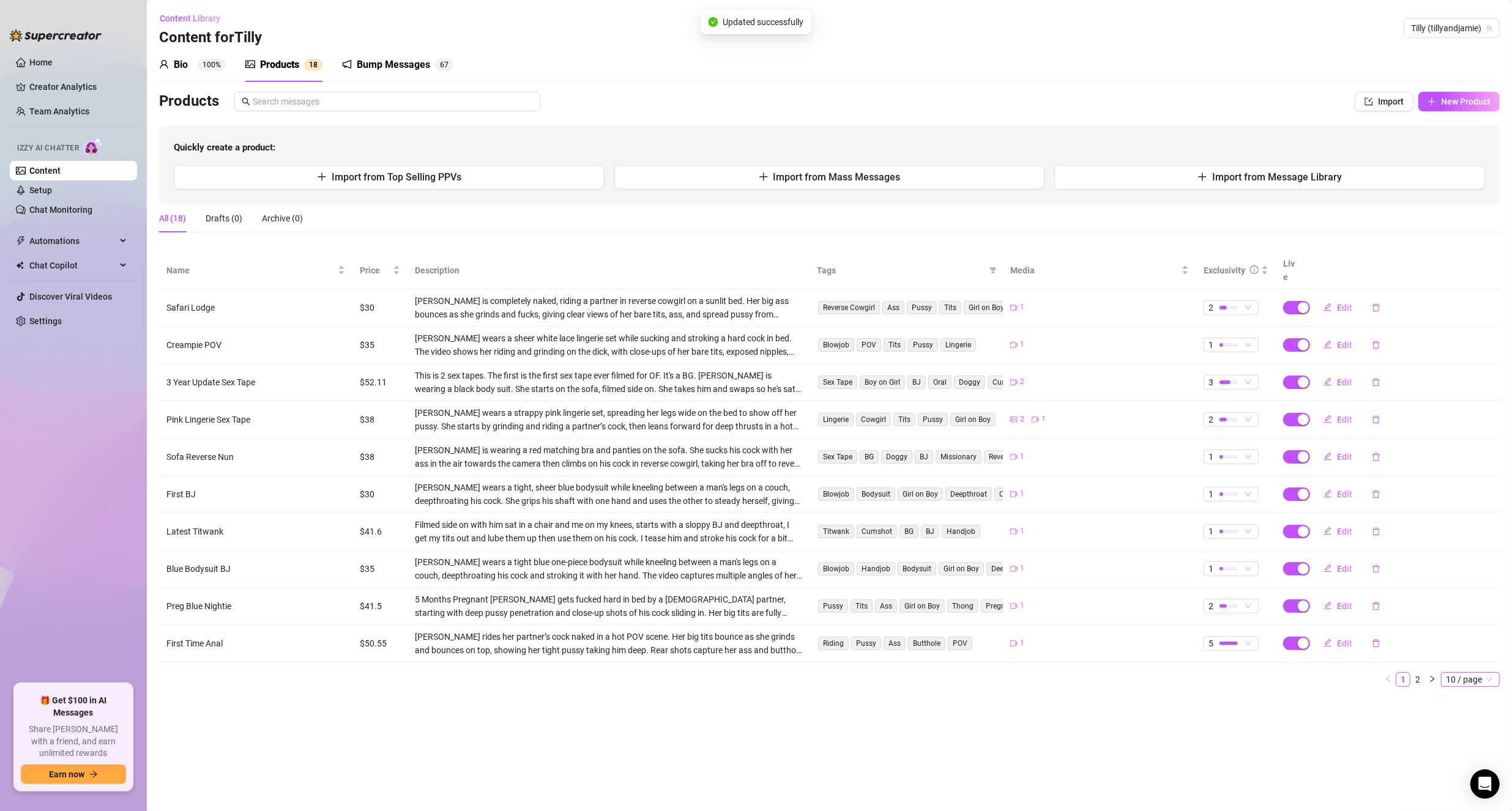
click at [1460, 673] on span "10 / page" at bounding box center [1471, 679] width 49 height 13
click at [1468, 715] on div "20 / page" at bounding box center [1471, 721] width 41 height 13
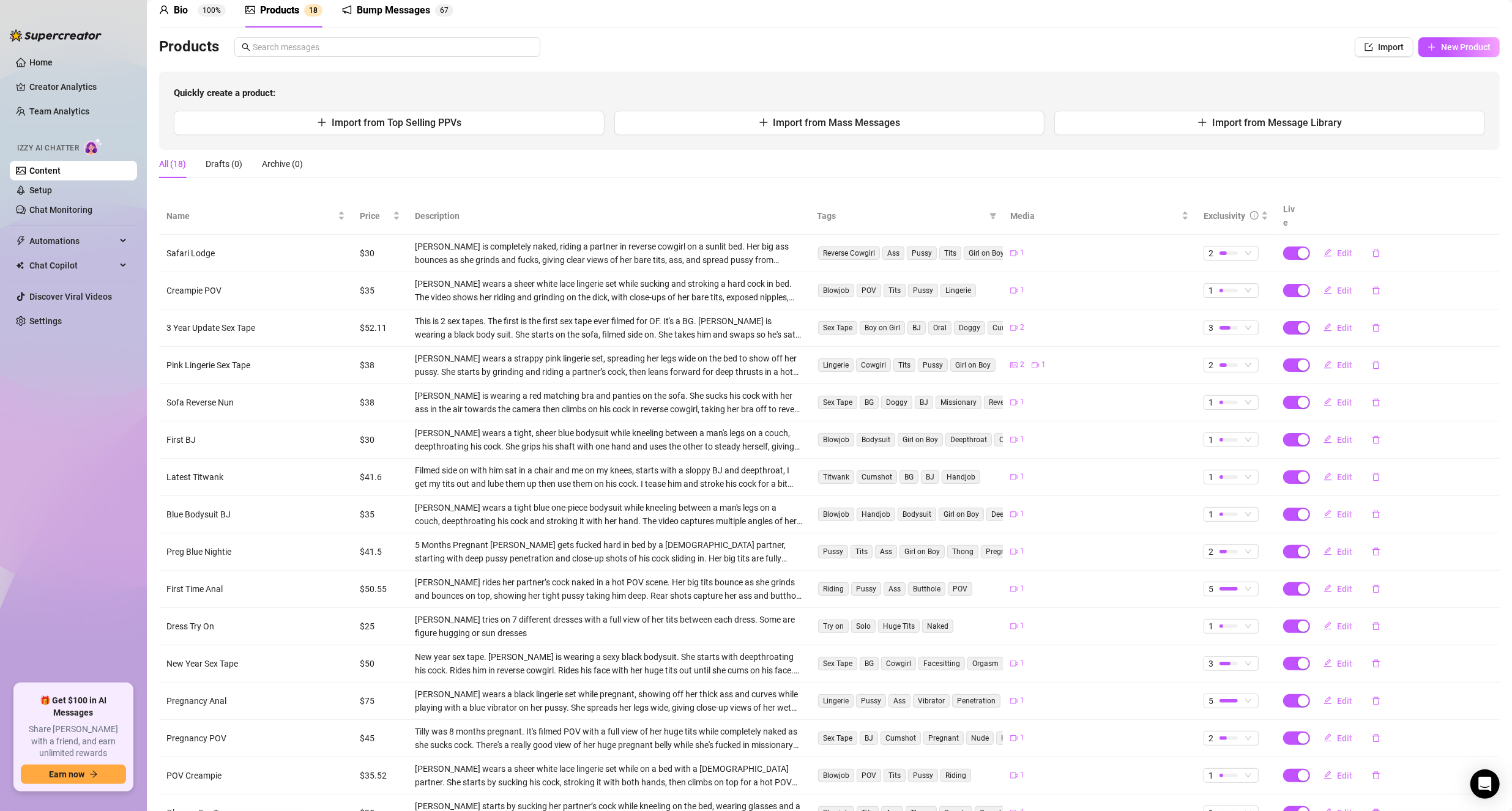
scroll to position [0, 0]
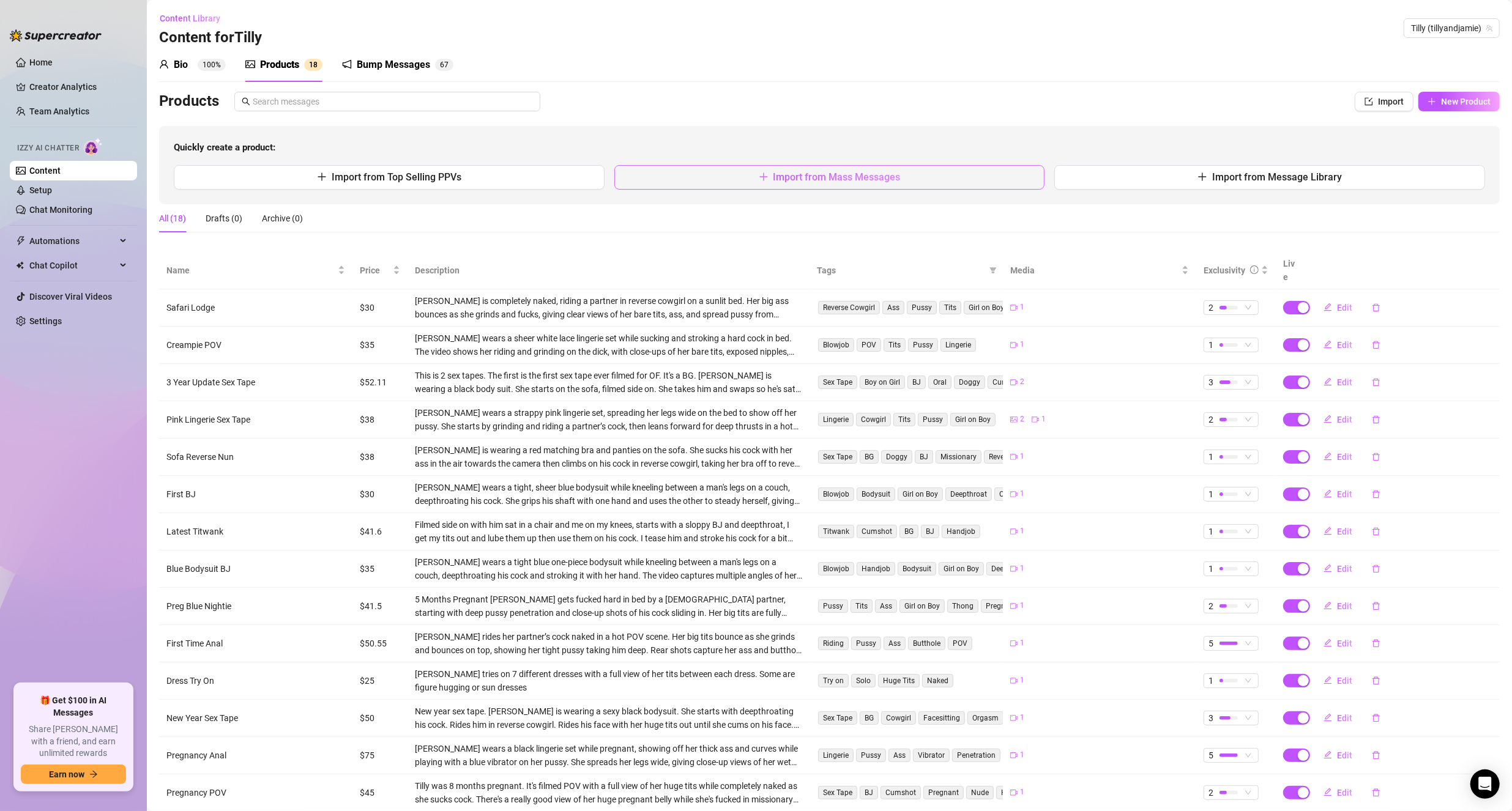
click at [906, 169] on button "Import from Mass Messages" at bounding box center [829, 177] width 430 height 25
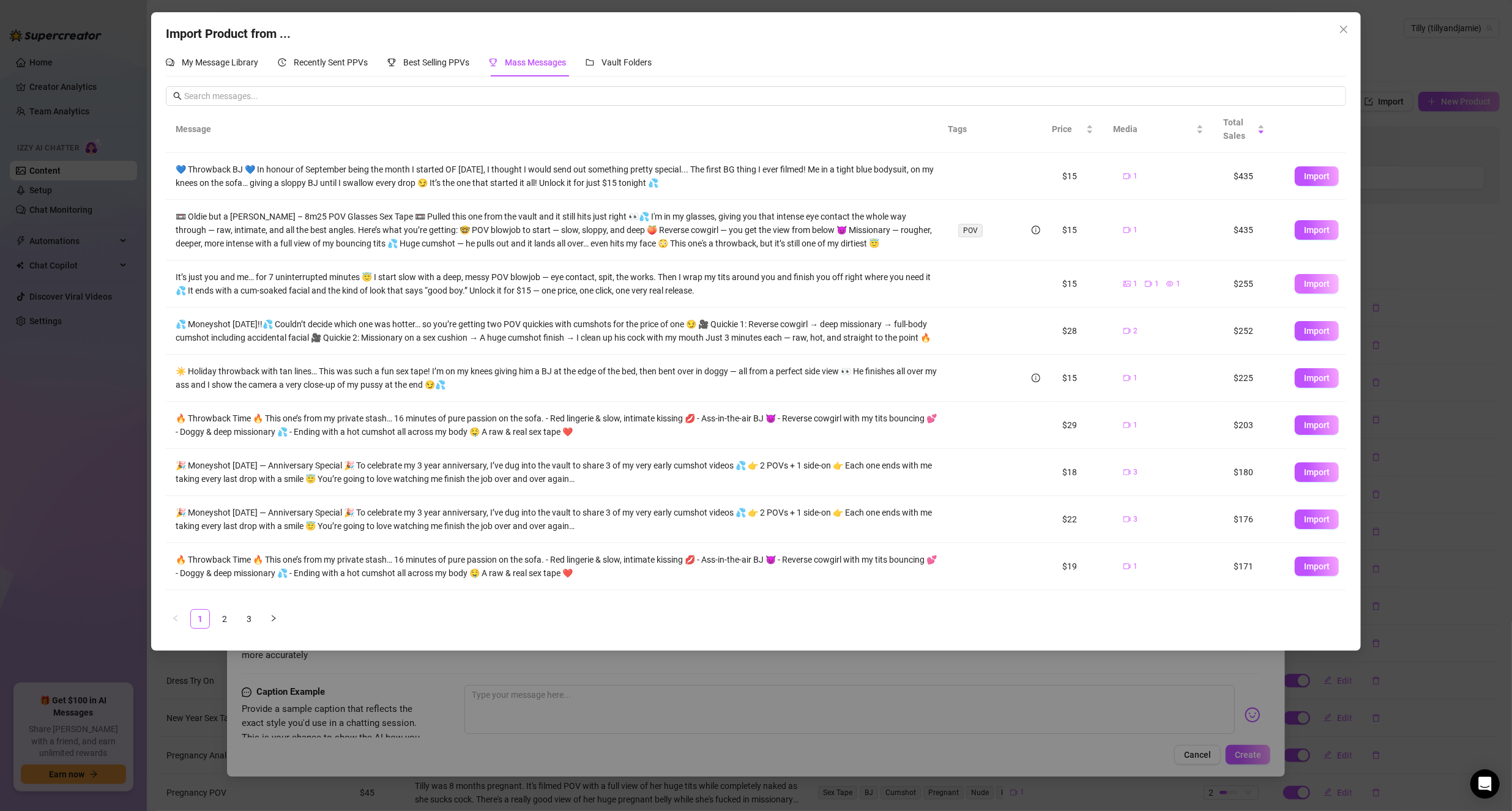
click at [1303, 280] on span "Import" at bounding box center [1316, 284] width 26 height 10
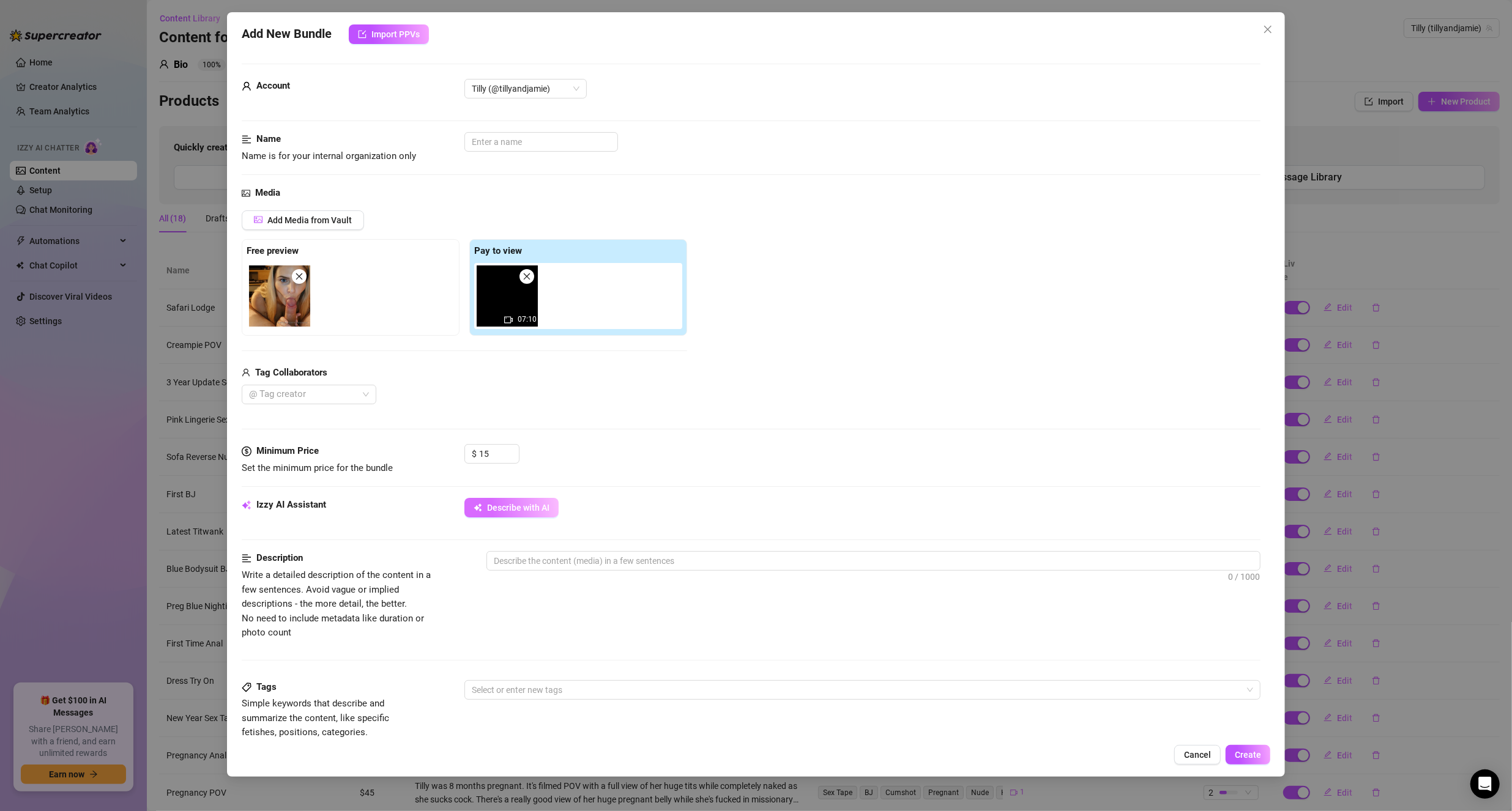
click at [534, 499] on button "Describe with AI" at bounding box center [511, 508] width 94 height 20
click at [383, 445] on div "Minimum Price Set the minimum price for the bundle $ 15" at bounding box center [751, 459] width 1019 height 31
click at [718, 399] on div "Add Media from Vault Free preview Pay to view 07:10 Tag Collaborators @ Tag cre…" at bounding box center [751, 308] width 1019 height 194
drag, startPoint x: 499, startPoint y: 447, endPoint x: 374, endPoint y: 447, distance: 125.0
click at [374, 447] on div "Minimum Price Set the minimum price for the bundle $ 35" at bounding box center [751, 459] width 1019 height 31
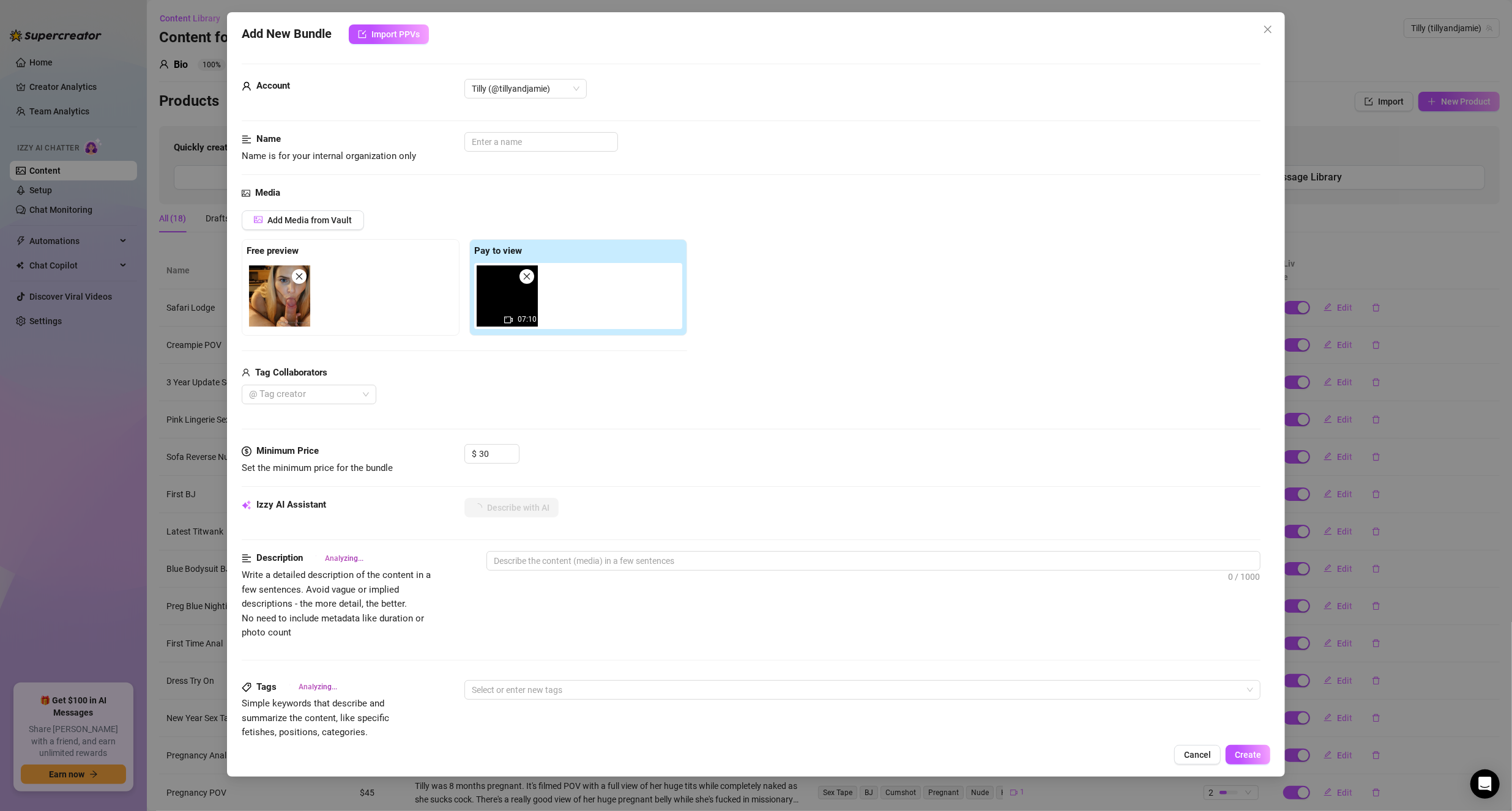
click at [757, 426] on div "Media Add Media from Vault Free preview Pay to view 07:10 Tag Collaborators @ T…" at bounding box center [751, 315] width 1019 height 258
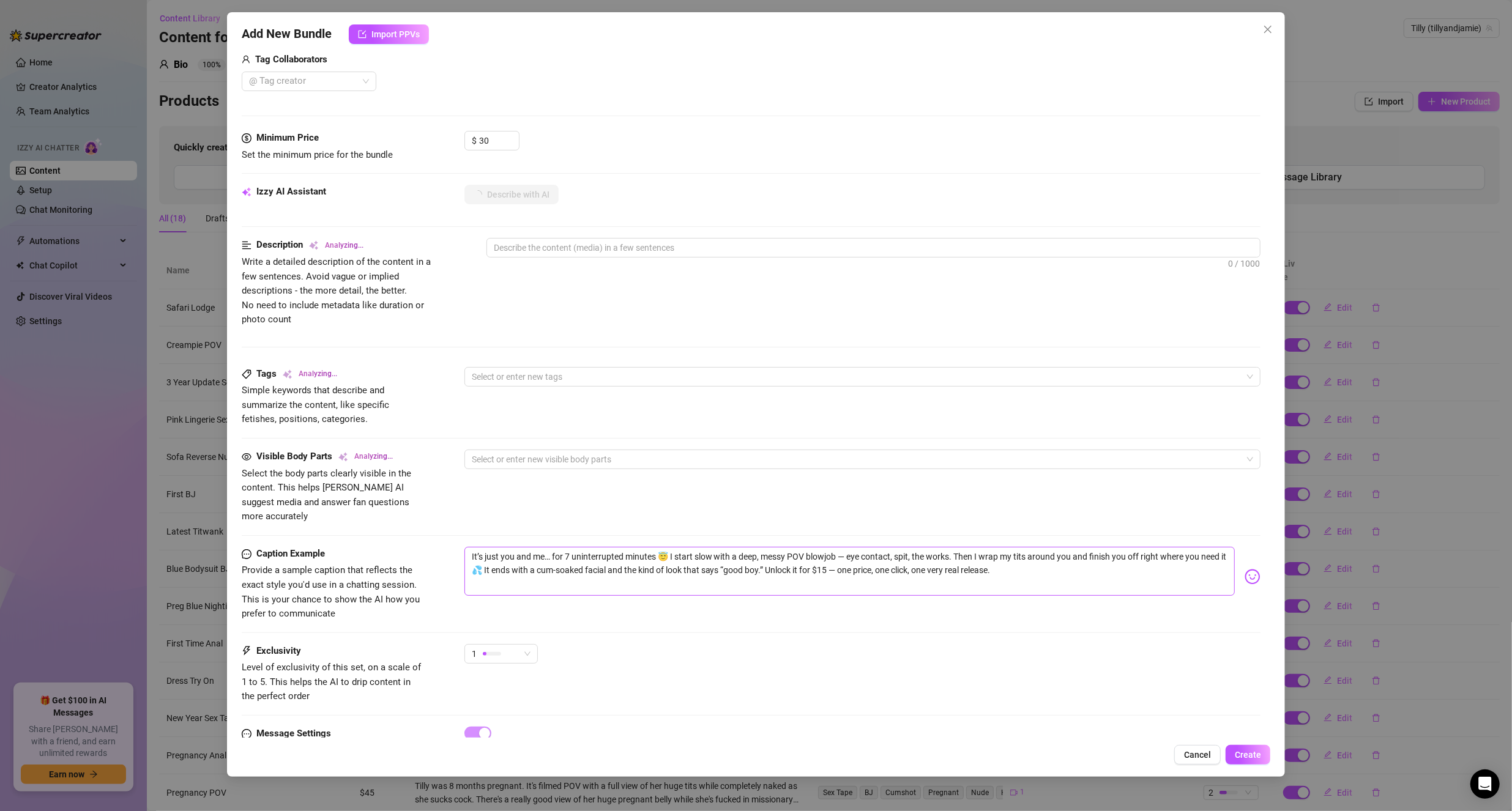
scroll to position [353, 0]
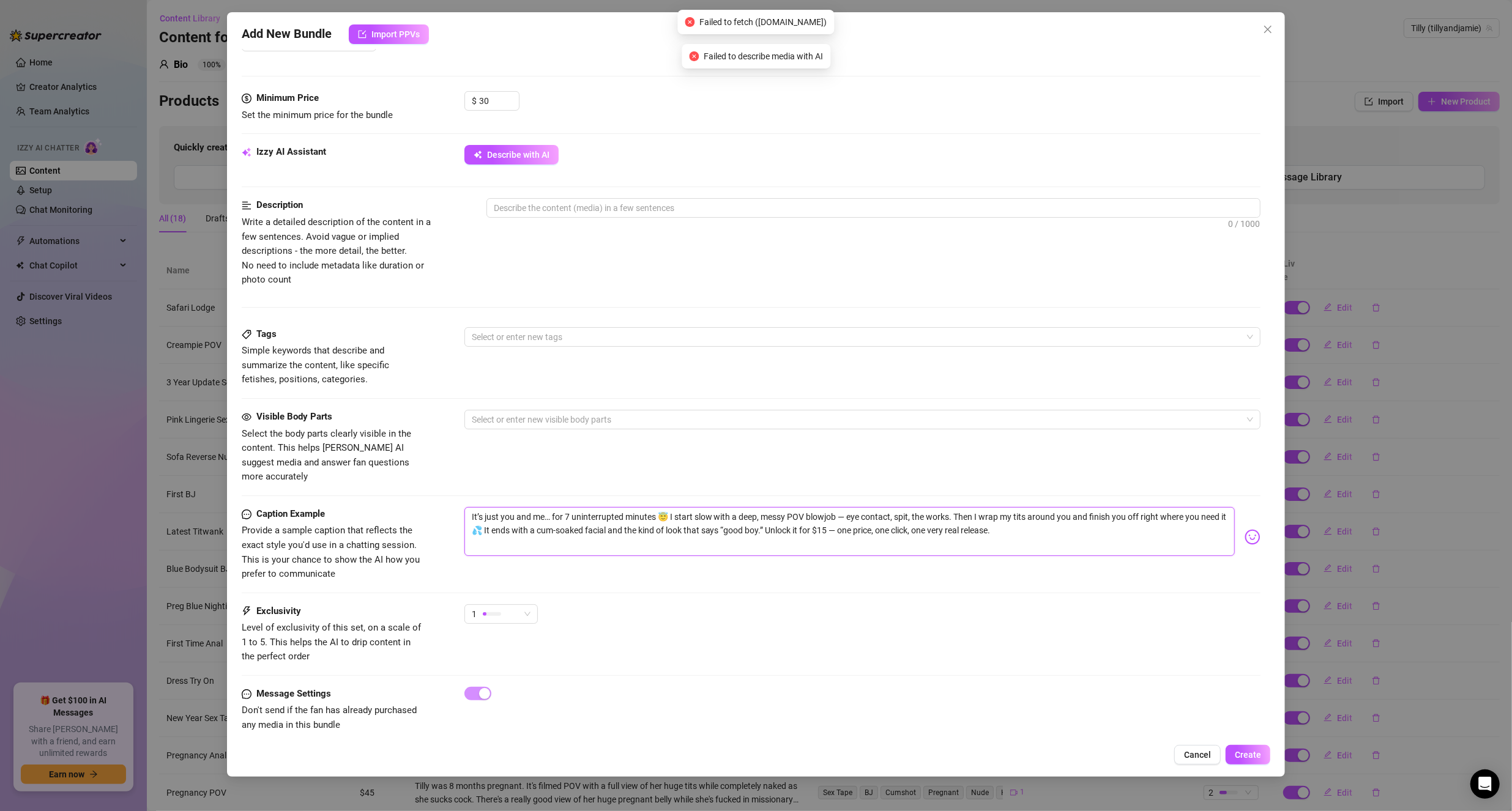
drag, startPoint x: 1033, startPoint y: 515, endPoint x: 794, endPoint y: 517, distance: 239.0
click at [794, 517] on textarea "It’s just you and me… for 7 uninterrupted minutes 😇 I start slow with a deep, m…" at bounding box center [850, 532] width 771 height 49
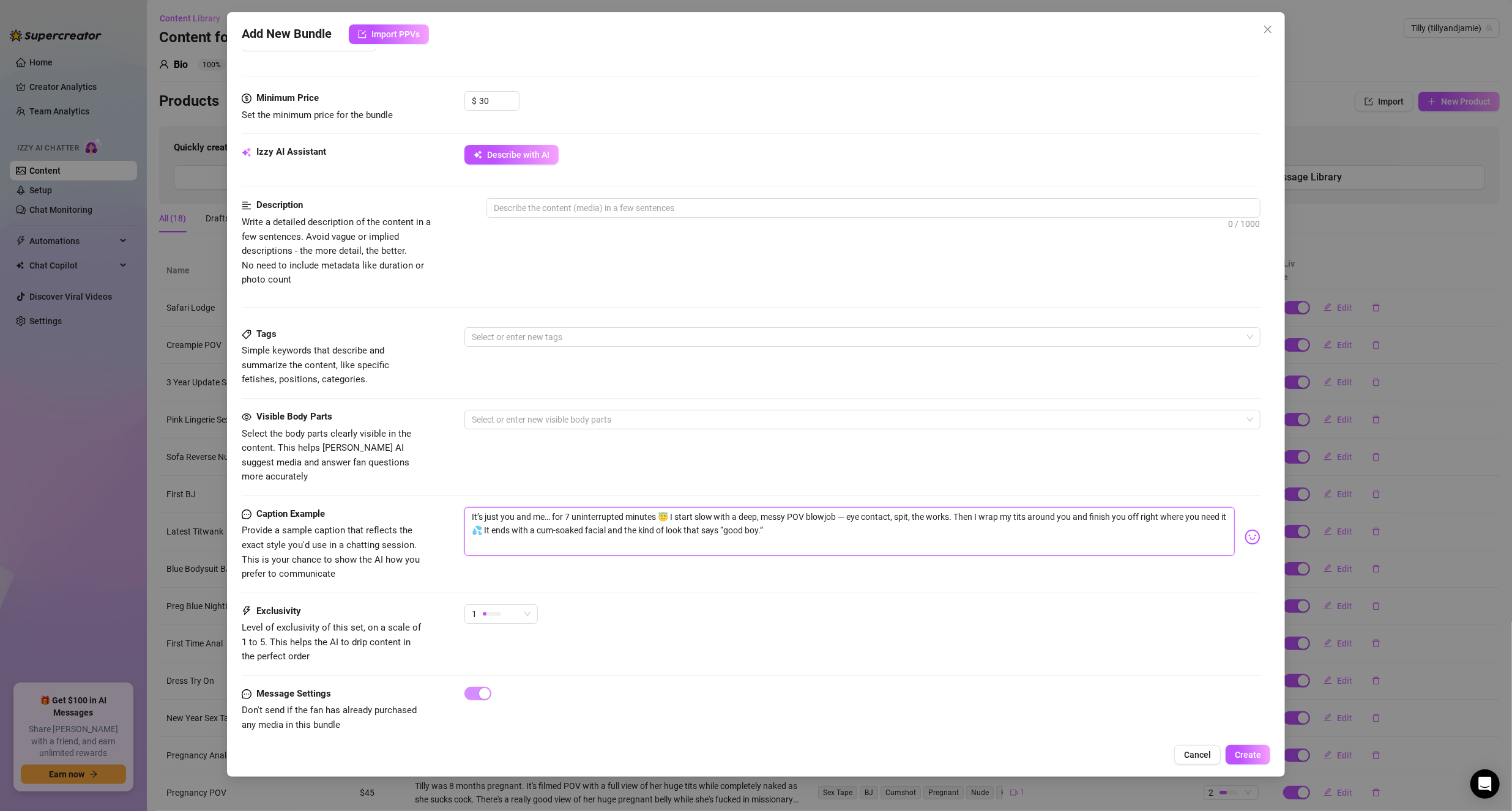
scroll to position [47, 0]
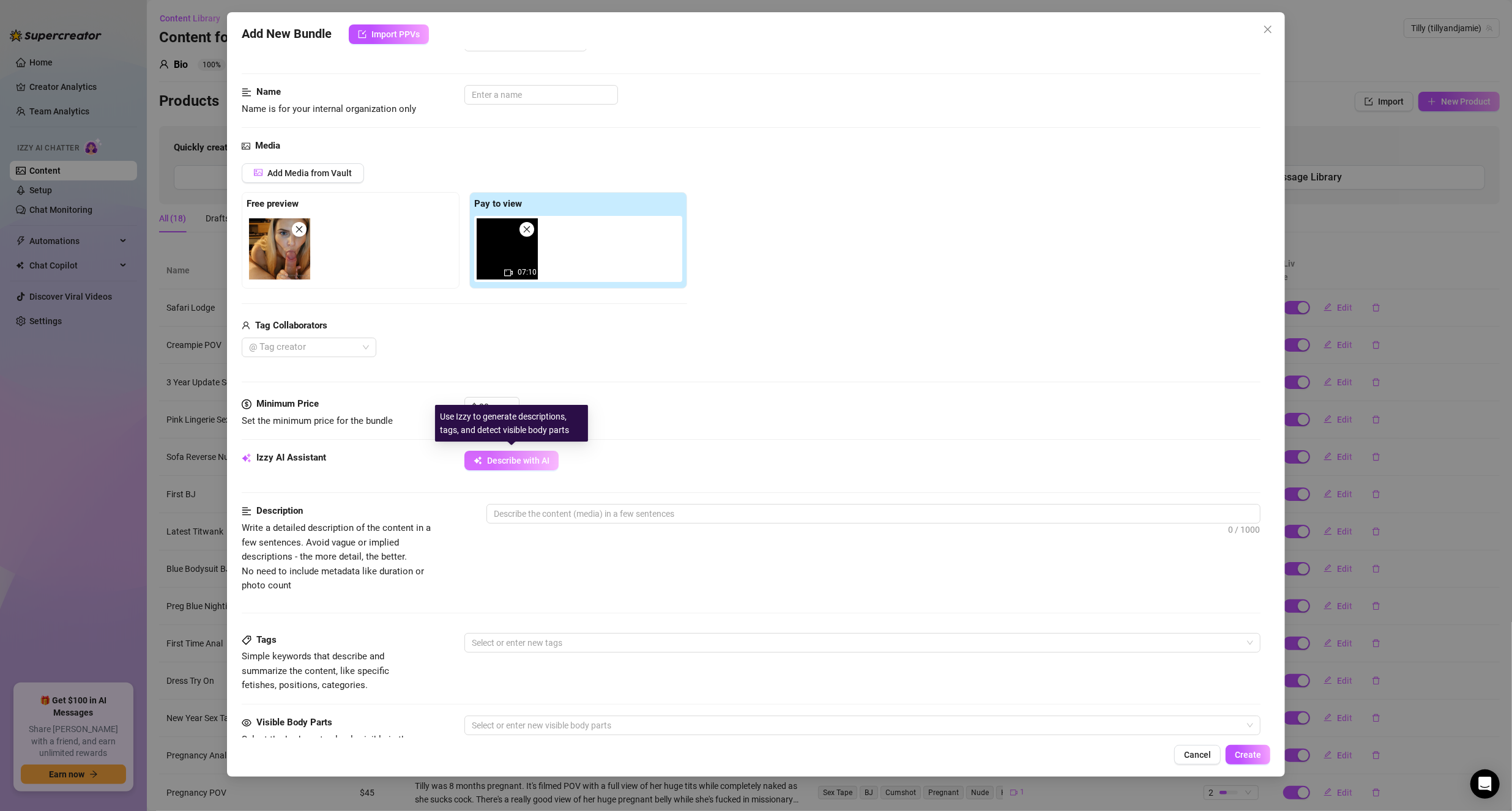
click at [514, 461] on span "Describe with AI" at bounding box center [518, 461] width 63 height 10
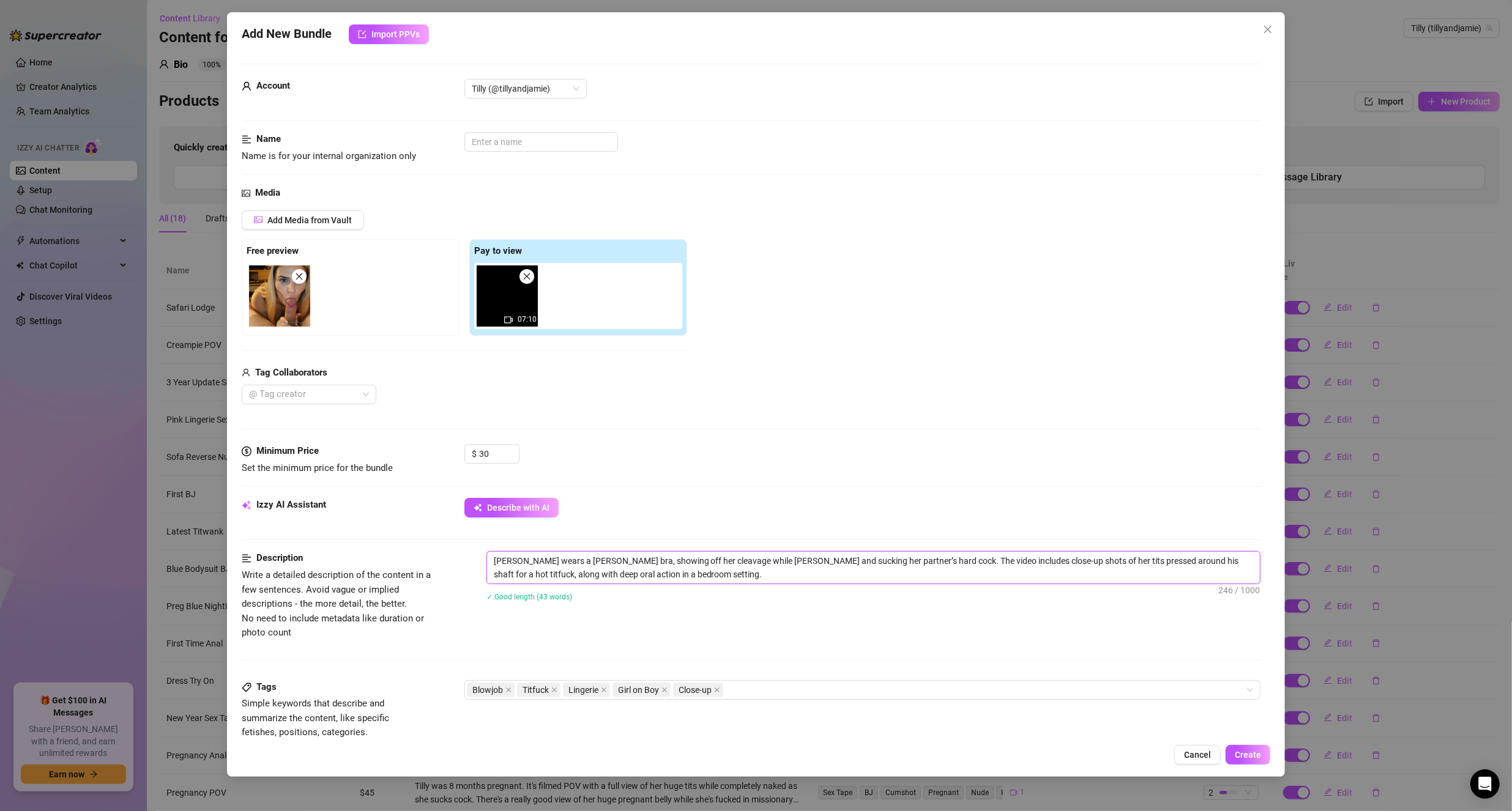
click at [710, 572] on textarea "[PERSON_NAME] wears a [PERSON_NAME] bra, showing off her cleavage while [PERSON…" at bounding box center [873, 567] width 773 height 32
click at [600, 569] on textarea "[PERSON_NAME] wears a [PERSON_NAME] bra, showing off her cleavage while [PERSON…" at bounding box center [873, 567] width 773 height 32
click at [705, 572] on textarea "[PERSON_NAME] wears a [PERSON_NAME] bra, showing off her cleavage while [PERSON…" at bounding box center [873, 567] width 773 height 32
click at [633, 572] on textarea "[PERSON_NAME] wears a [PERSON_NAME] bra, showing off her cleavage while [PERSON…" at bounding box center [873, 567] width 773 height 32
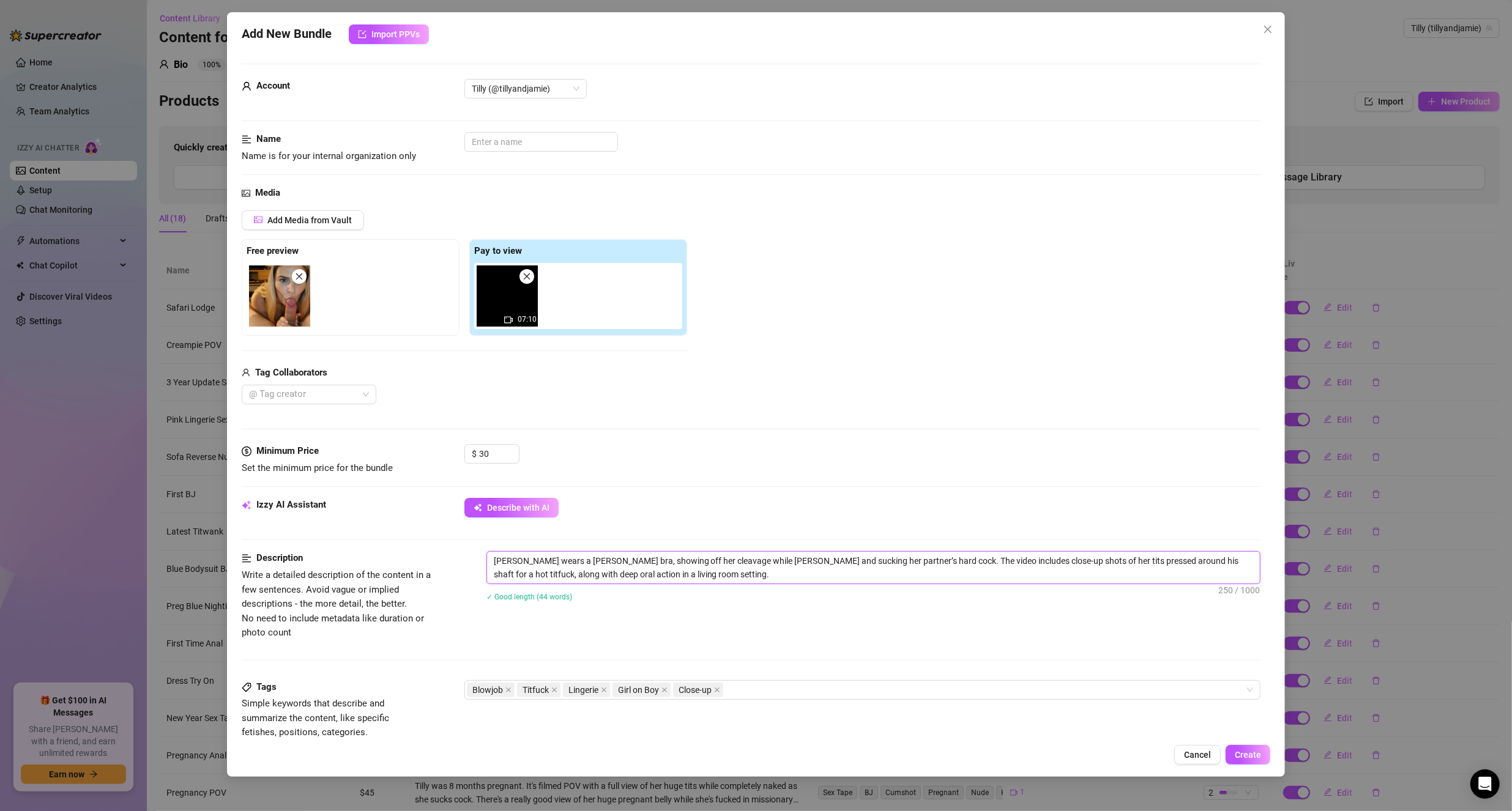
click at [744, 576] on textarea "[PERSON_NAME] wears a [PERSON_NAME] bra, showing off her cleavage while [PERSON…" at bounding box center [873, 567] width 773 height 32
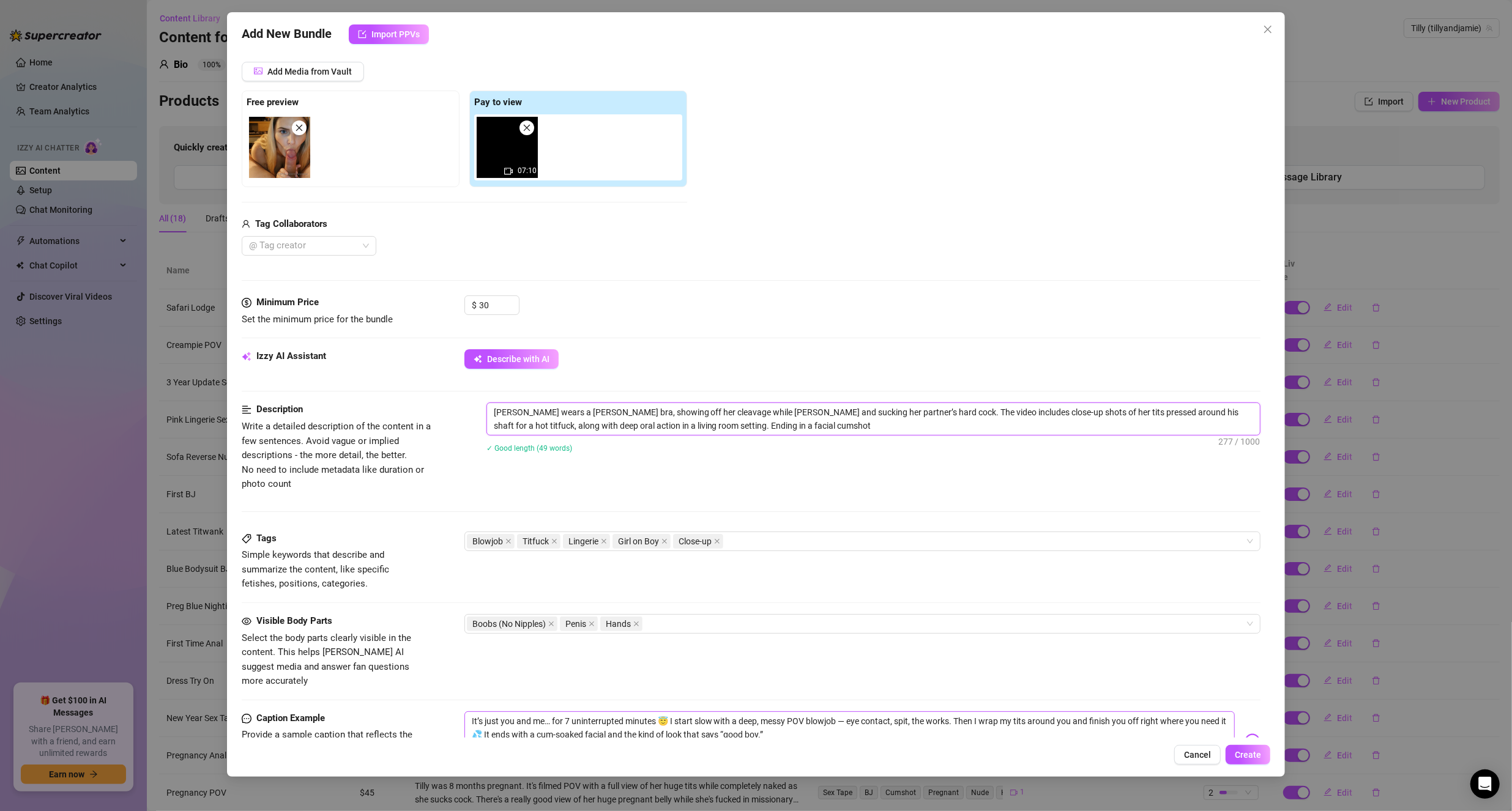
scroll to position [244, 0]
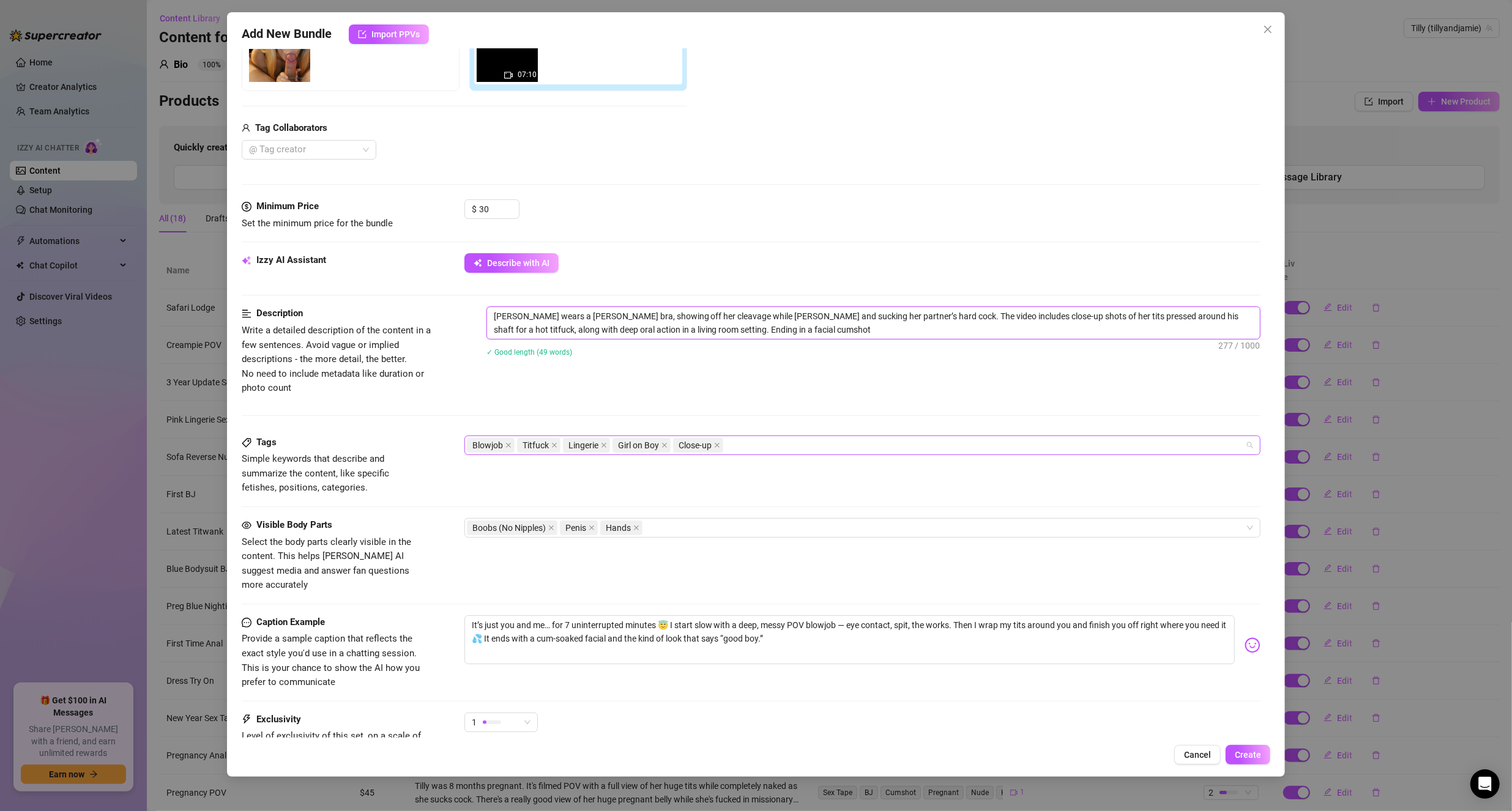
click at [770, 435] on div "Blowjob Titfuck Lingerie Girl on Boy Close-up" at bounding box center [862, 445] width 796 height 20
click at [728, 471] on div "Facial" at bounding box center [857, 467] width 767 height 13
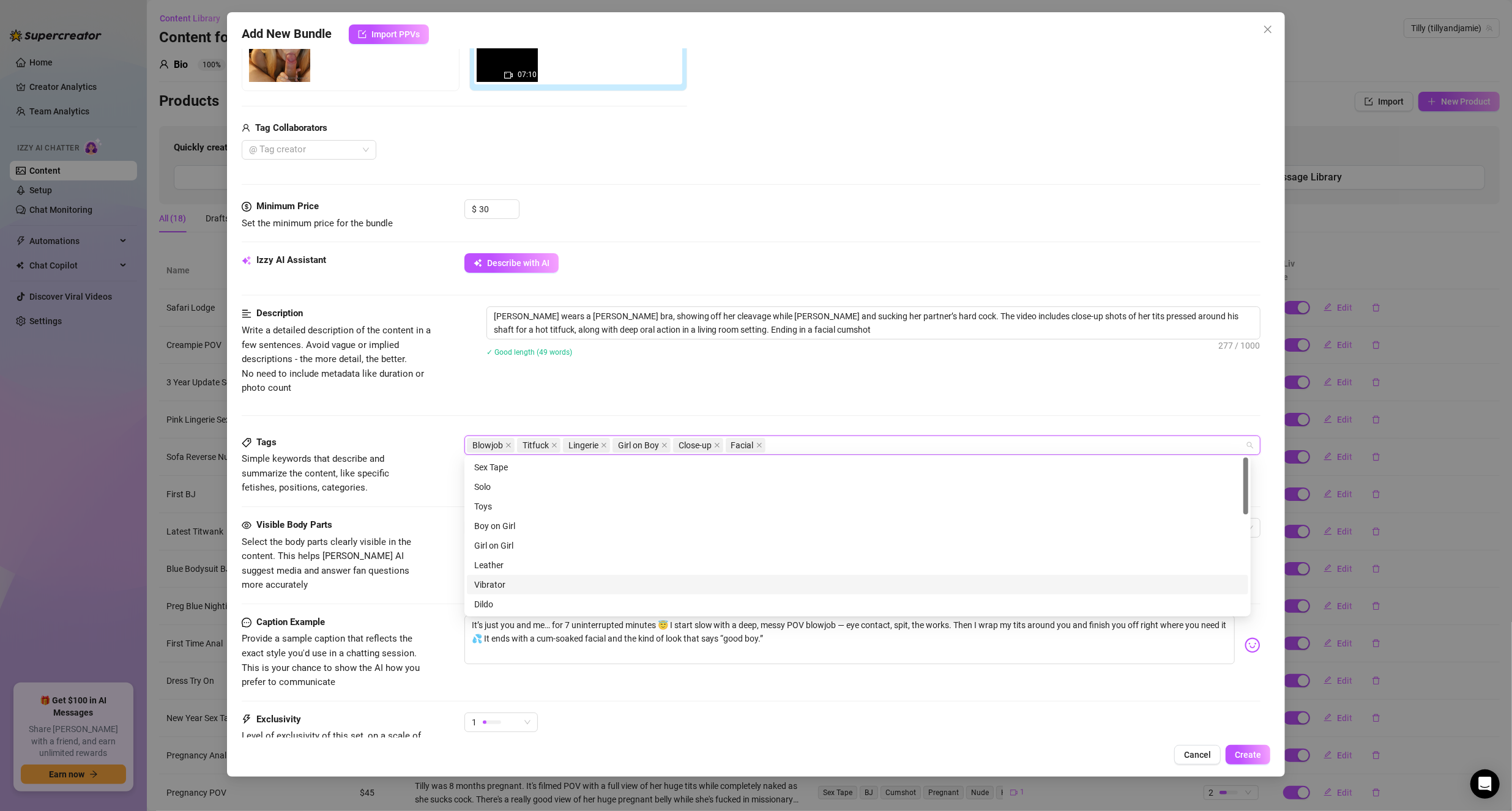
click at [812, 713] on div "1" at bounding box center [862, 728] width 796 height 31
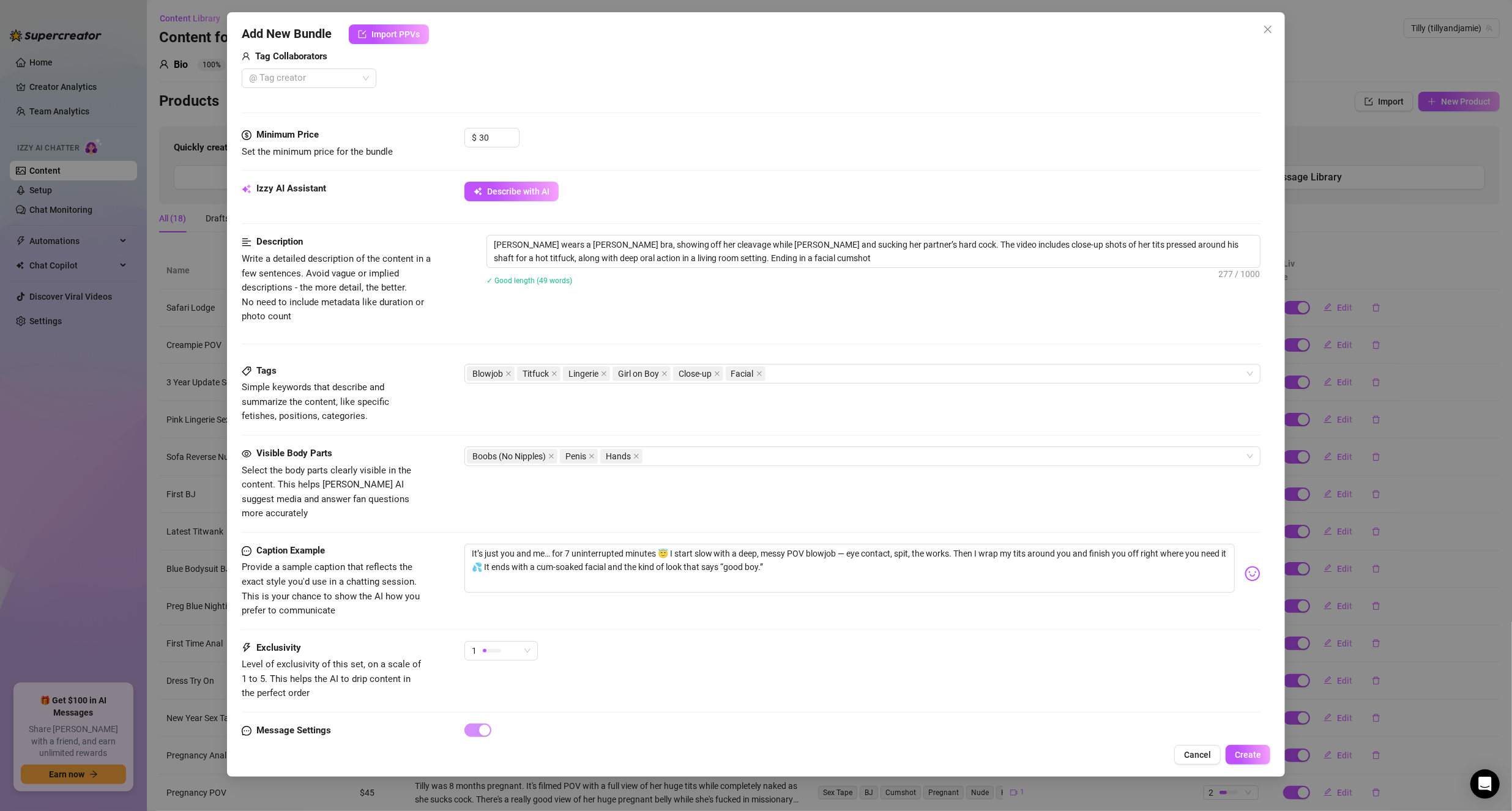
scroll to position [353, 0]
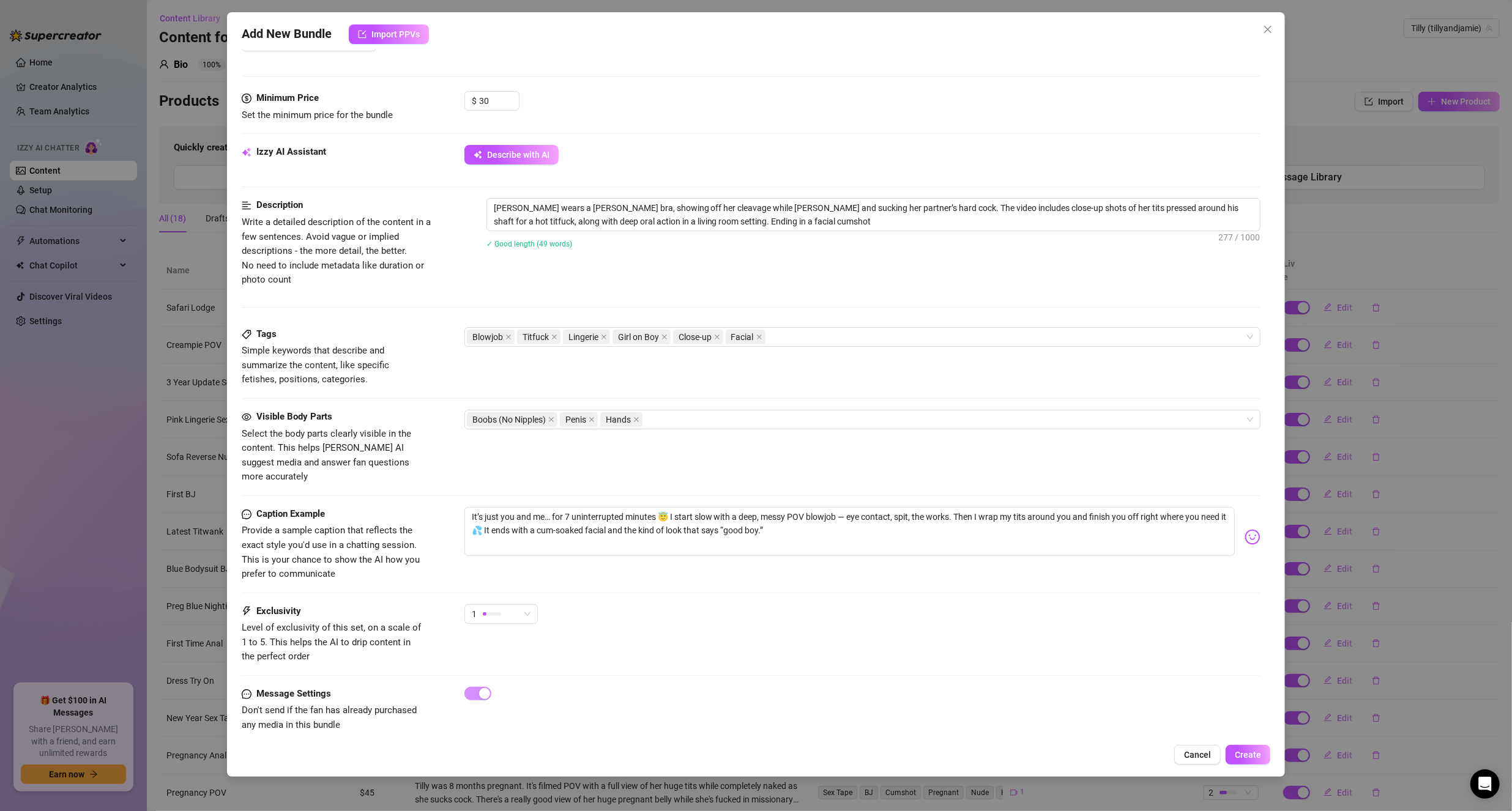
click at [1242, 755] on span "Create" at bounding box center [1247, 755] width 26 height 10
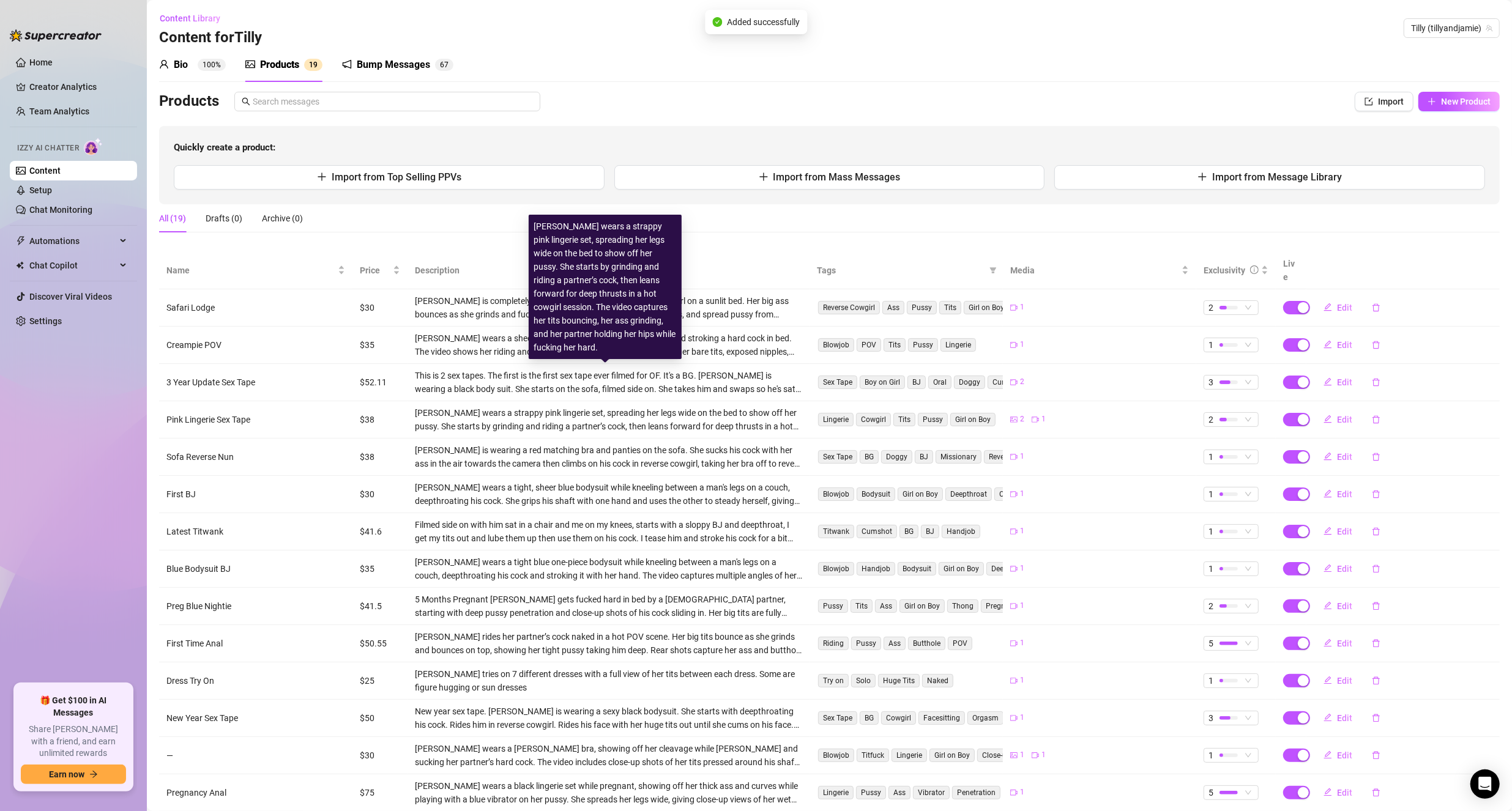
scroll to position [206, 0]
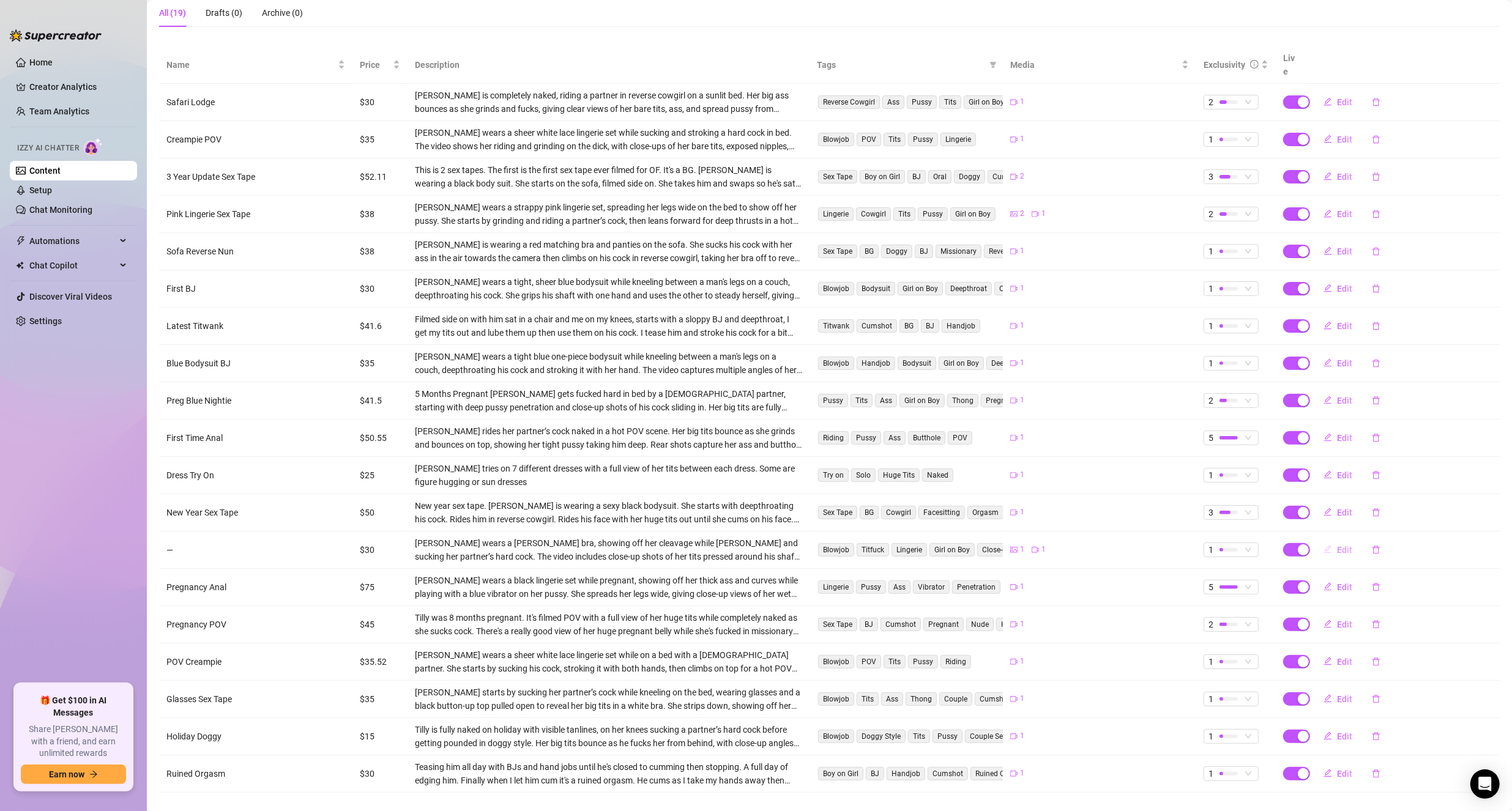
click at [1327, 540] on button "Edit" at bounding box center [1337, 550] width 48 height 20
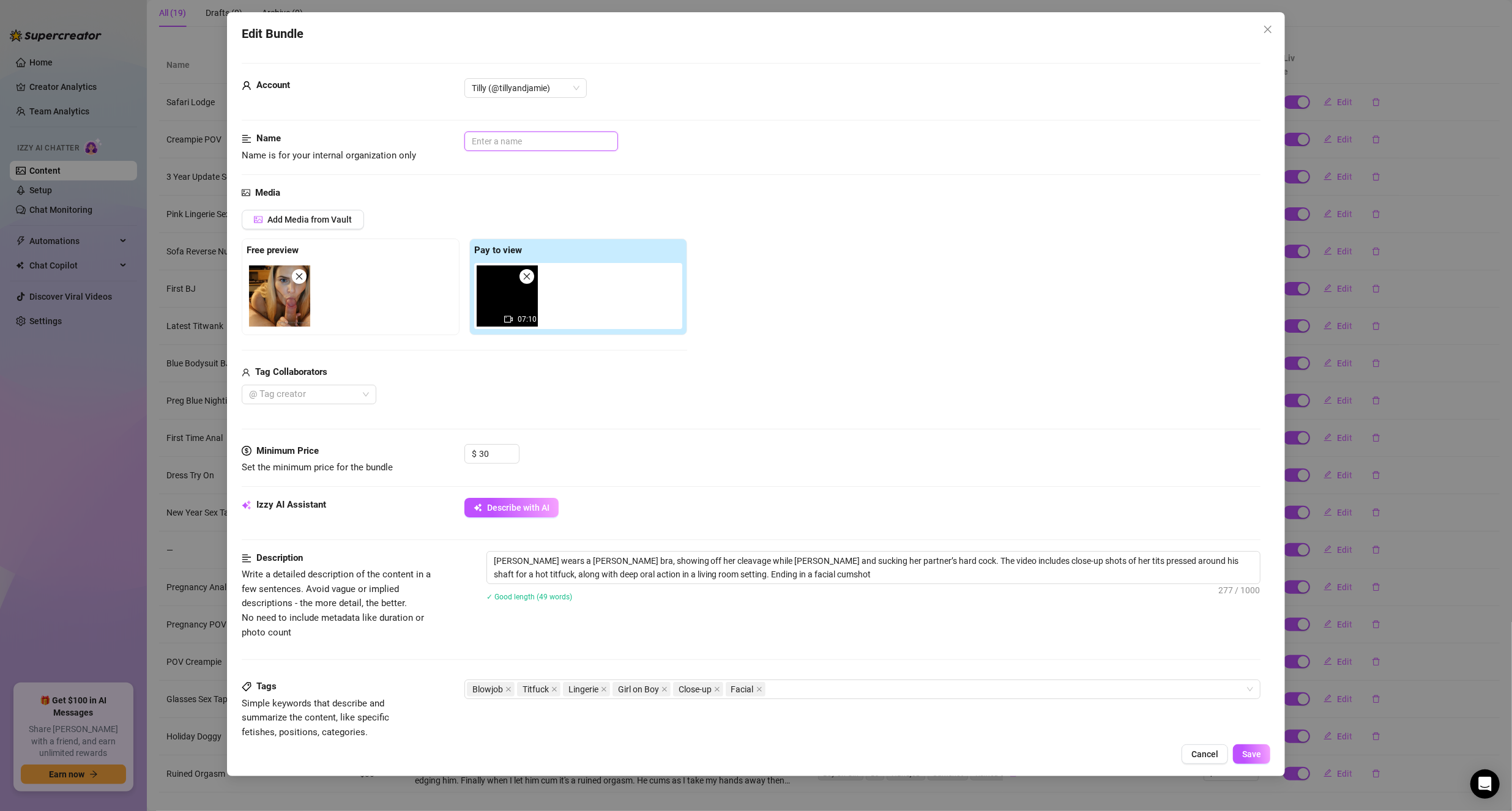
click at [525, 143] on input "text" at bounding box center [541, 141] width 154 height 20
click at [1258, 751] on span "Save" at bounding box center [1251, 754] width 19 height 10
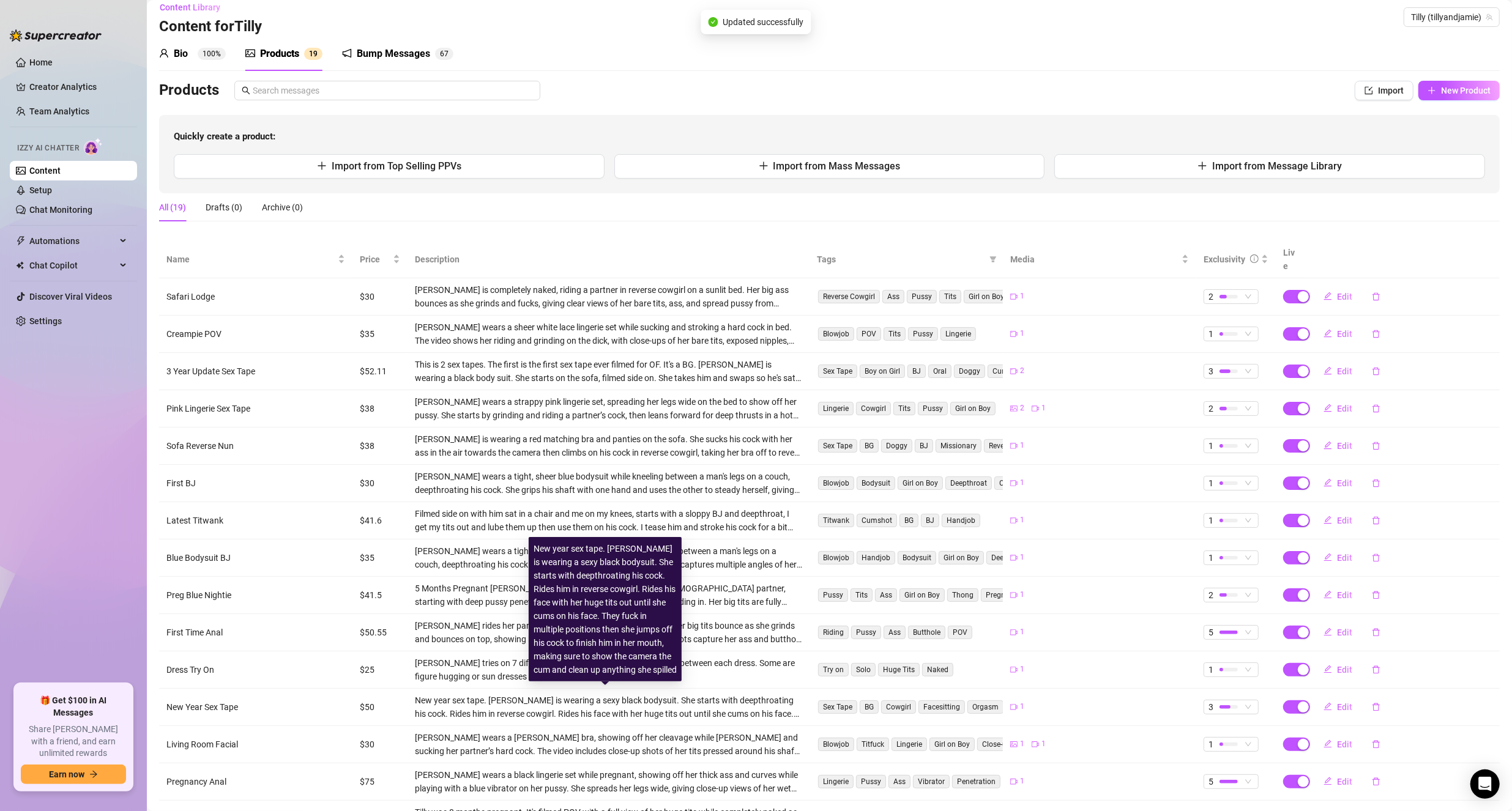
scroll to position [0, 0]
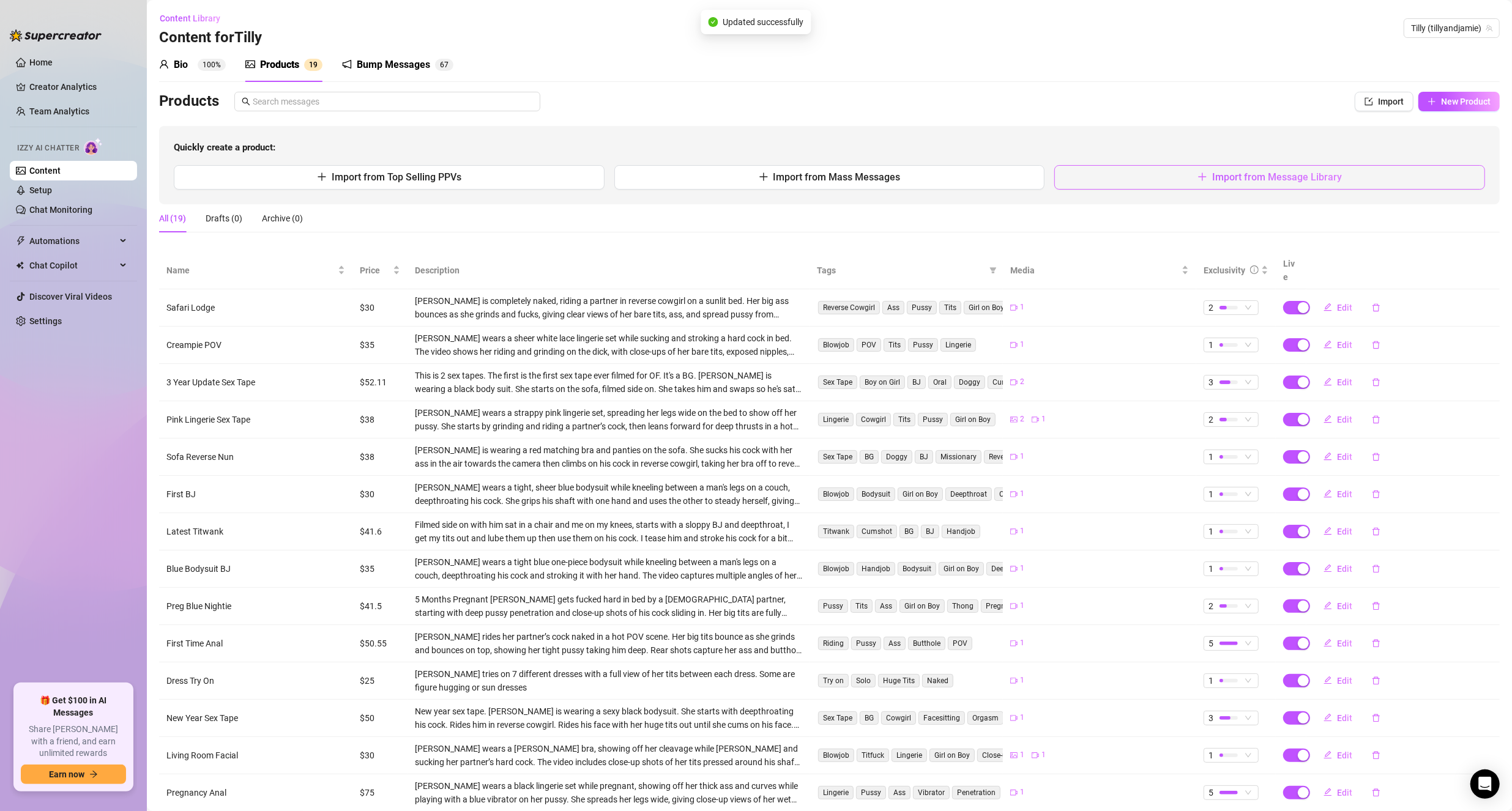
click at [1321, 181] on span "Import from Message Library" at bounding box center [1277, 177] width 130 height 12
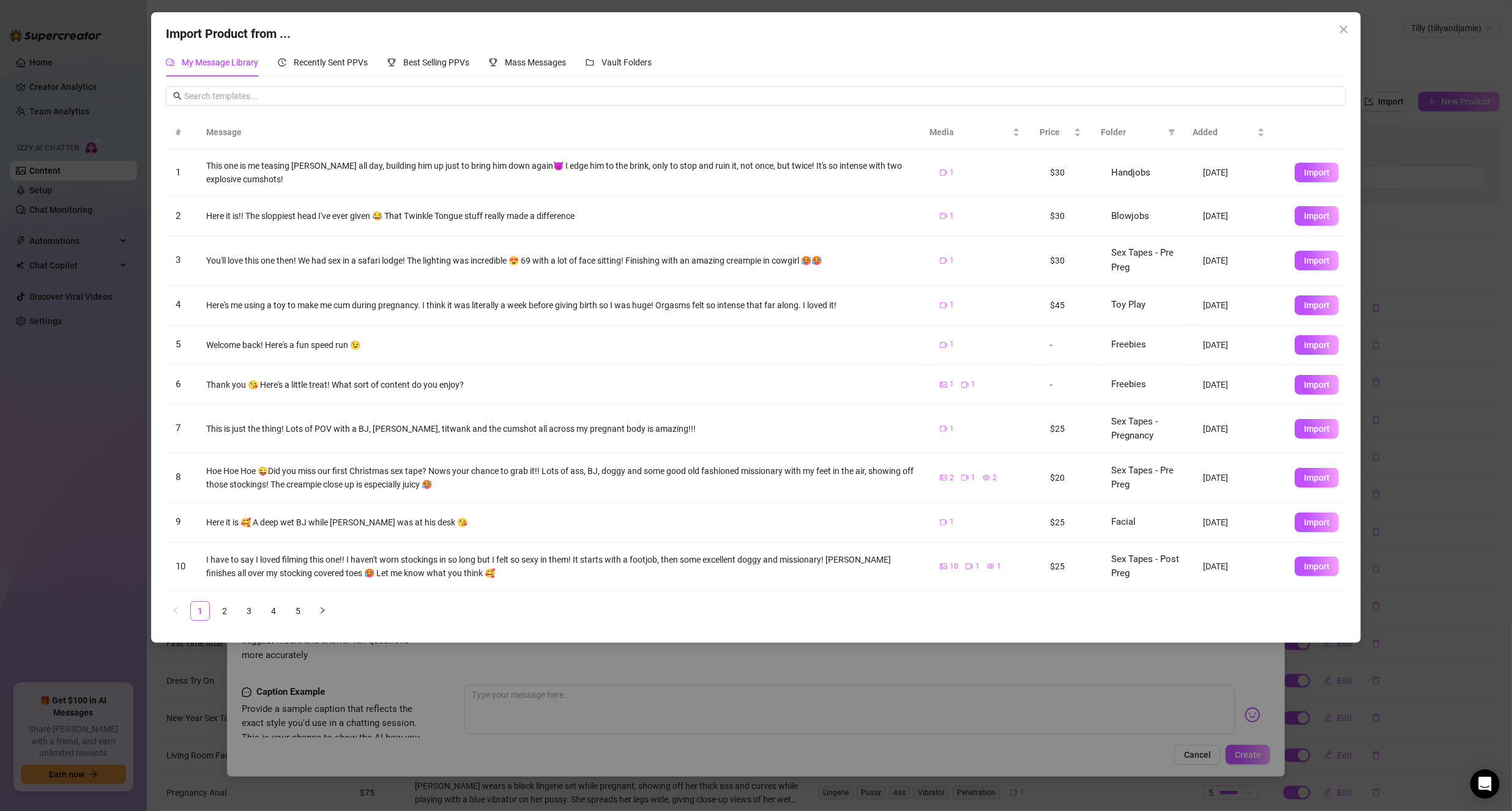
click at [187, 715] on div "Import Product from ... My Message Library Recently Sent PPVs Best Selling PPVs…" at bounding box center [756, 405] width 1512 height 811
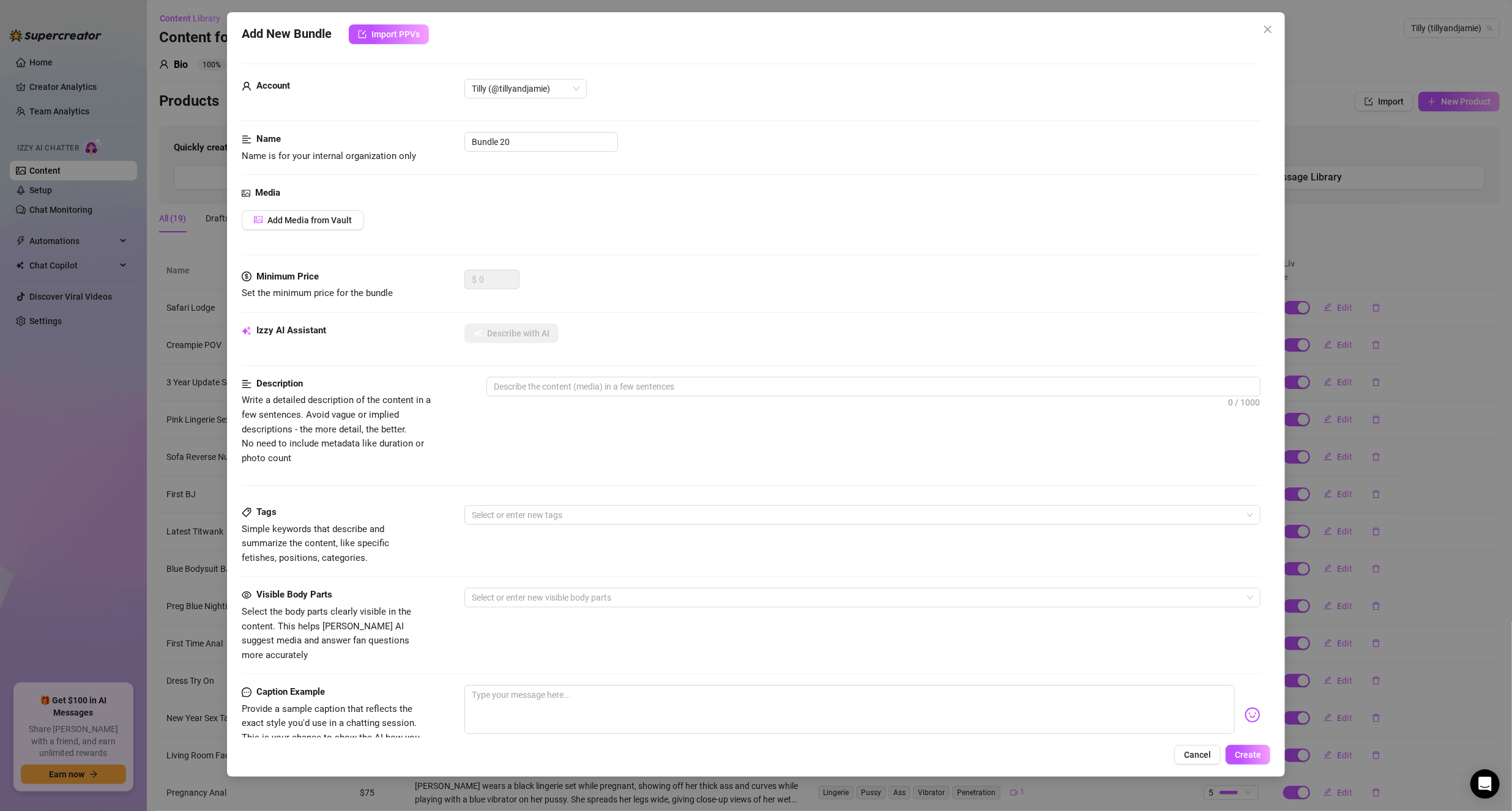
click at [202, 677] on div "Add New Bundle Import PPVs Account Tilly (@tillyandjamie) Name Name is for your…" at bounding box center [756, 405] width 1512 height 811
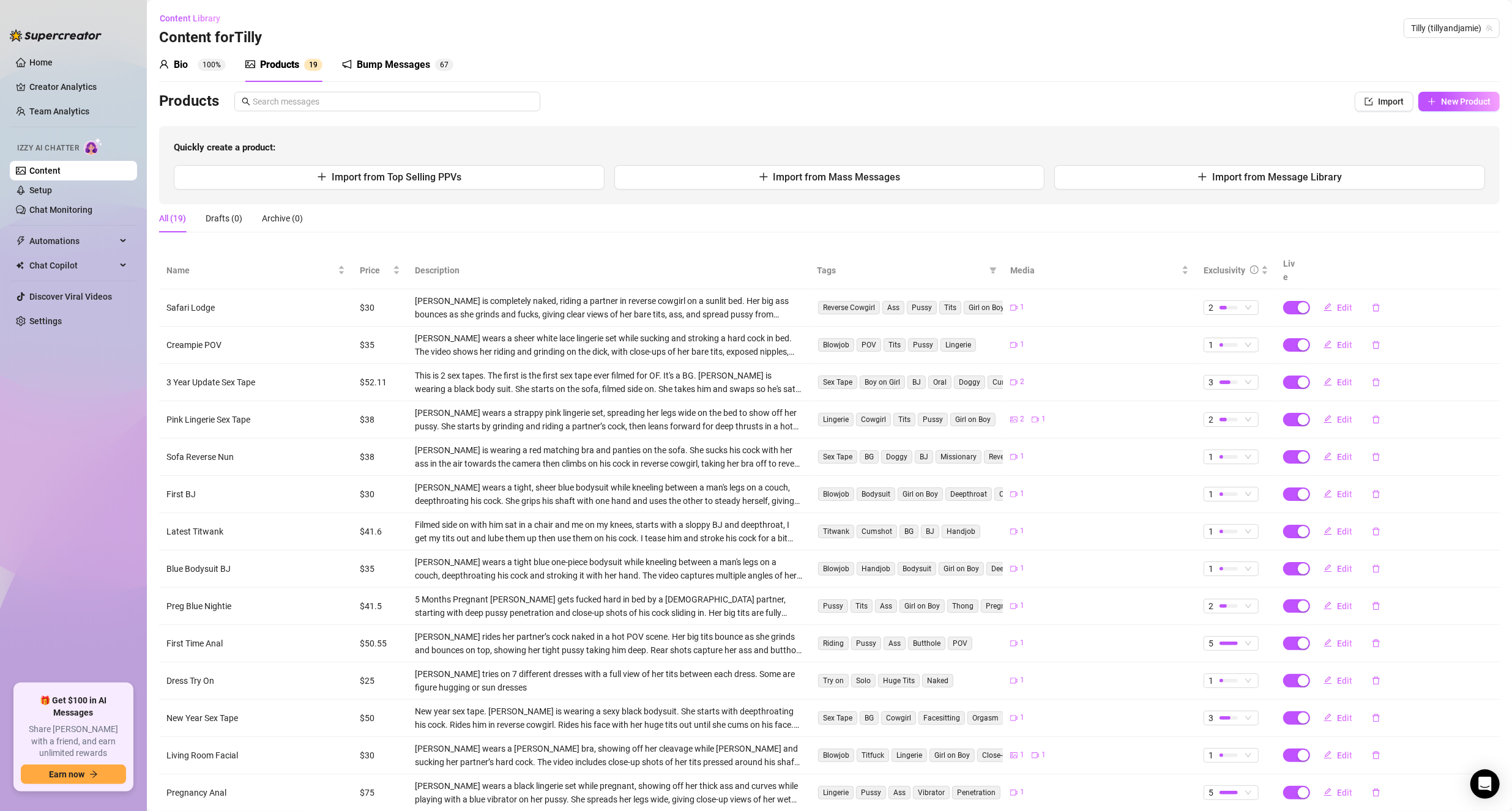
click at [879, 161] on div "Quickly create a product: Import from Top Selling PPVs Import from Mass Message…" at bounding box center [829, 165] width 1341 height 79
click at [883, 169] on button "Import from Mass Messages" at bounding box center [829, 177] width 430 height 25
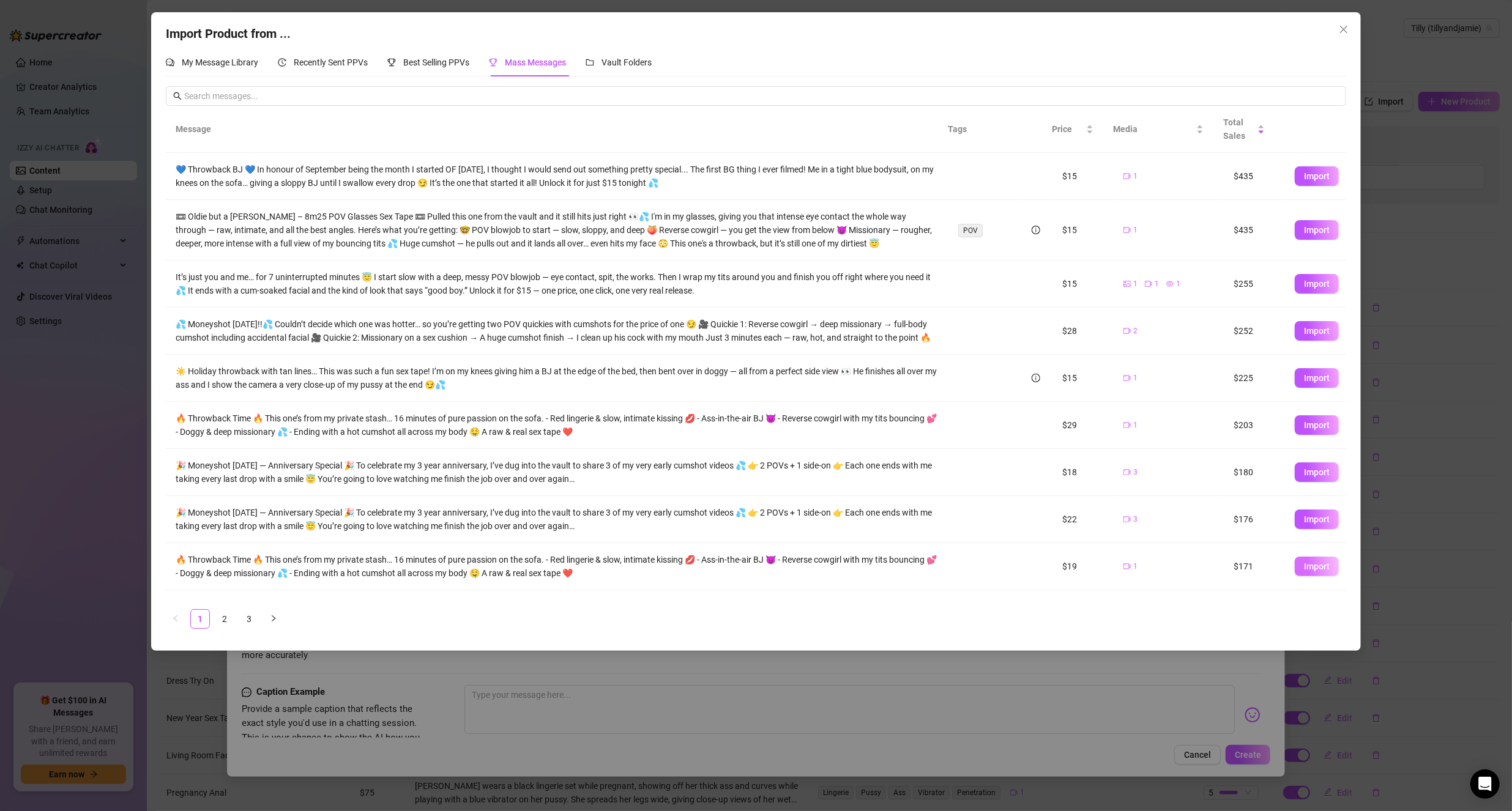
click at [1299, 576] on button "Import" at bounding box center [1316, 567] width 44 height 20
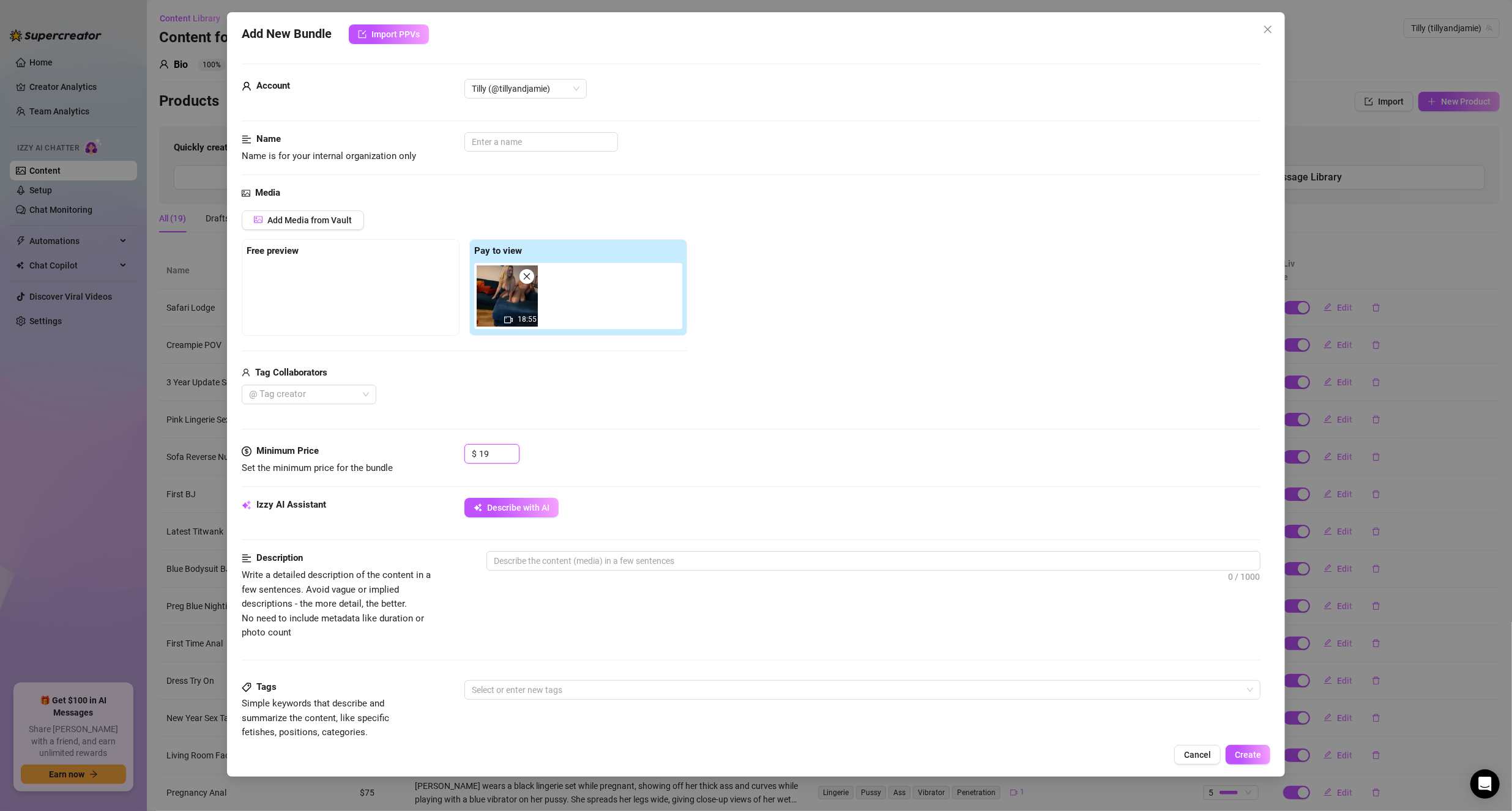
drag, startPoint x: 492, startPoint y: 453, endPoint x: 433, endPoint y: 456, distance: 59.1
click at [433, 456] on div "Minimum Price Set the minimum price for the bundle $ 19" at bounding box center [751, 459] width 1019 height 31
click at [513, 503] on span "Describe with AI" at bounding box center [518, 508] width 63 height 10
click at [519, 146] on input "text" at bounding box center [541, 142] width 154 height 20
click at [783, 337] on div "Add Media from Vault Free preview Pay to view 18:55 Tag Collaborators @ Tag cre…" at bounding box center [751, 308] width 1019 height 194
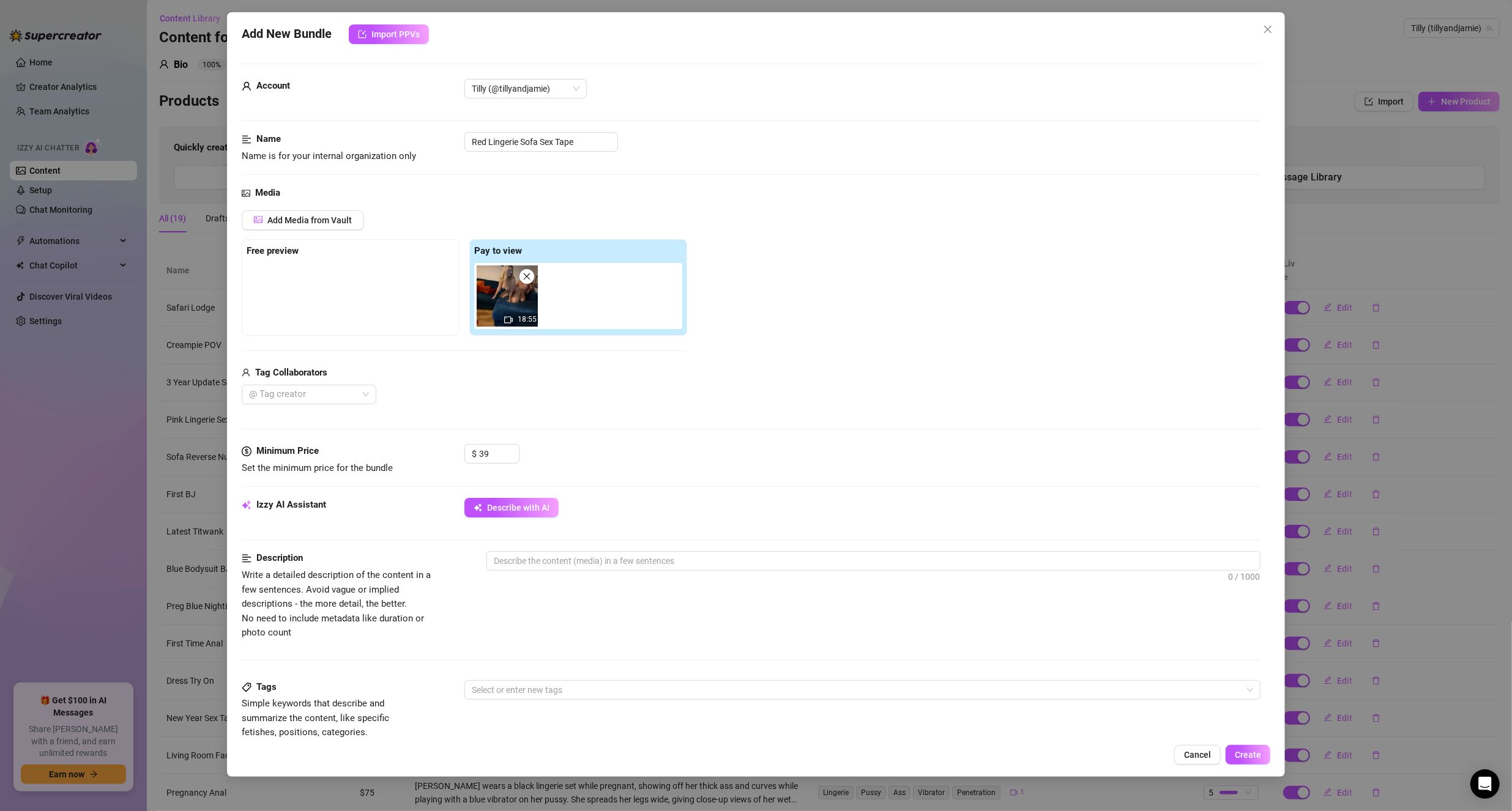
click at [571, 424] on div "Media Add Media from Vault Free preview Pay to view 18:55 Tag Collaborators @ T…" at bounding box center [751, 315] width 1019 height 258
click at [520, 503] on span "Describe with AI" at bounding box center [518, 508] width 63 height 10
click at [662, 440] on div "Media Add Media from Vault Free preview Pay to view 18:55 Tag Collaborators @ T…" at bounding box center [751, 315] width 1019 height 258
click at [498, 501] on button "Describe with AI" at bounding box center [511, 508] width 94 height 20
click at [631, 560] on textarea at bounding box center [873, 561] width 773 height 18
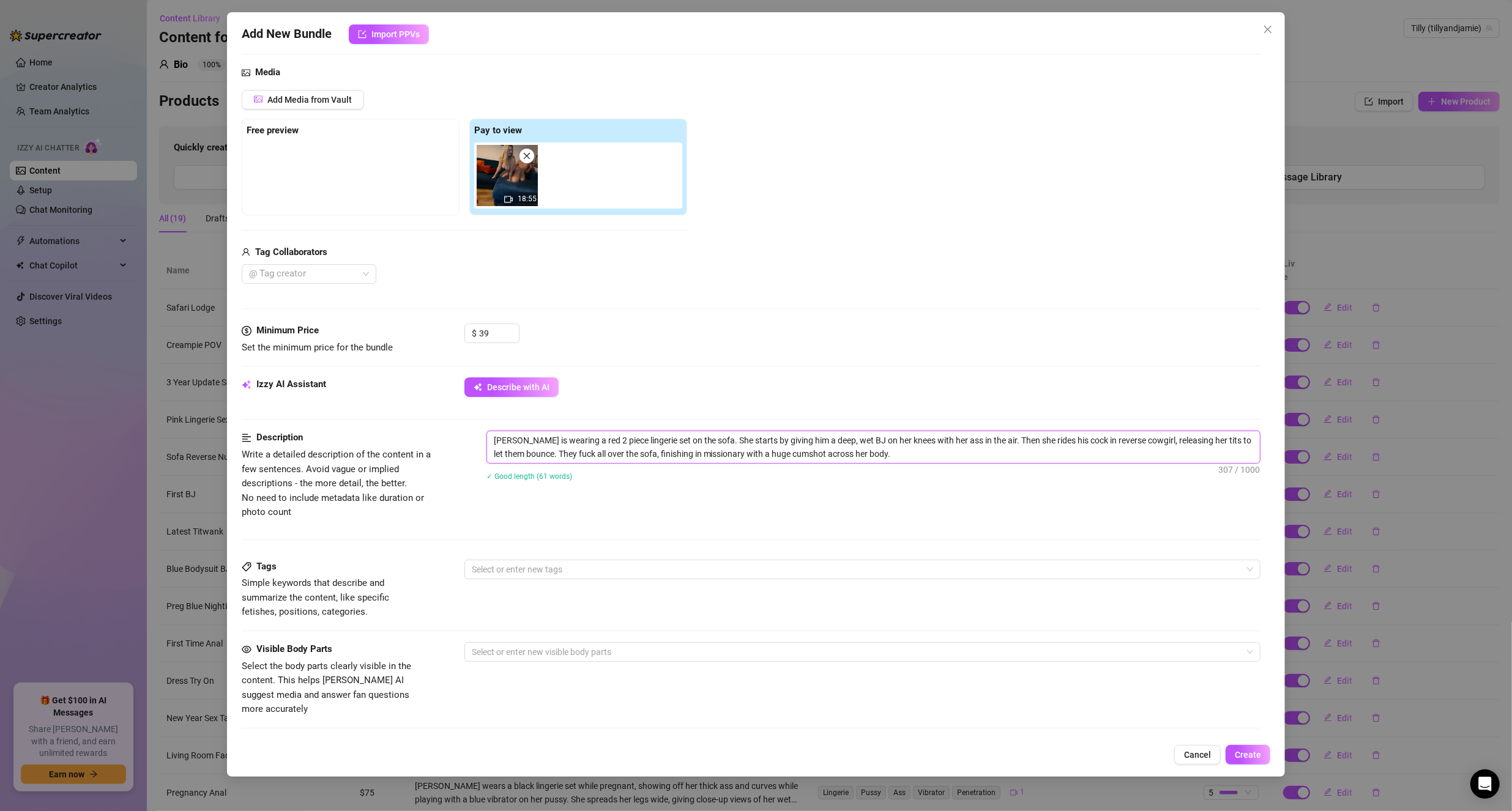
scroll to position [122, 0]
click at [574, 563] on div at bounding box center [856, 567] width 779 height 17
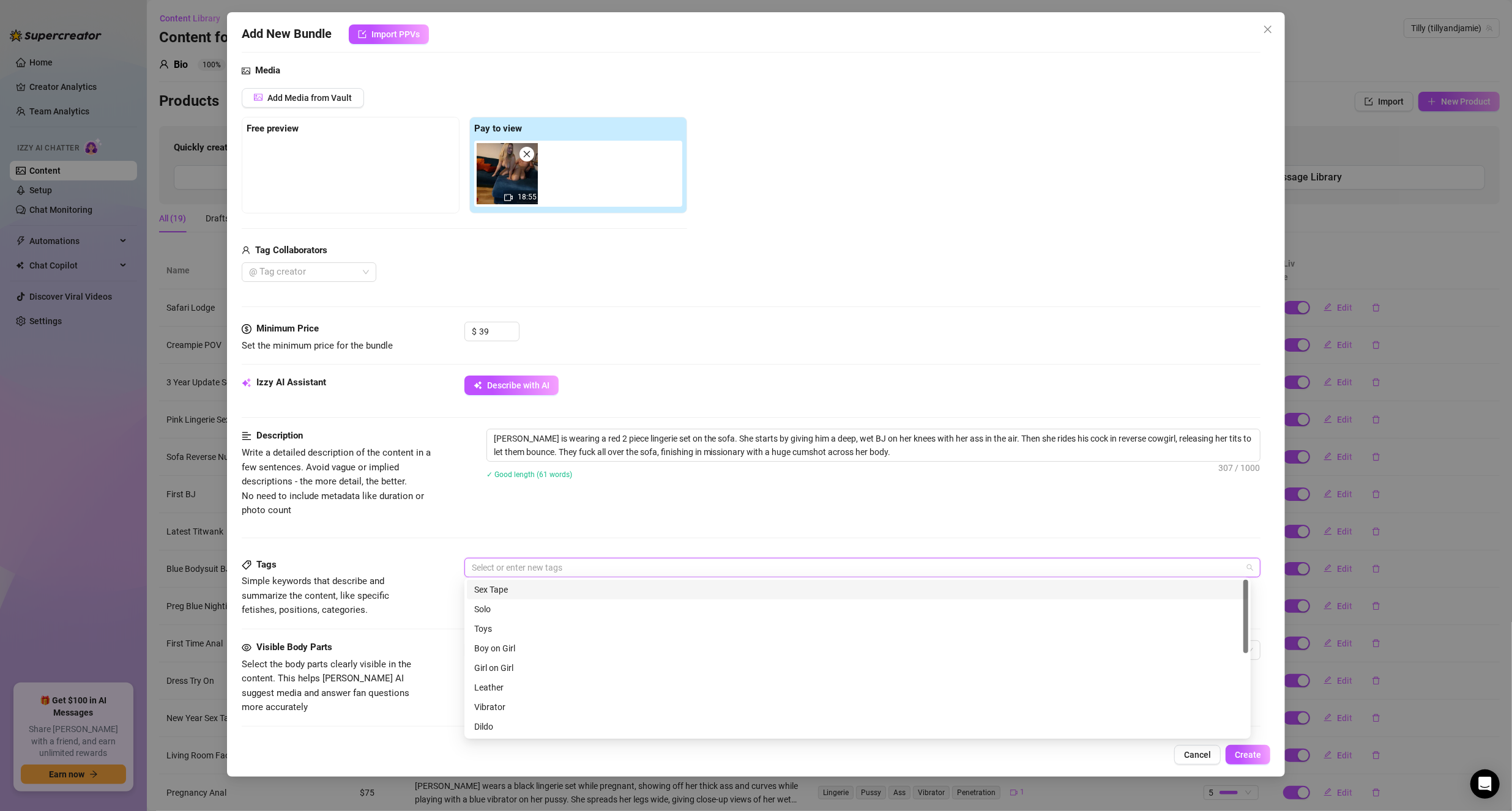
click at [522, 594] on div "Sex Tape" at bounding box center [857, 589] width 767 height 13
click at [507, 645] on div "Boy on Girl" at bounding box center [857, 648] width 767 height 13
click at [499, 663] on div "Oral" at bounding box center [857, 663] width 767 height 13
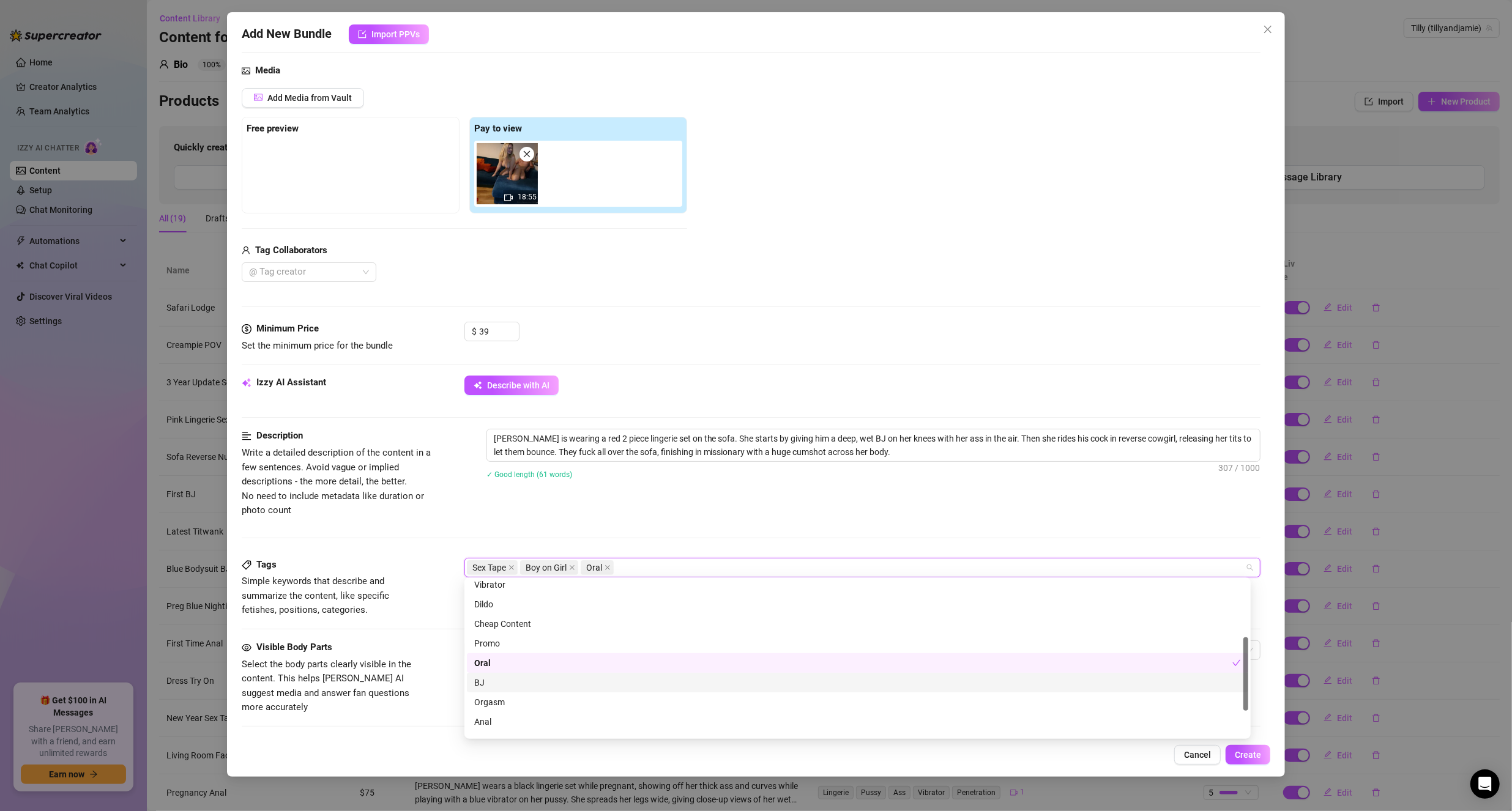
click at [495, 680] on div "BJ" at bounding box center [857, 683] width 767 height 13
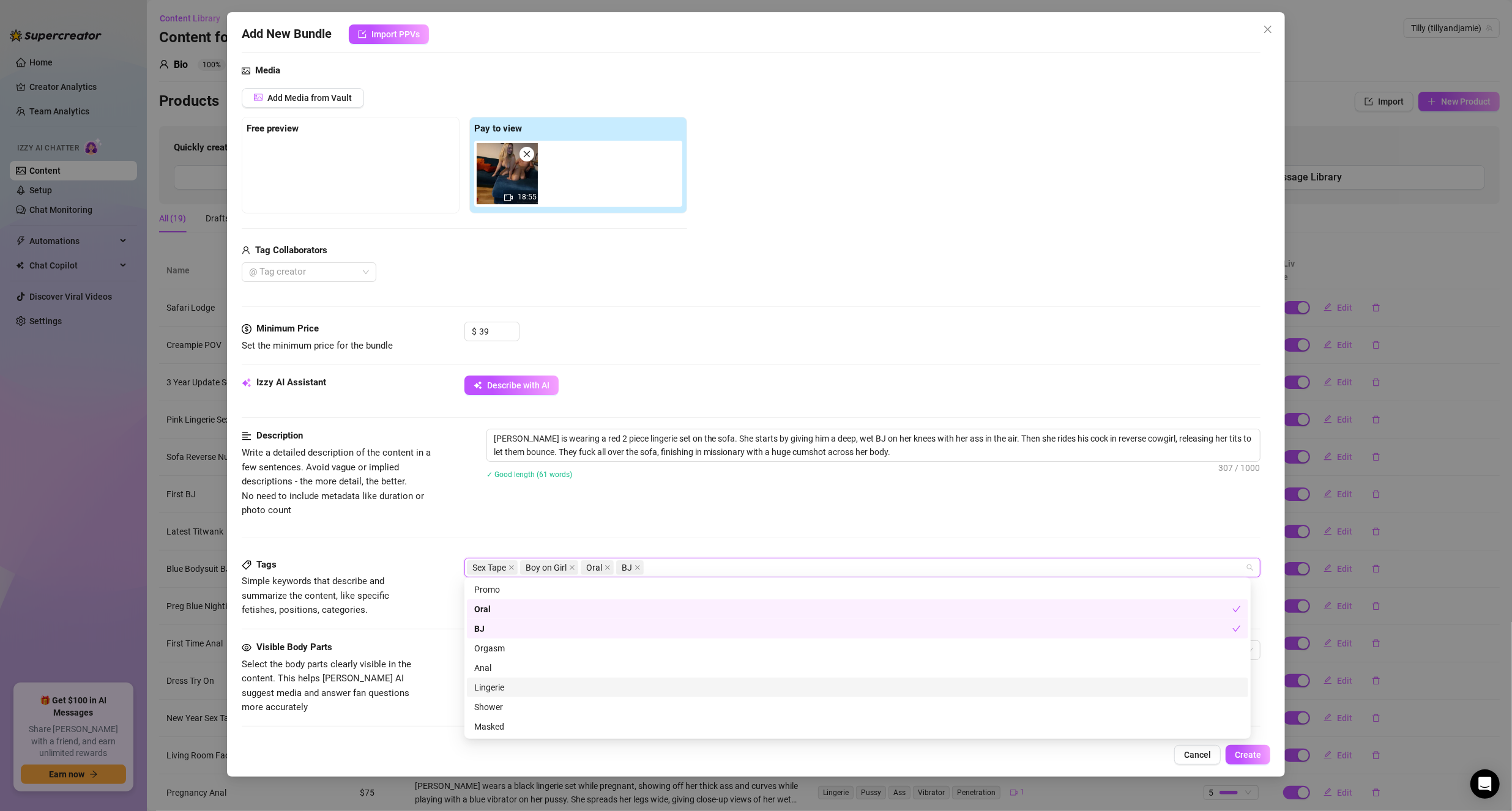
click at [506, 689] on div "Lingerie" at bounding box center [857, 687] width 767 height 13
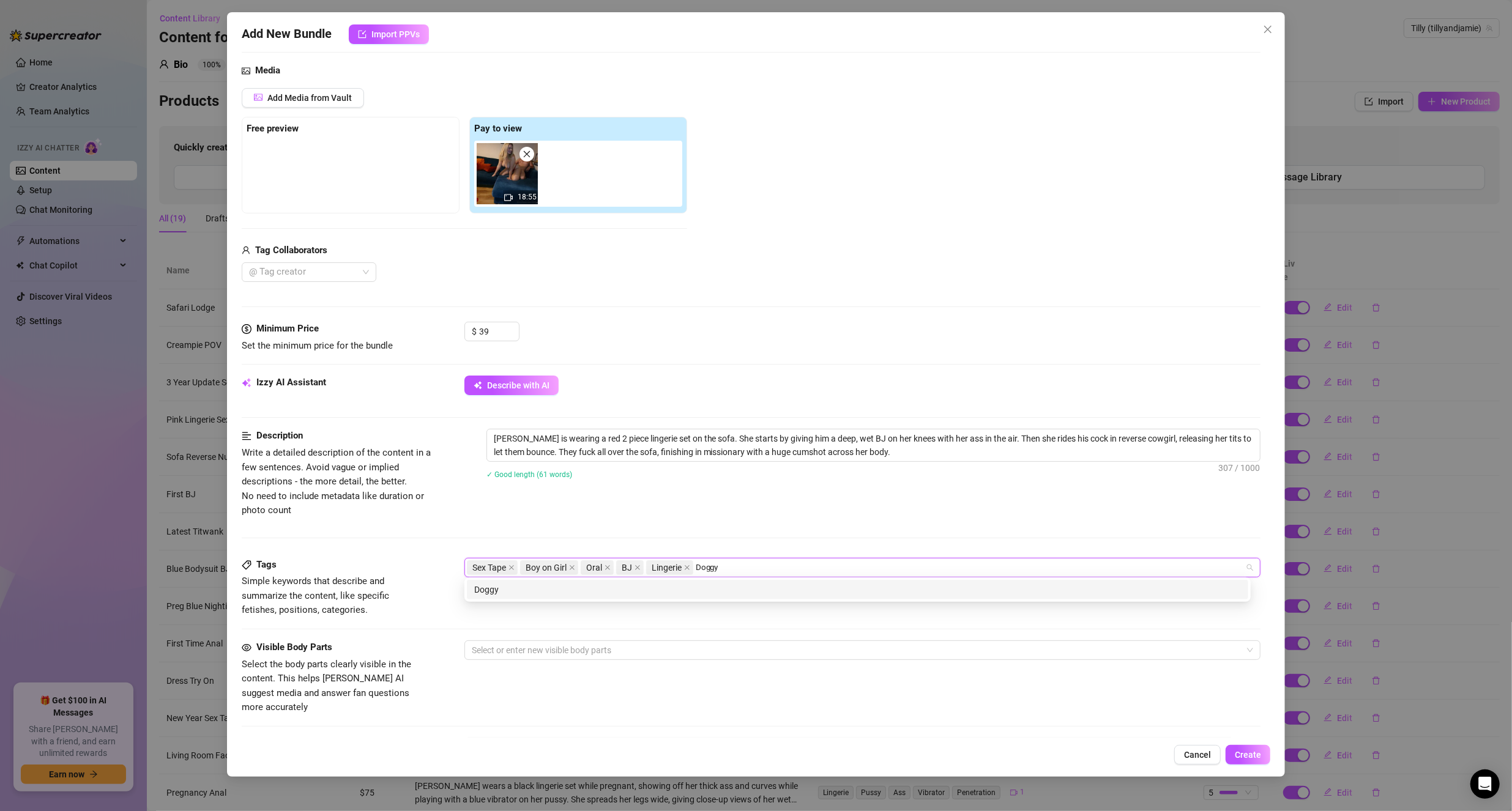
click at [729, 586] on div "Doggy" at bounding box center [857, 589] width 767 height 13
click at [729, 586] on div "Missionary" at bounding box center [857, 589] width 767 height 13
click at [729, 586] on div "Cumshot" at bounding box center [857, 589] width 767 height 13
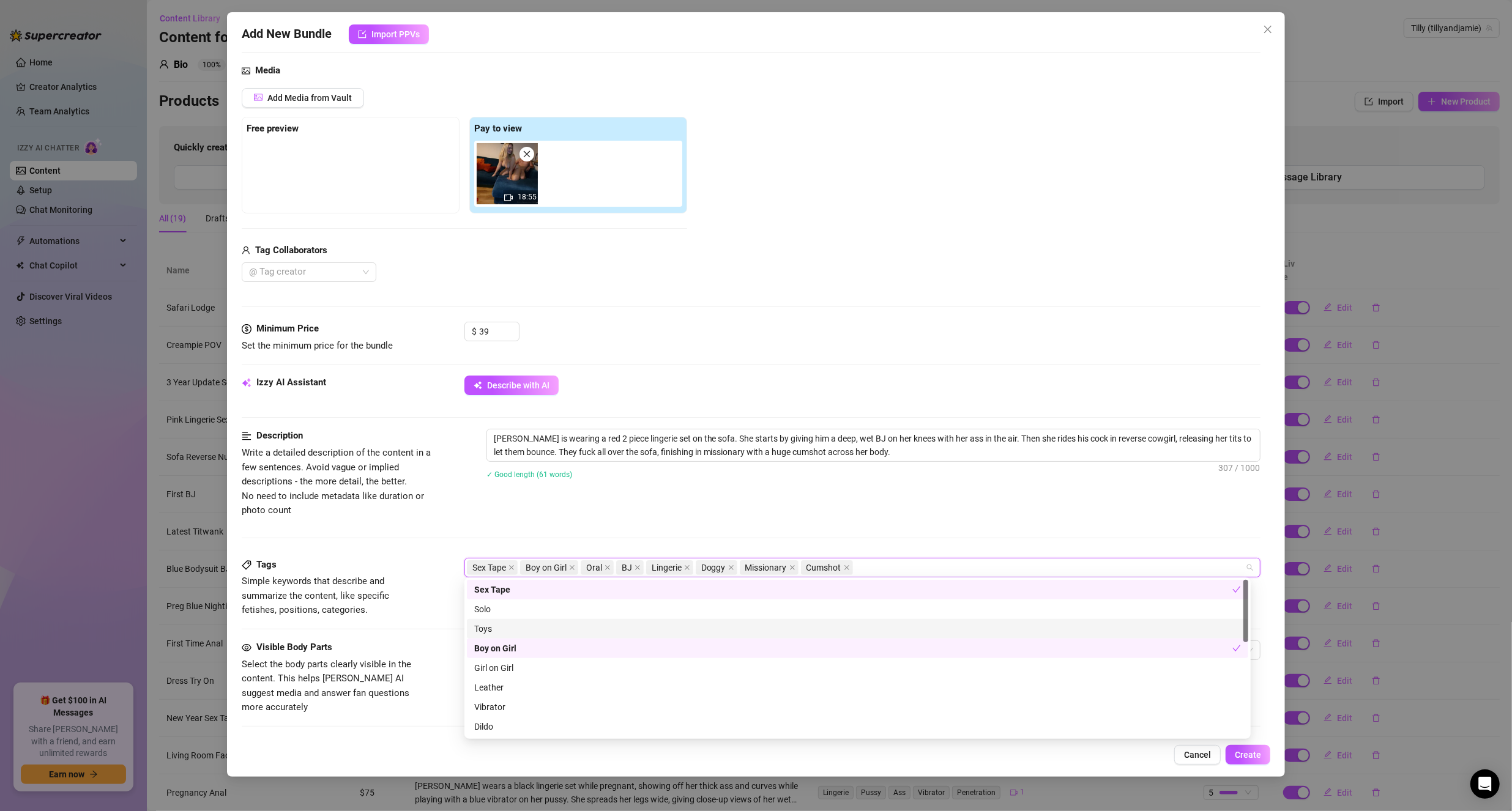
click at [403, 538] on div "Description Write a detailed description of the content in a few sentences. Avo…" at bounding box center [751, 493] width 1019 height 128
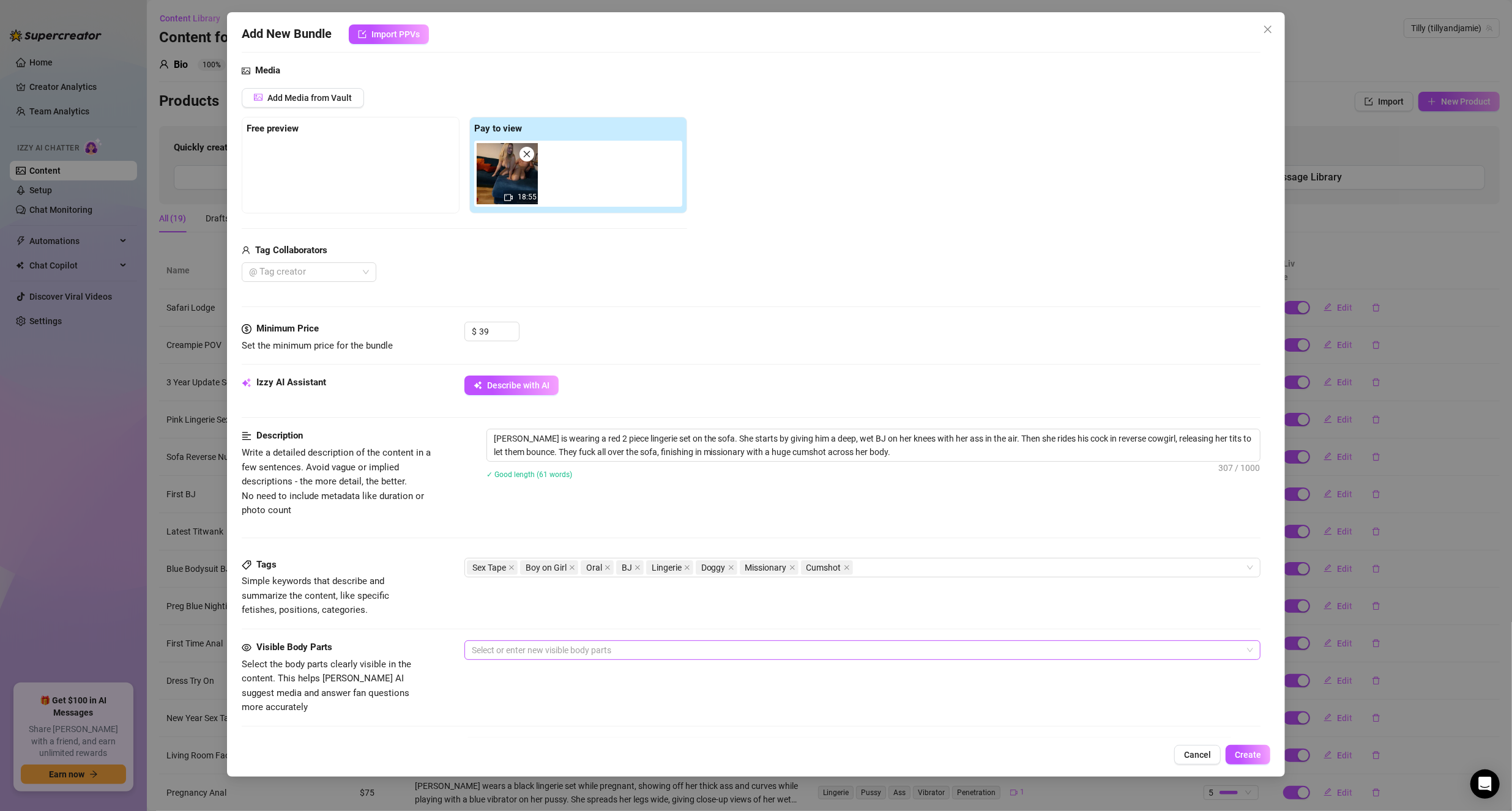
click at [487, 642] on div at bounding box center [856, 650] width 779 height 17
click at [508, 489] on div "Face" at bounding box center [857, 487] width 767 height 13
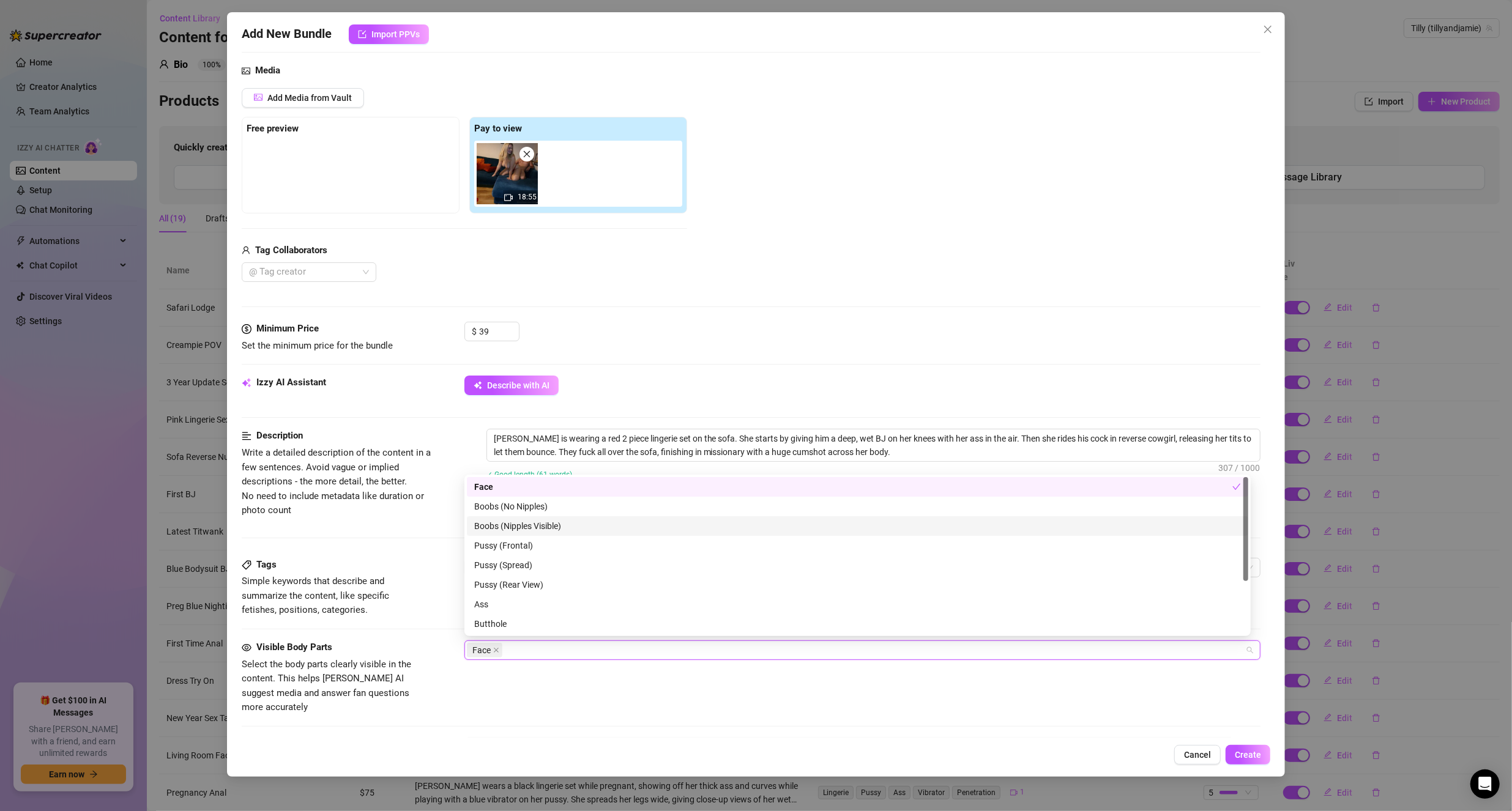
click at [522, 521] on div "Boobs (Nipples Visible)" at bounding box center [857, 526] width 767 height 13
click at [506, 605] on div "Ass" at bounding box center [857, 604] width 767 height 13
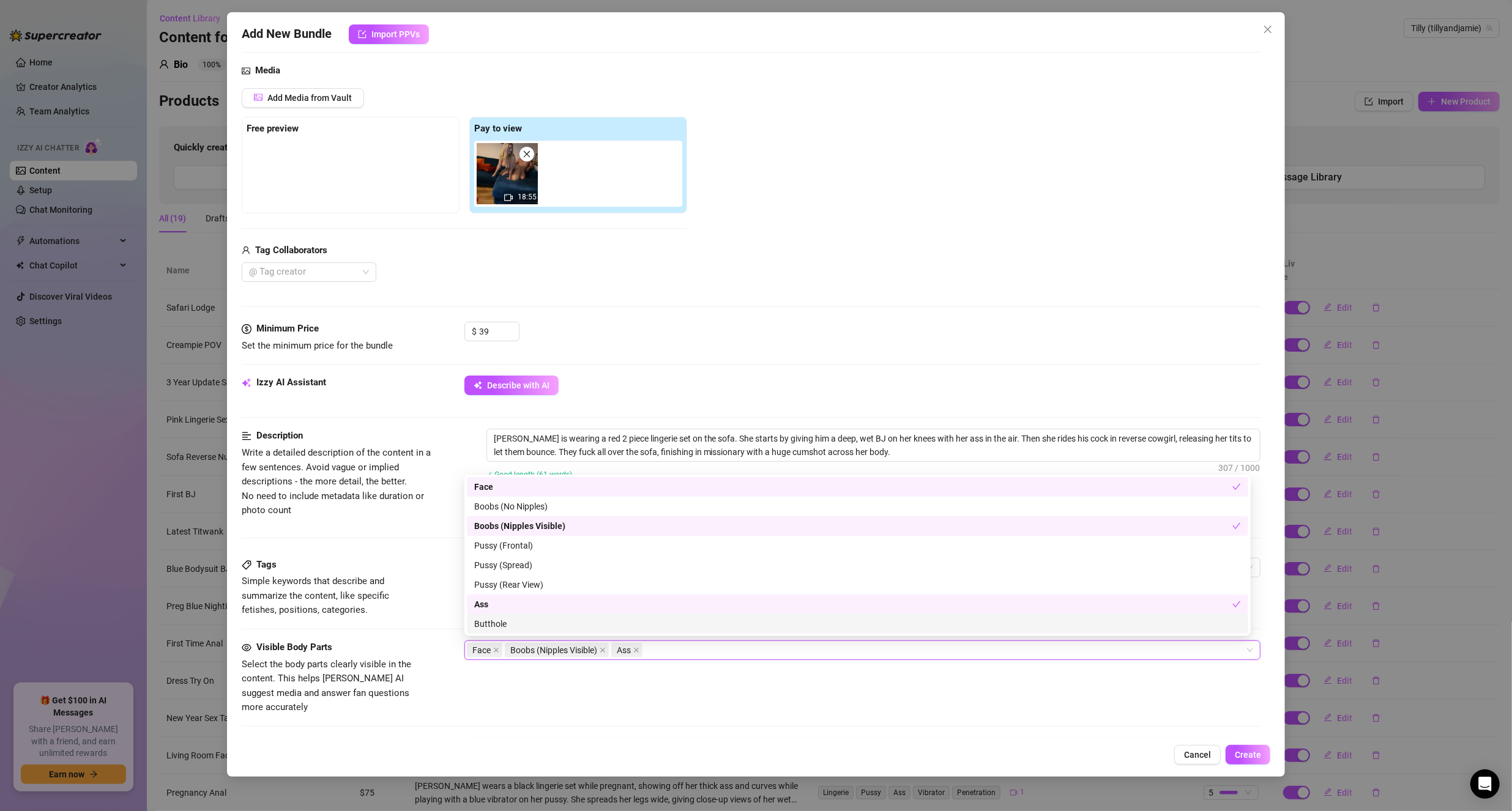
click at [416, 687] on span "Select the body parts clearly visible in the content. This helps [PERSON_NAME] …" at bounding box center [333, 686] width 183 height 58
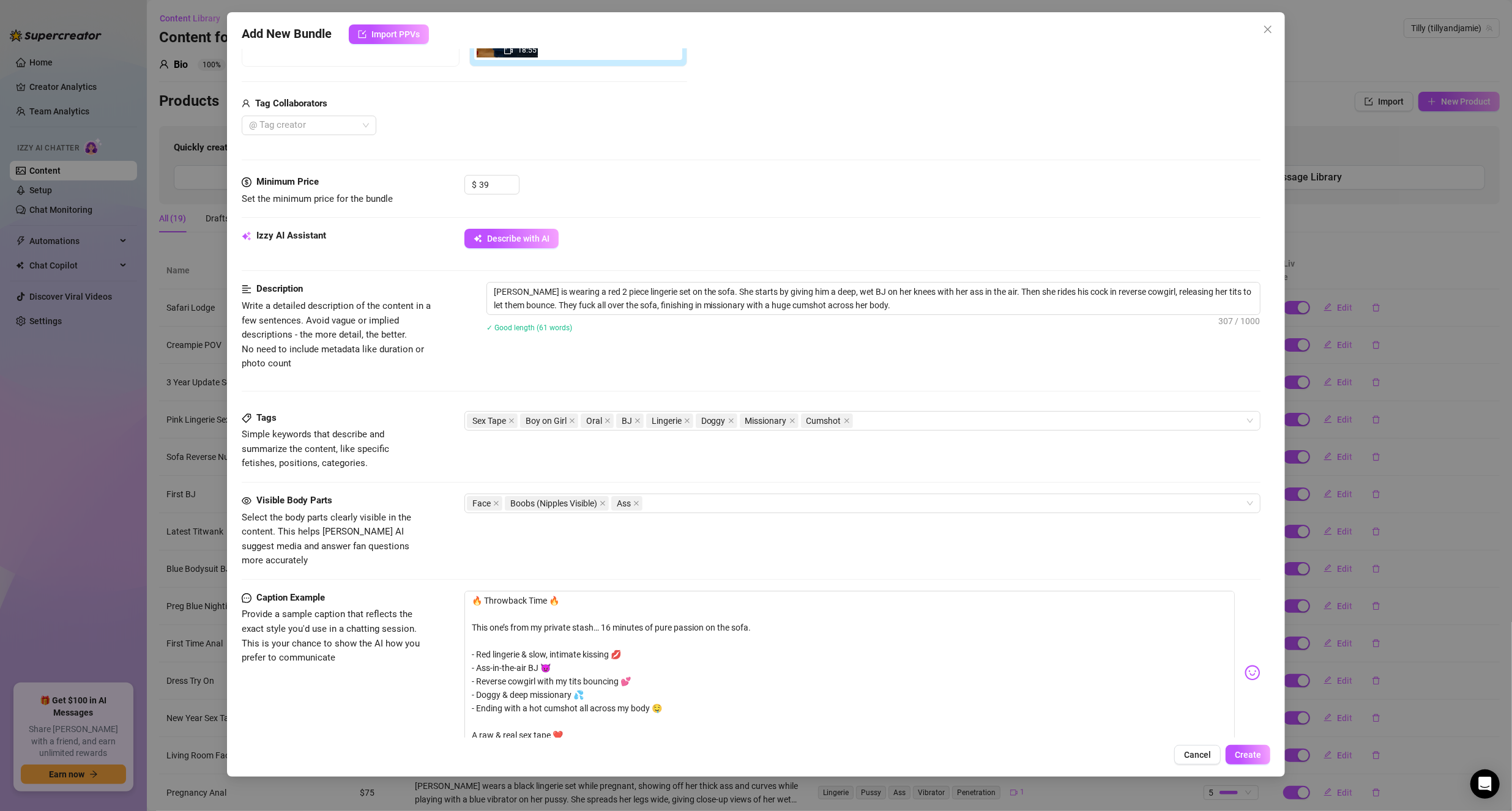
scroll to position [428, 0]
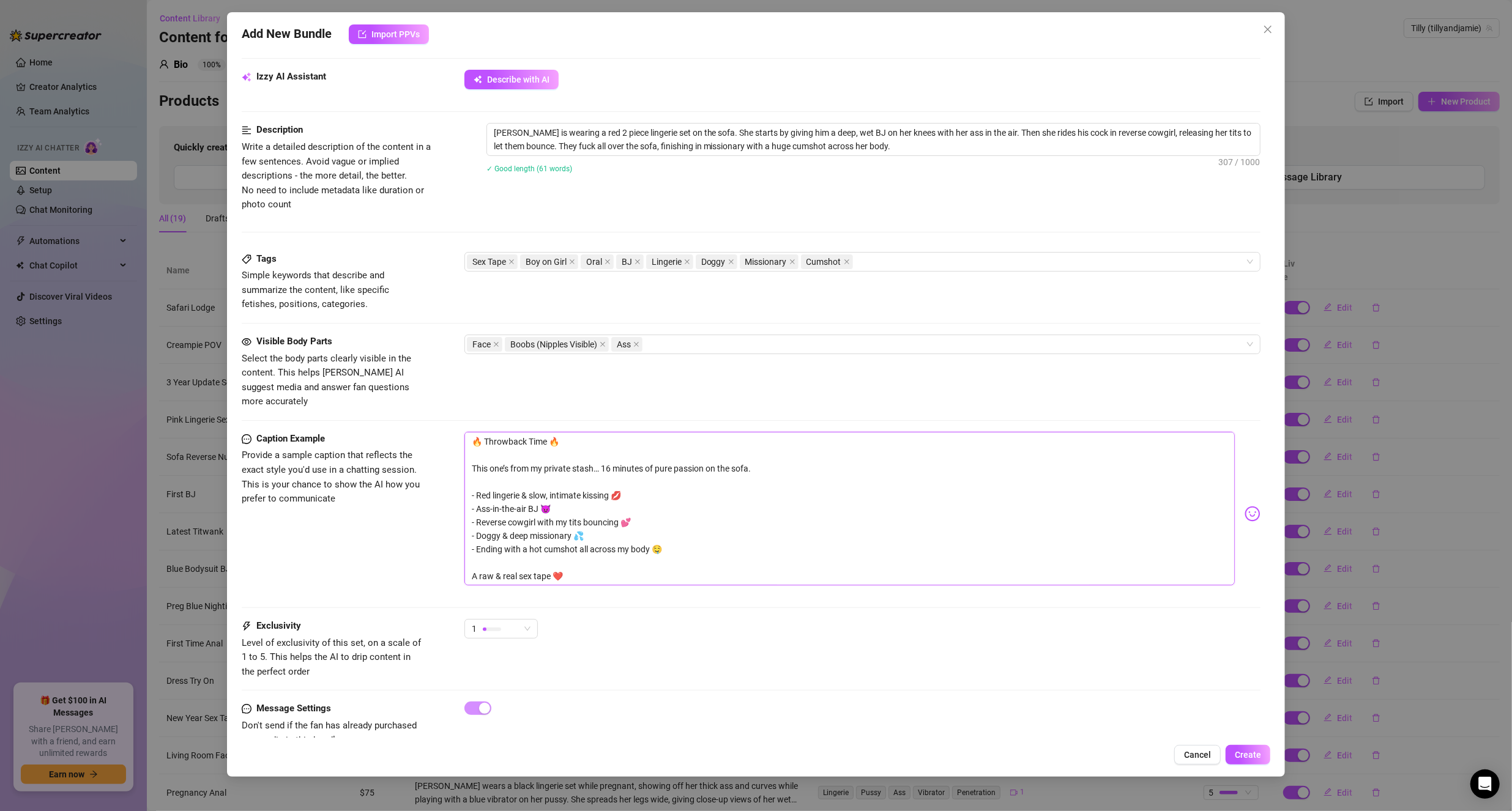
drag, startPoint x: 777, startPoint y: 454, endPoint x: 342, endPoint y: 411, distance: 437.1
click at [342, 411] on form "Account Tilly (@tillyandjamie) Name Name is for your internal organization only…" at bounding box center [751, 203] width 1019 height 1135
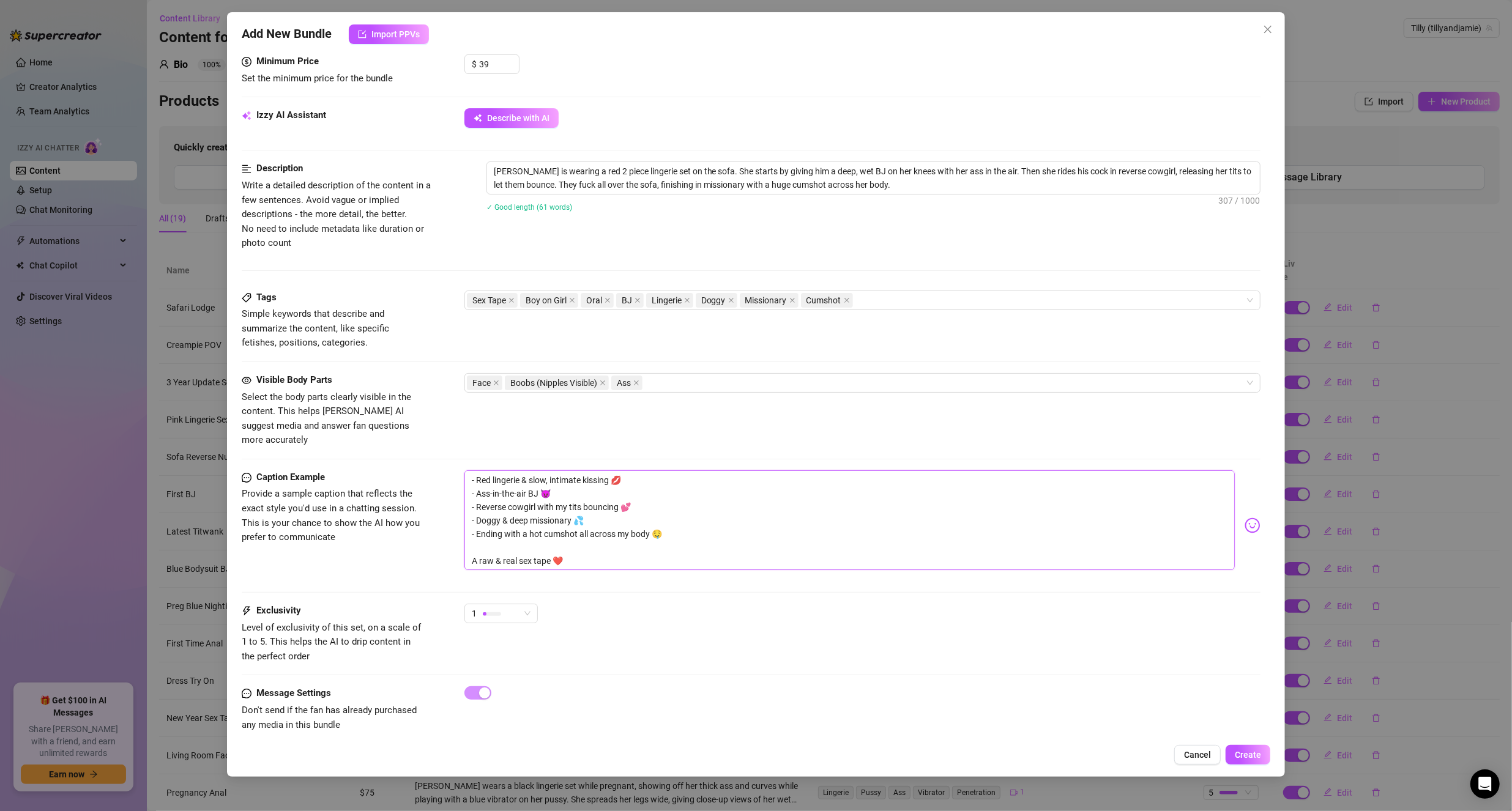
scroll to position [389, 0]
drag, startPoint x: 581, startPoint y: 539, endPoint x: 352, endPoint y: 525, distance: 229.4
click at [352, 525] on div "Caption Example Provide a sample caption that reflects the exact style you'd us…" at bounding box center [751, 527] width 1019 height 111
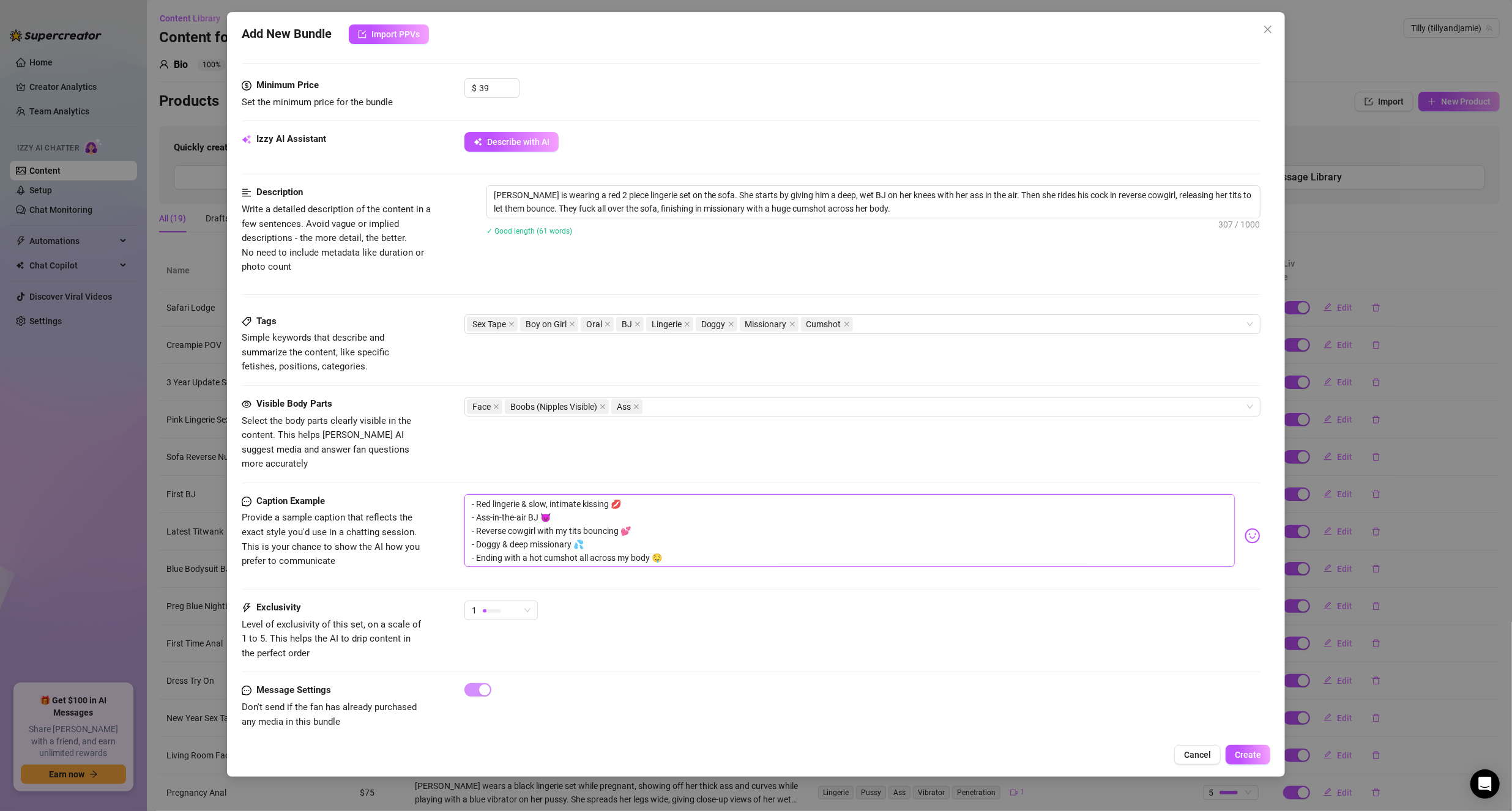
scroll to position [362, 0]
click at [525, 605] on span "1" at bounding box center [501, 614] width 59 height 18
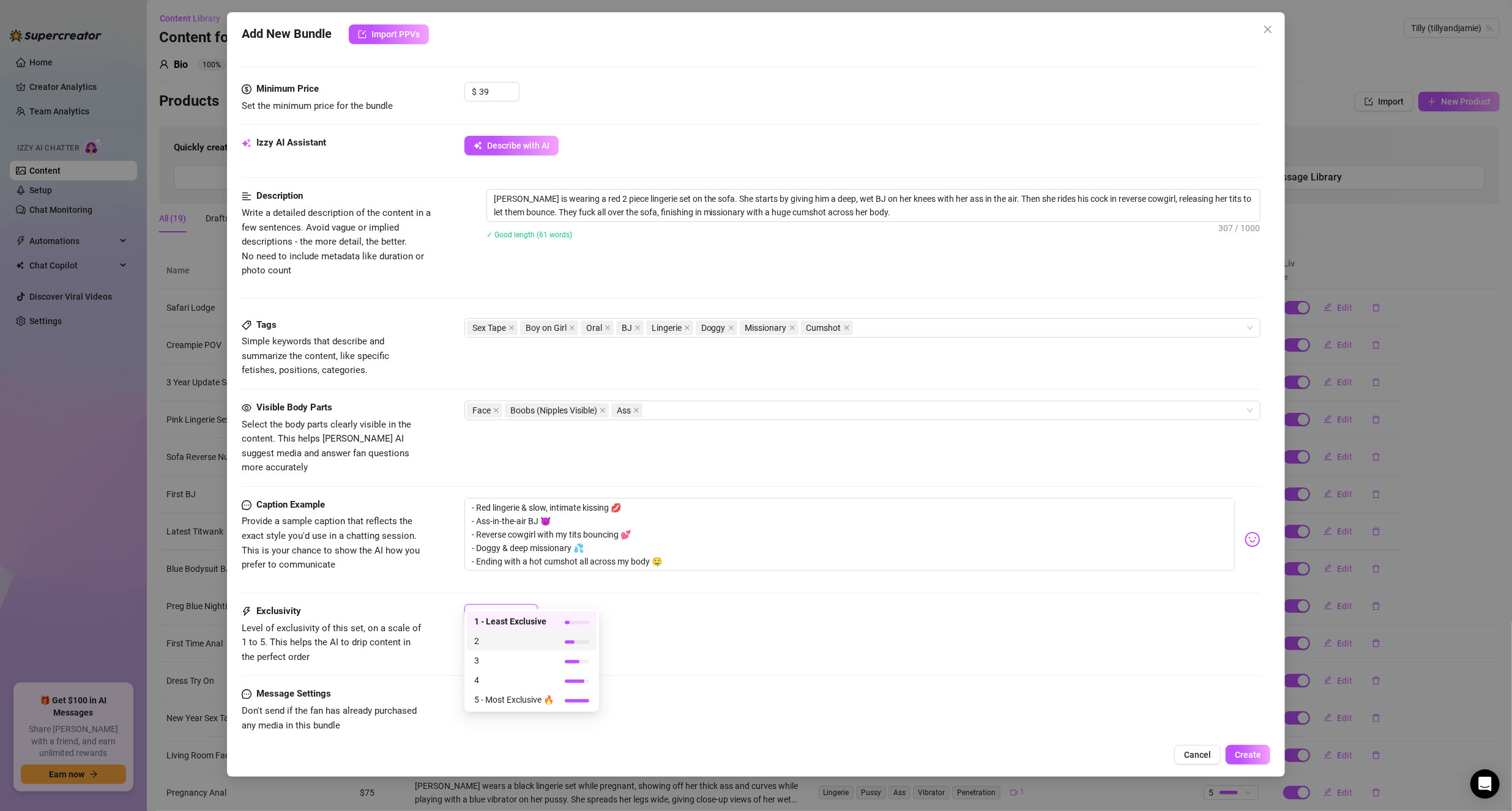
click at [510, 638] on span "2" at bounding box center [513, 640] width 79 height 13
click at [706, 631] on div "Exclusivity Level of exclusivity of this set, on a scale of 1 to 5. This helps …" at bounding box center [751, 634] width 1019 height 60
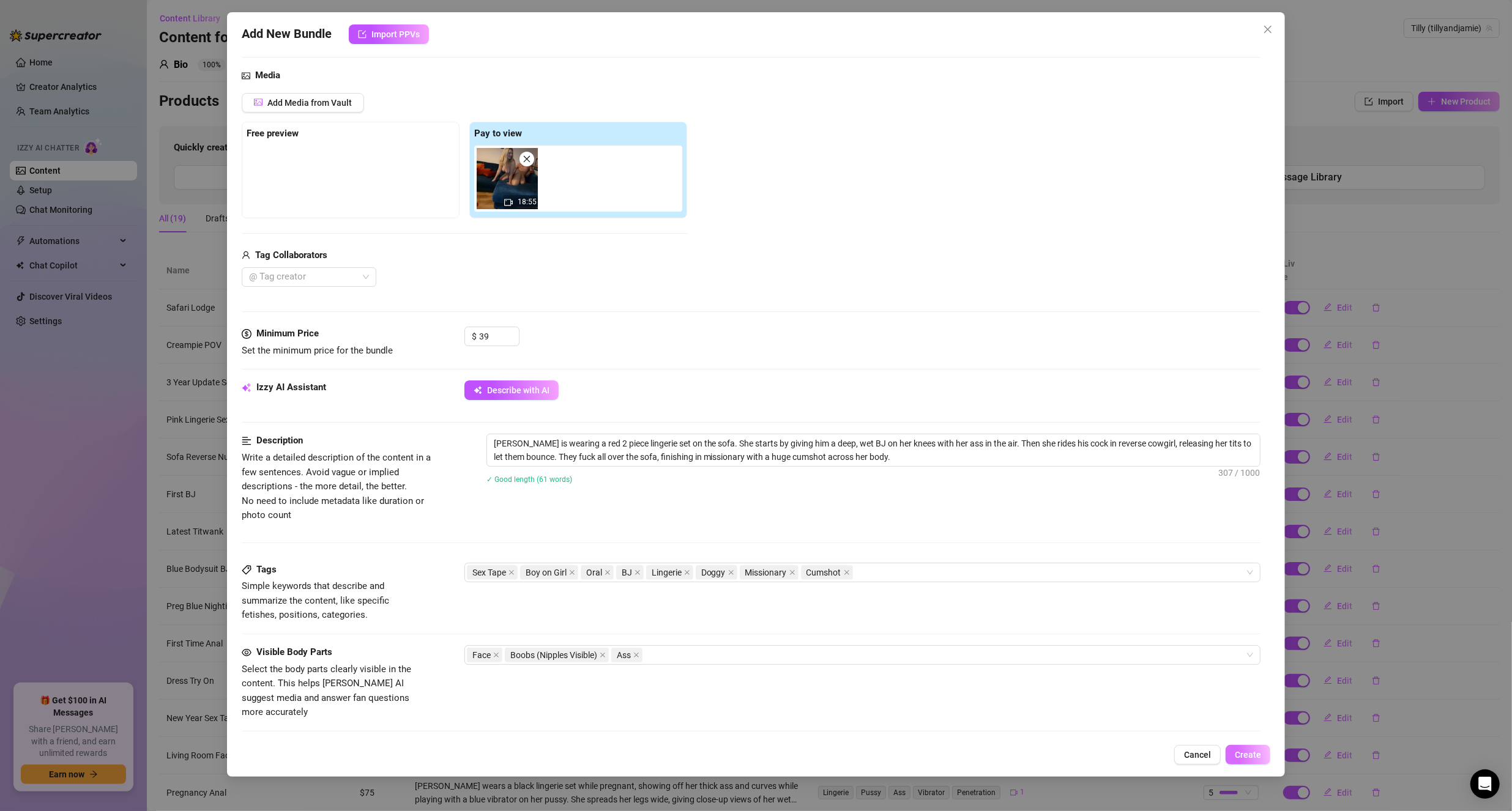
click at [1228, 756] on button "Create" at bounding box center [1248, 755] width 45 height 20
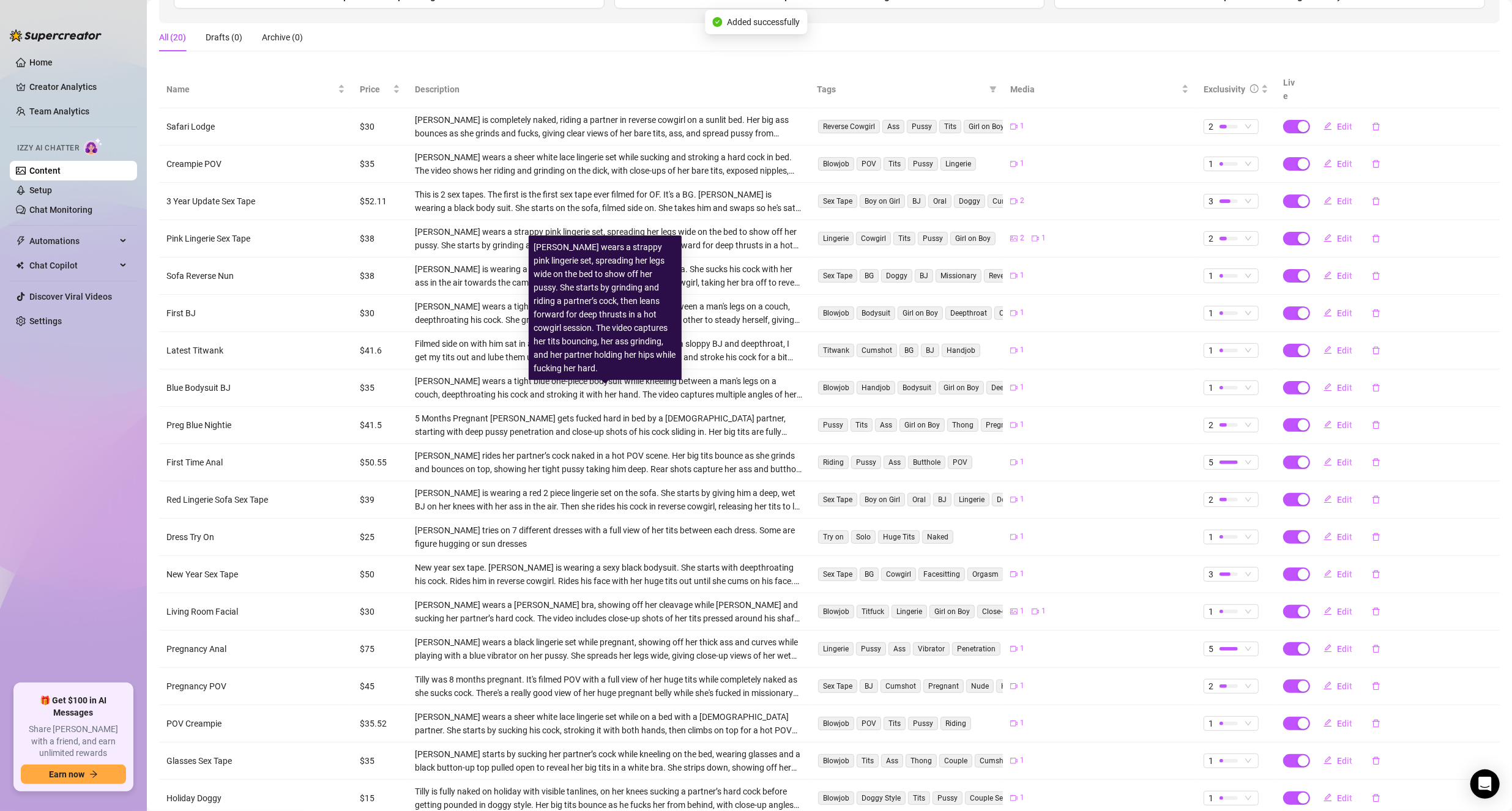
scroll to position [243, 0]
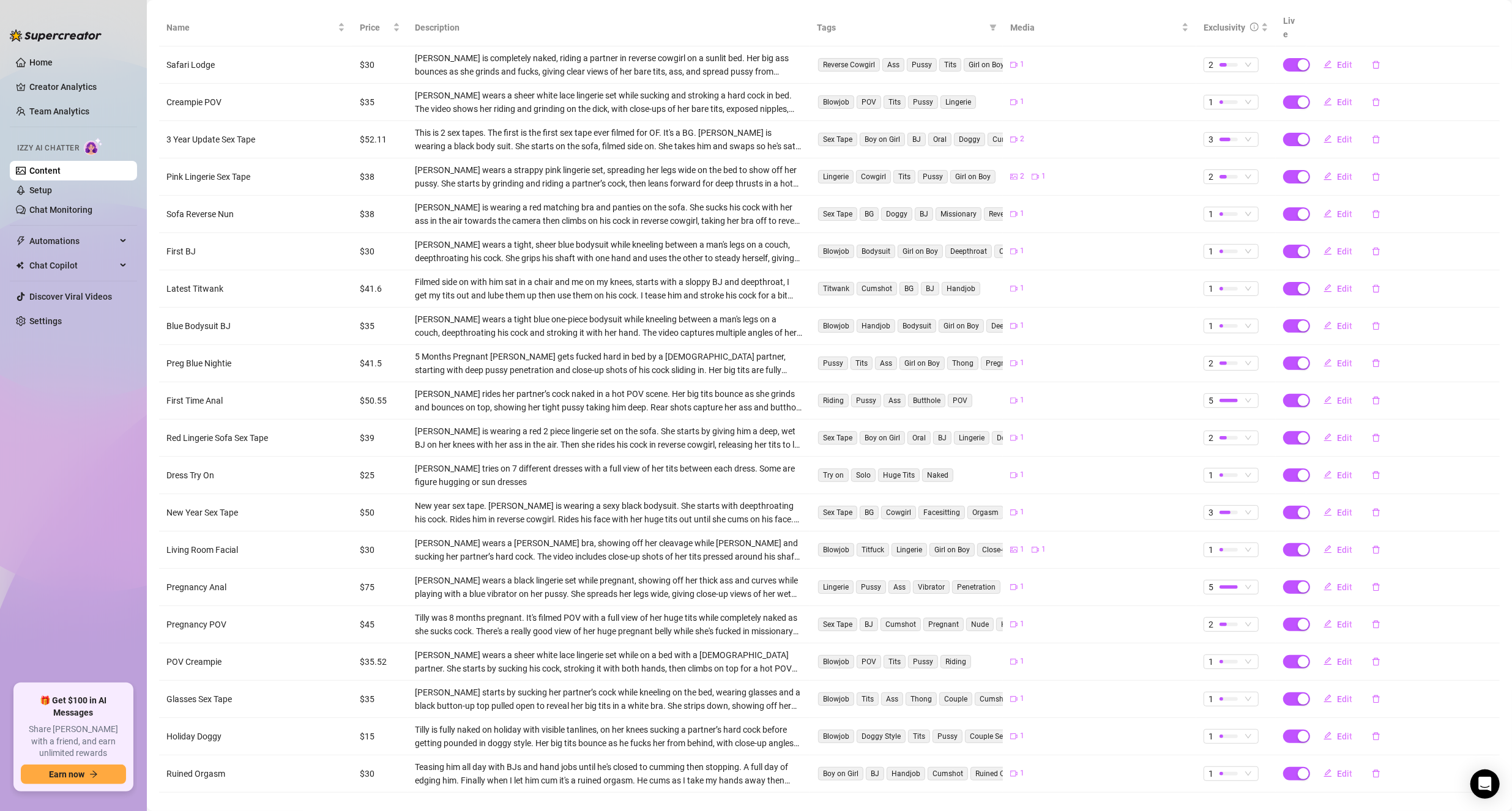
click at [52, 643] on ul "Home Creator Analytics Team Analytics Izzy AI Chatter Content Setup Chat Monito…" at bounding box center [73, 363] width 127 height 631
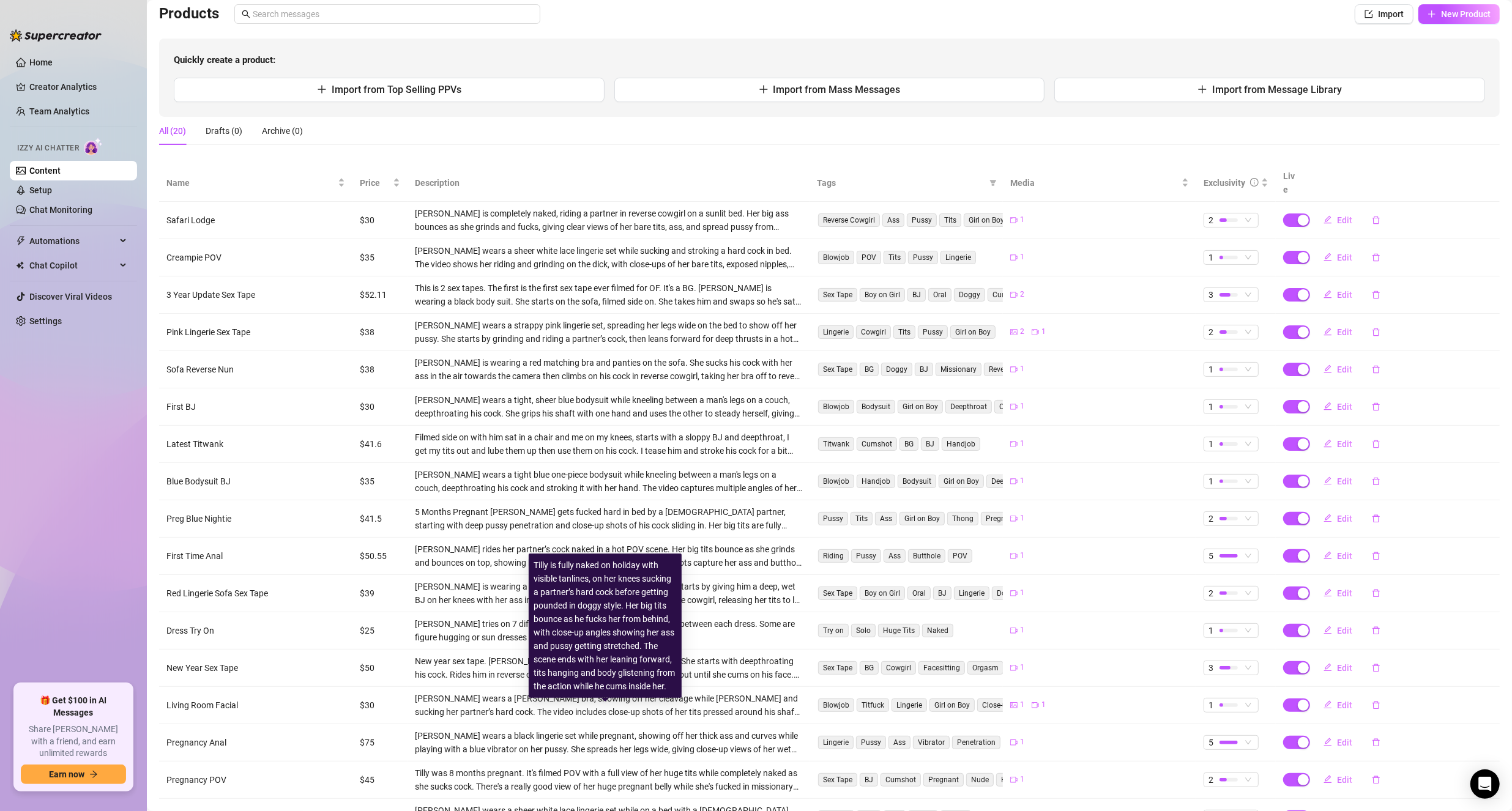
scroll to position [0, 0]
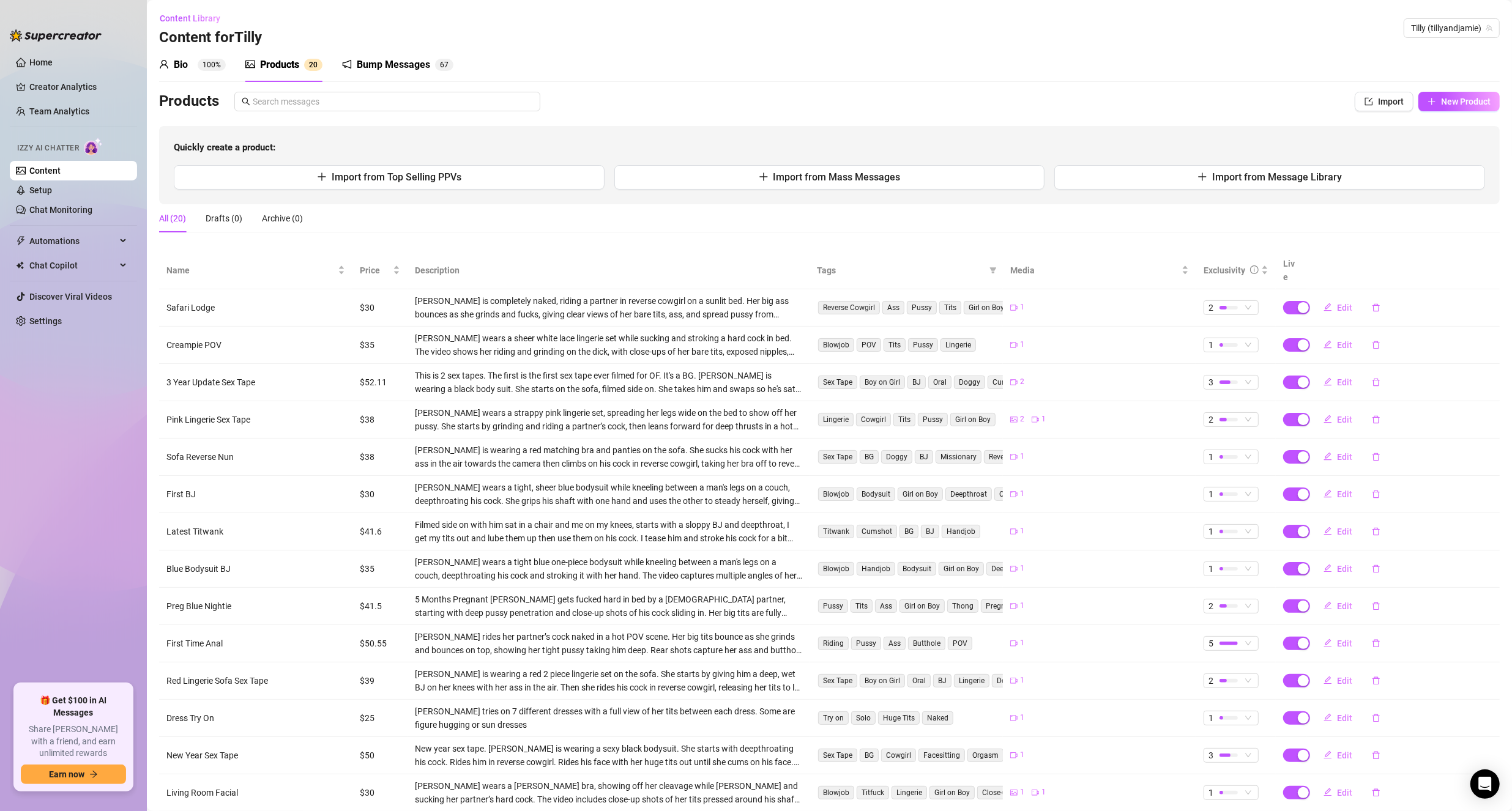
click at [60, 166] on link "Content" at bounding box center [45, 171] width 31 height 10
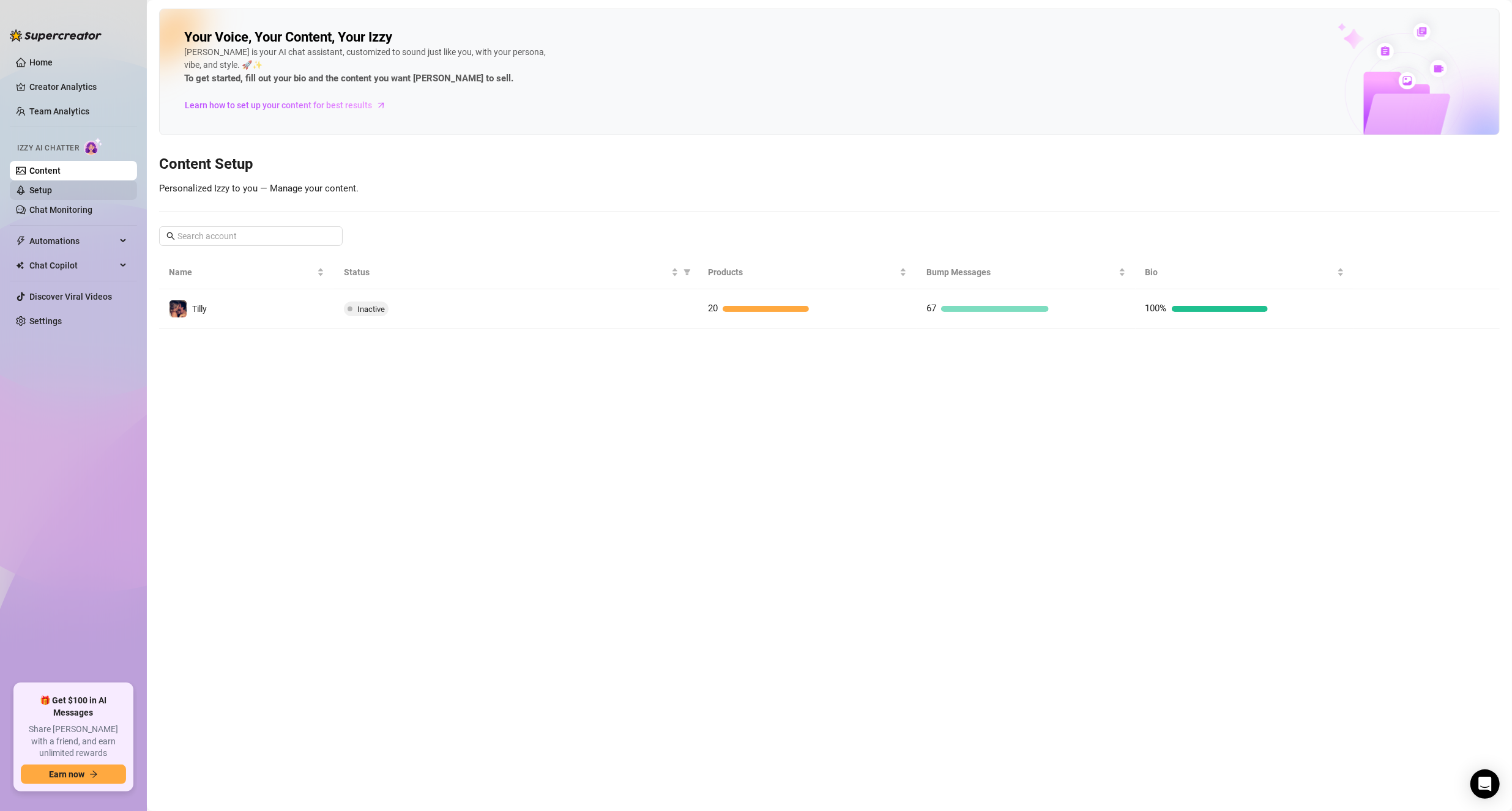
click at [52, 192] on link "Setup" at bounding box center [41, 190] width 22 height 10
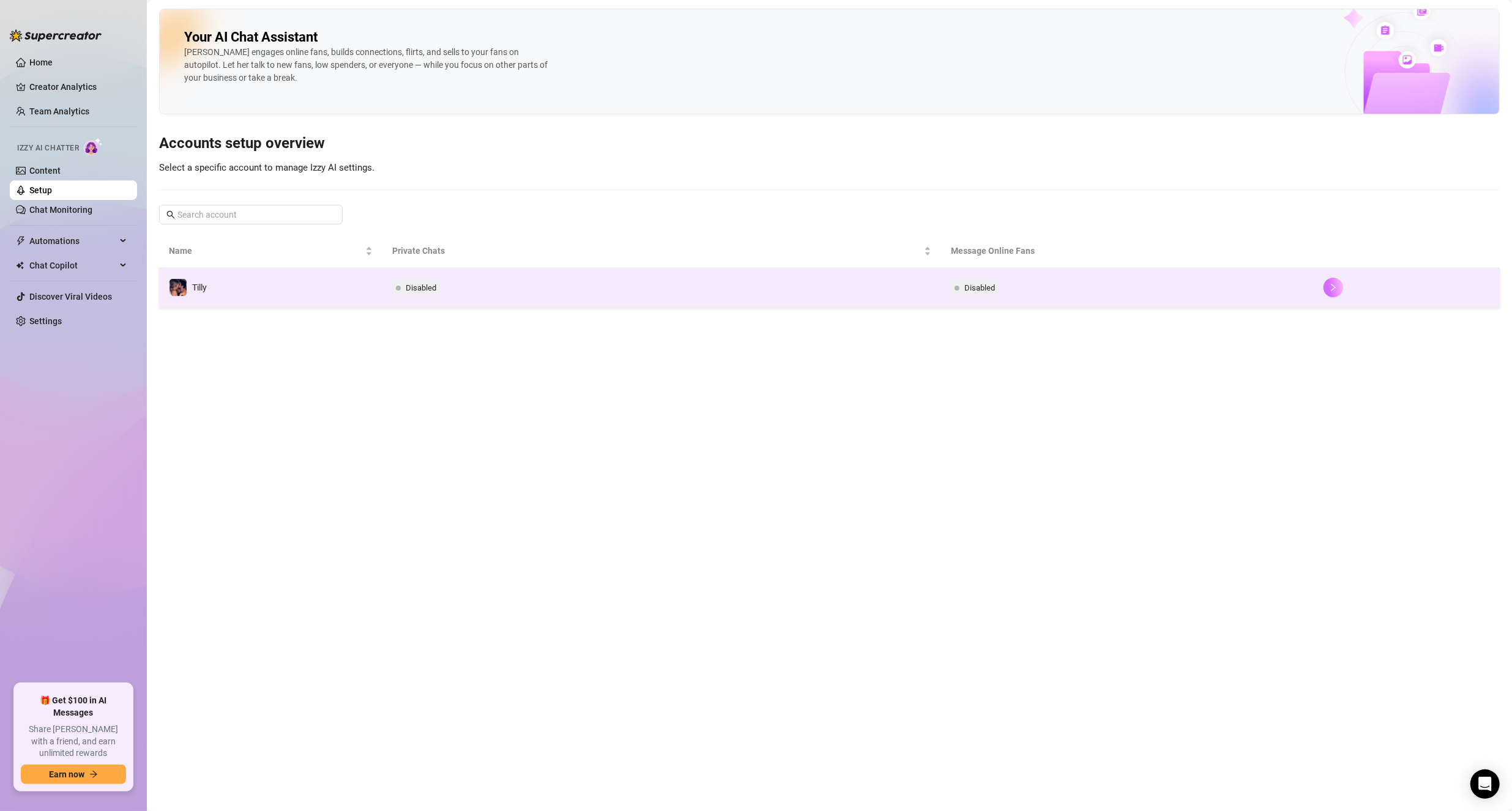
click at [1324, 285] on button "button" at bounding box center [1333, 288] width 20 height 20
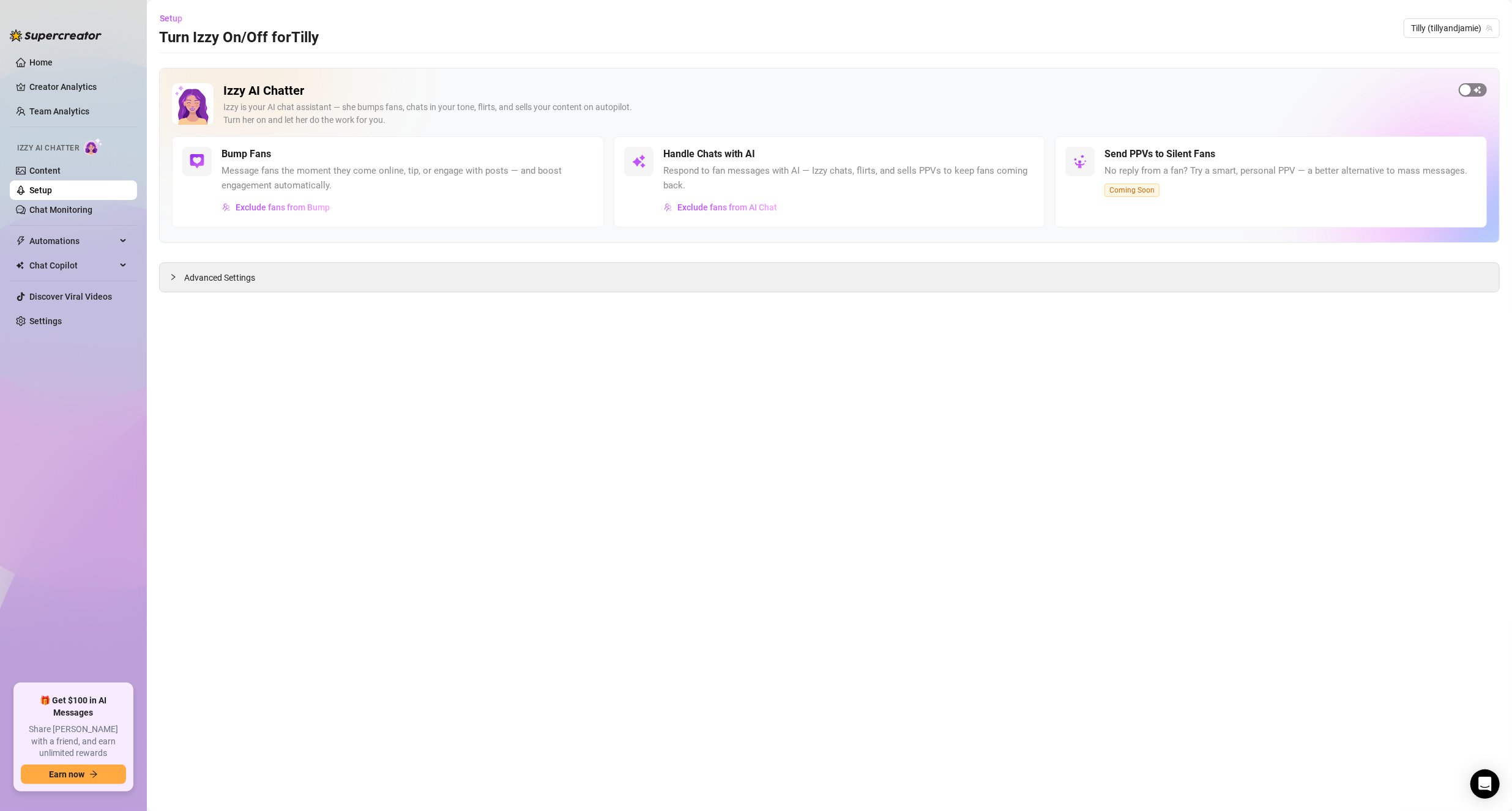
click at [1468, 91] on div "button" at bounding box center [1466, 90] width 11 height 11
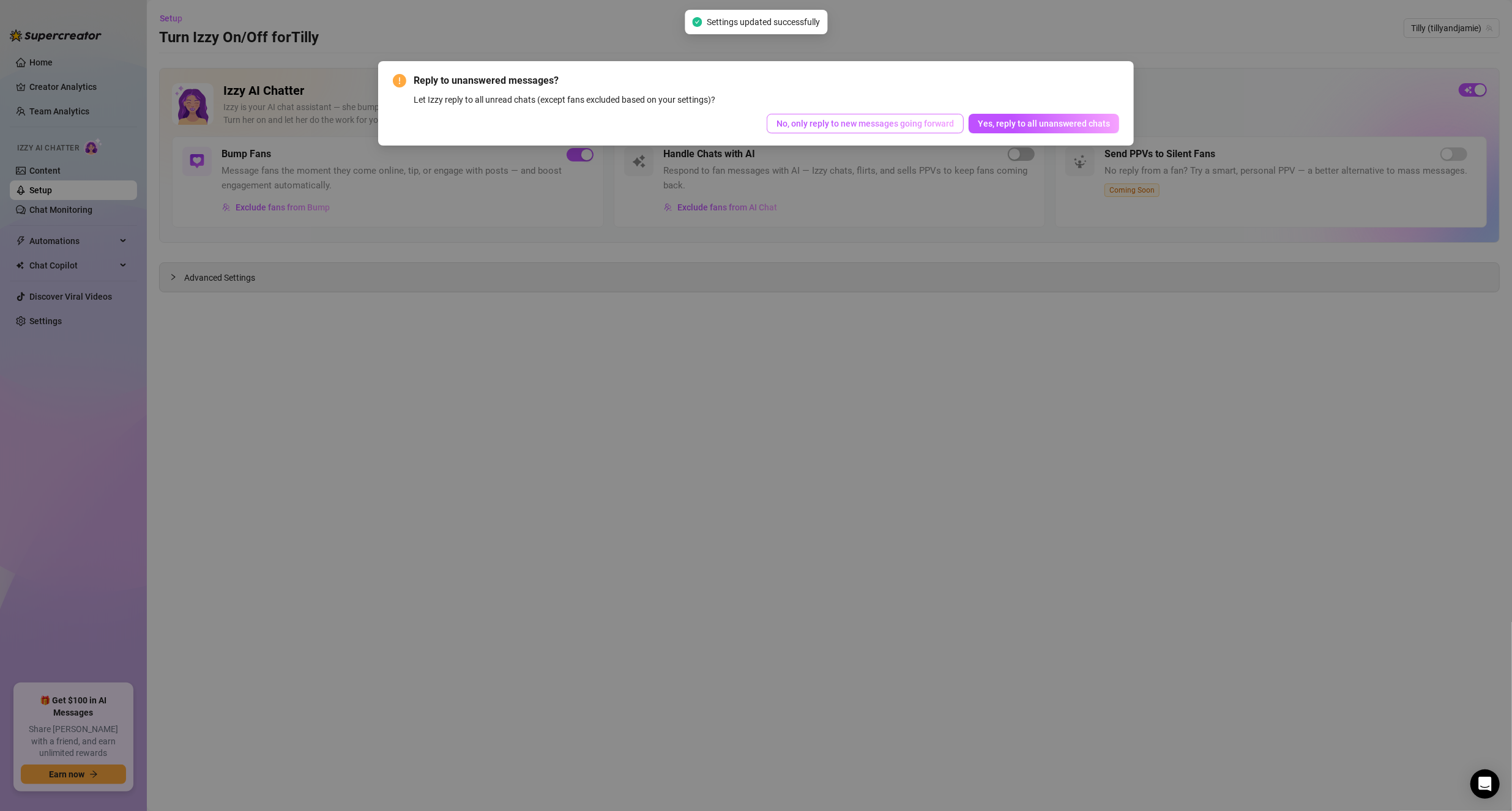
click at [898, 123] on span "No, only reply to new messages going forward" at bounding box center [865, 124] width 178 height 10
